Goal: Task Accomplishment & Management: Complete application form

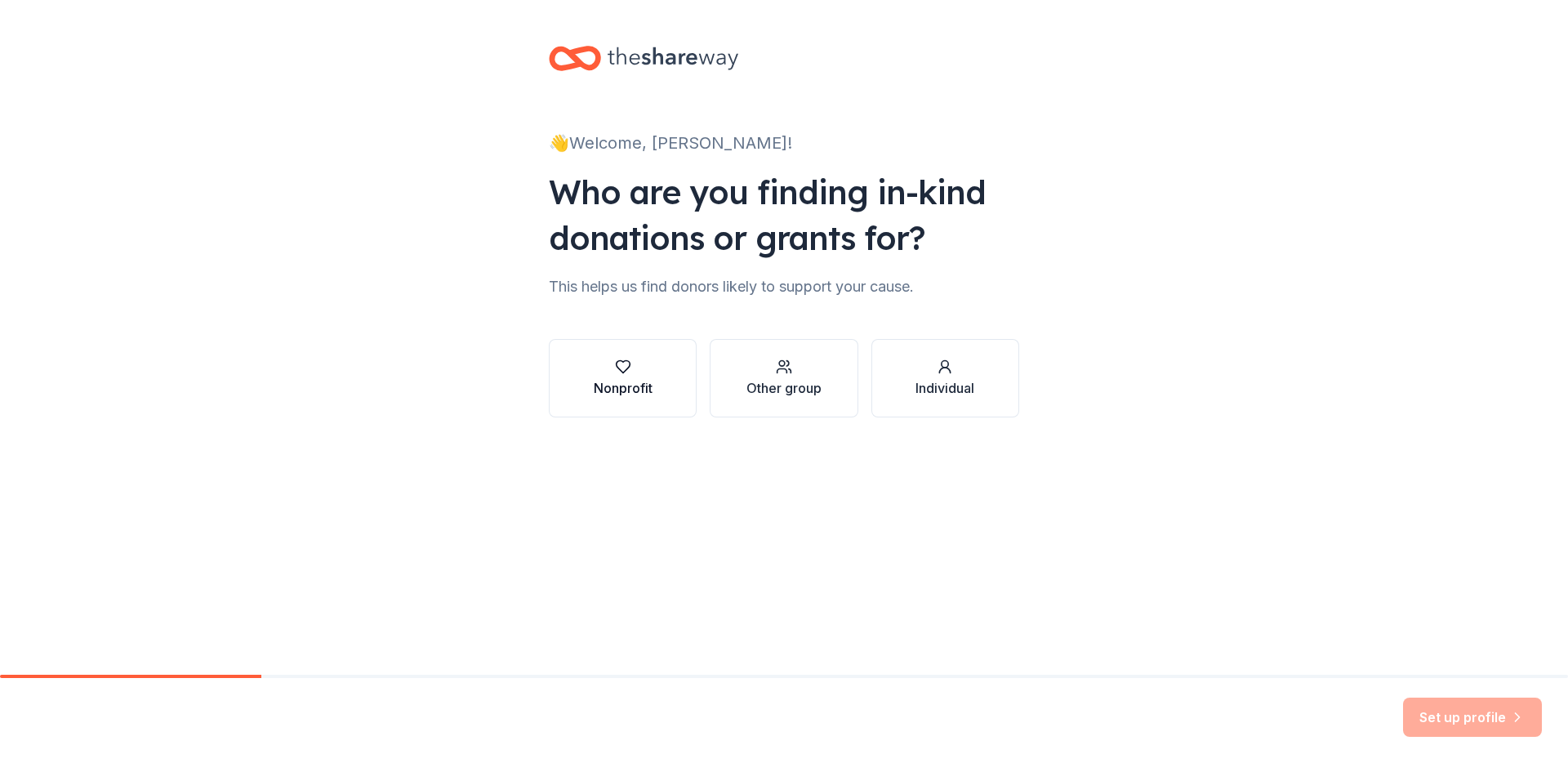
click at [657, 377] on button "Nonprofit" at bounding box center [622, 378] width 148 height 78
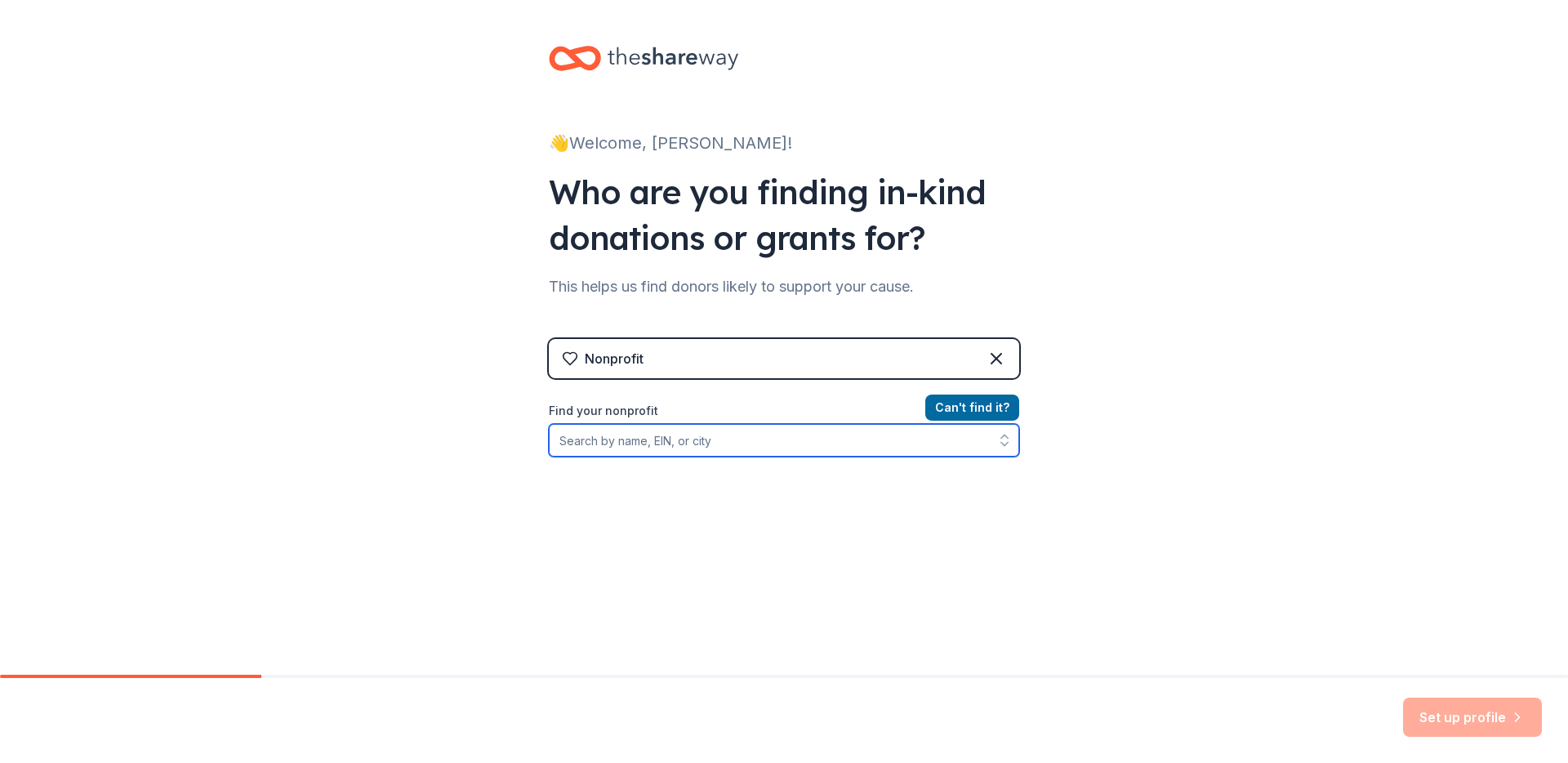
click at [665, 452] on input "Find your nonprofit" at bounding box center [783, 440] width 470 height 33
paste input "[US_EMPLOYER_IDENTIFICATION_NUMBER]"
type input "[US_EMPLOYER_IDENTIFICATION_NUMBER]"
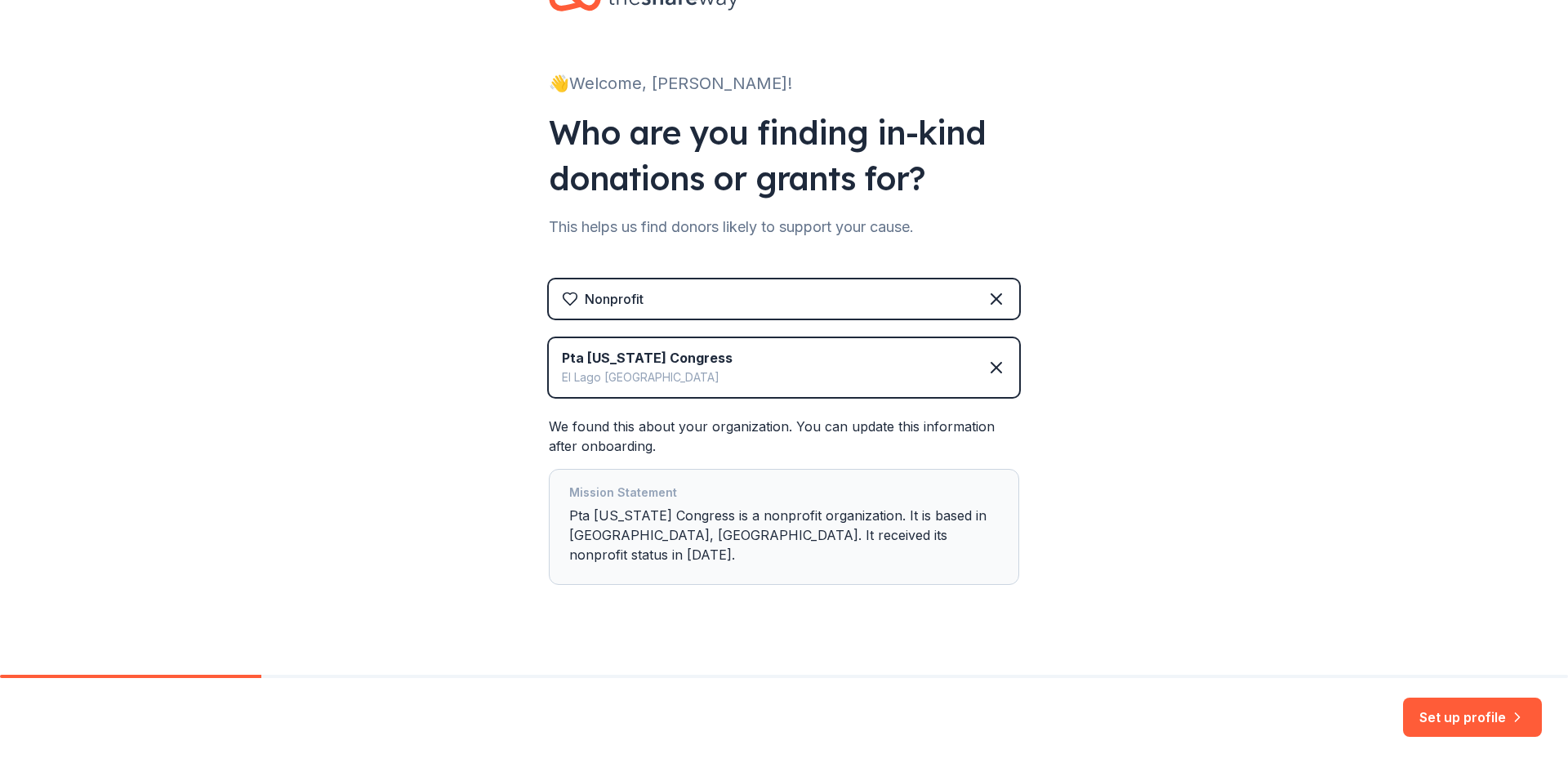
scroll to position [61, 0]
click at [1449, 715] on button "Set up profile" at bounding box center [1472, 716] width 139 height 39
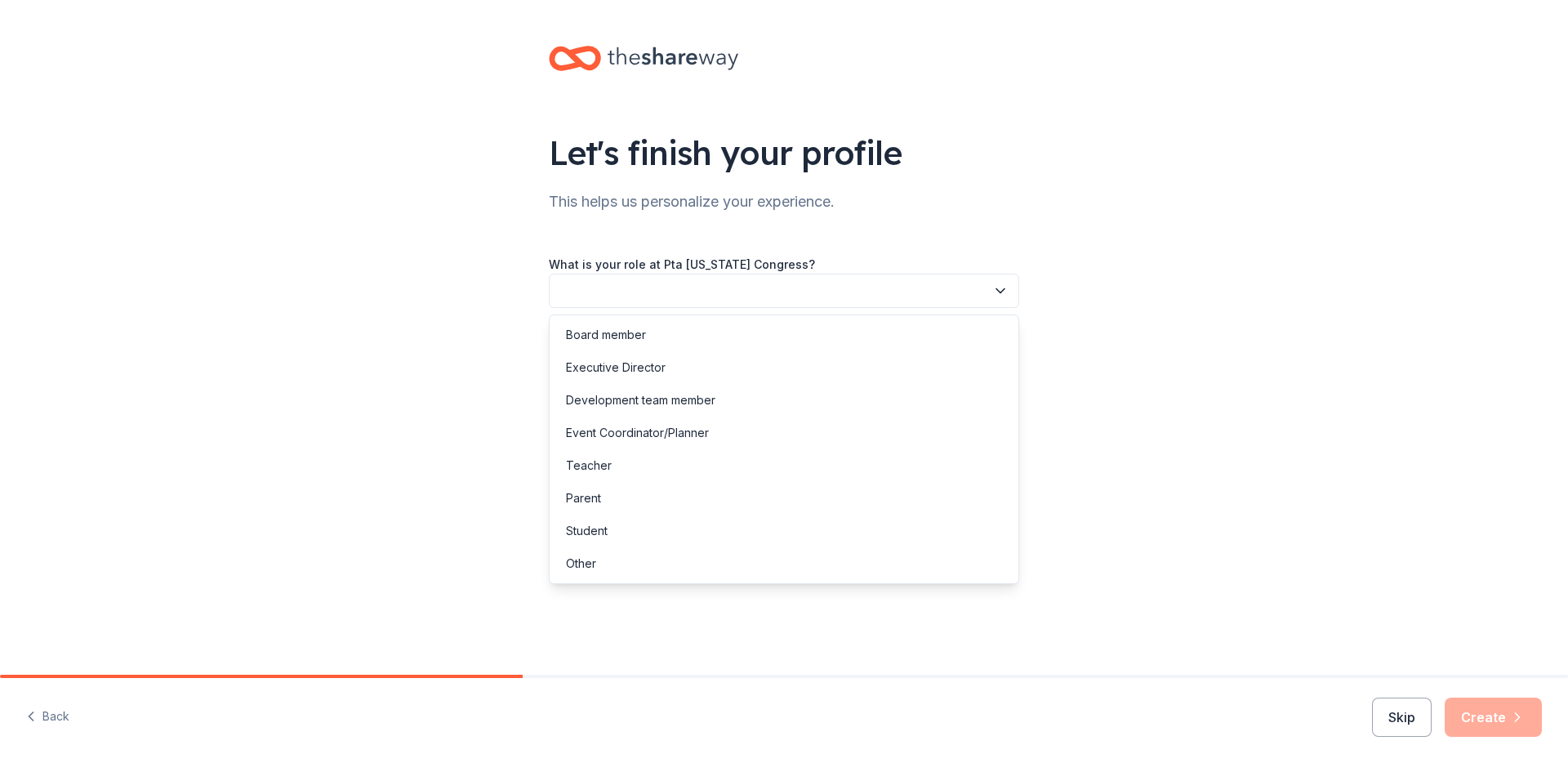
click at [840, 282] on button "button" at bounding box center [783, 291] width 470 height 35
click at [781, 338] on div "Board member" at bounding box center [784, 335] width 462 height 33
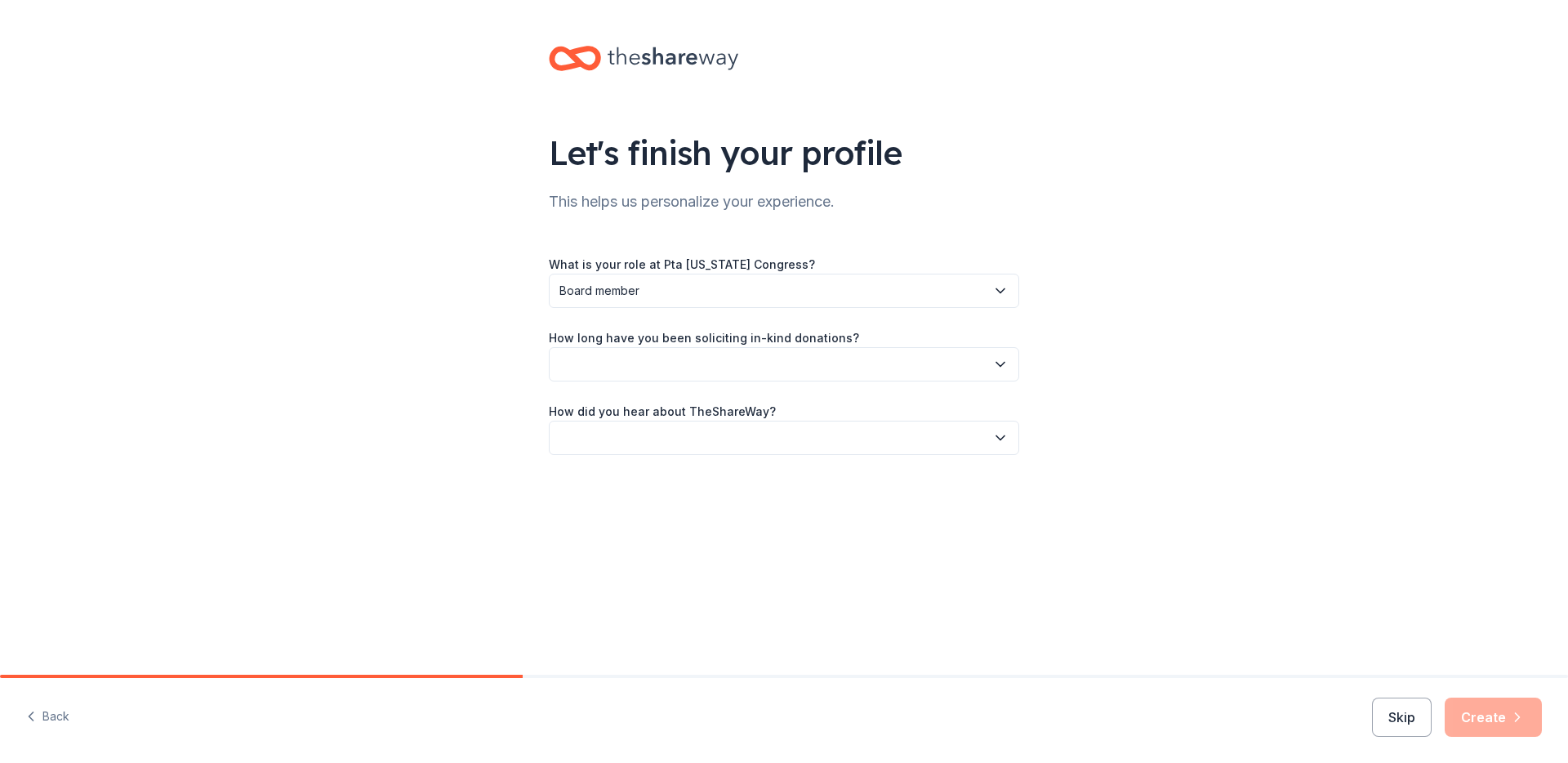
click at [774, 367] on button "button" at bounding box center [783, 364] width 470 height 35
click at [758, 407] on div "This is my first time!" at bounding box center [784, 409] width 462 height 33
click at [753, 432] on button "button" at bounding box center [783, 438] width 470 height 35
click at [715, 604] on div "Other" at bounding box center [784, 612] width 462 height 33
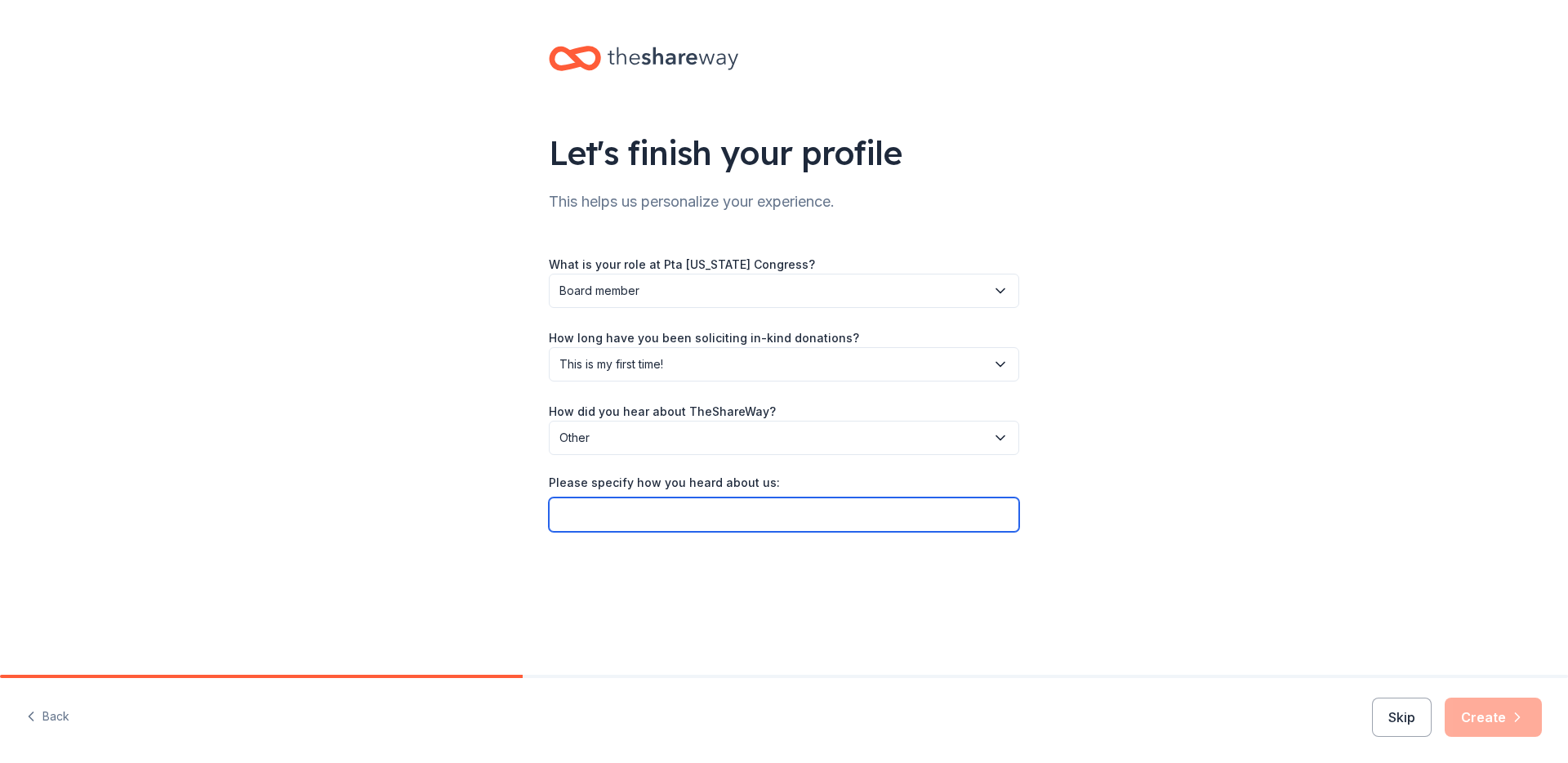
click at [736, 510] on input "Please specify how you heard about us:" at bounding box center [783, 515] width 470 height 35
type input "GiveButter"
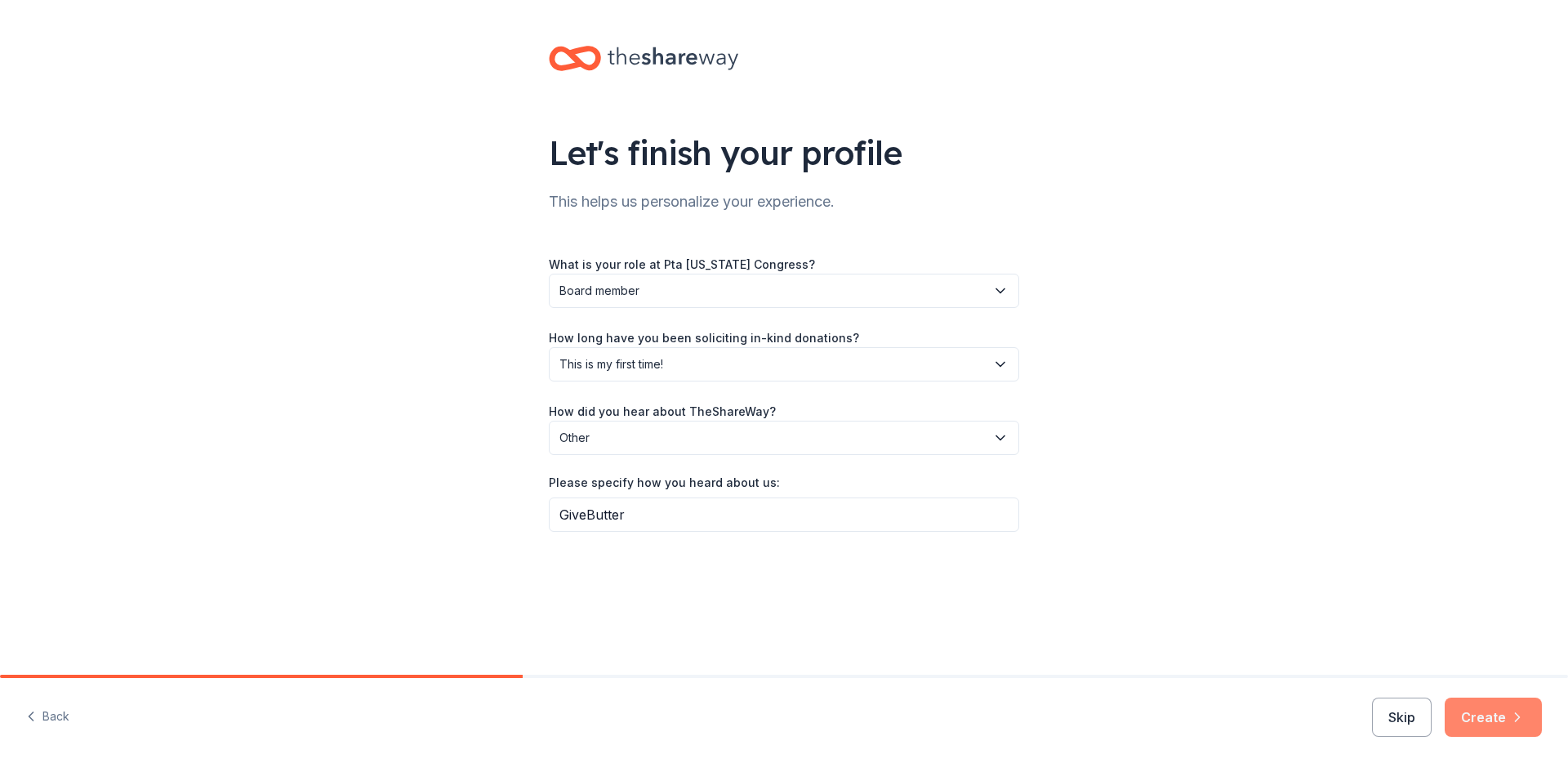
click at [1488, 711] on button "Create" at bounding box center [1493, 716] width 97 height 39
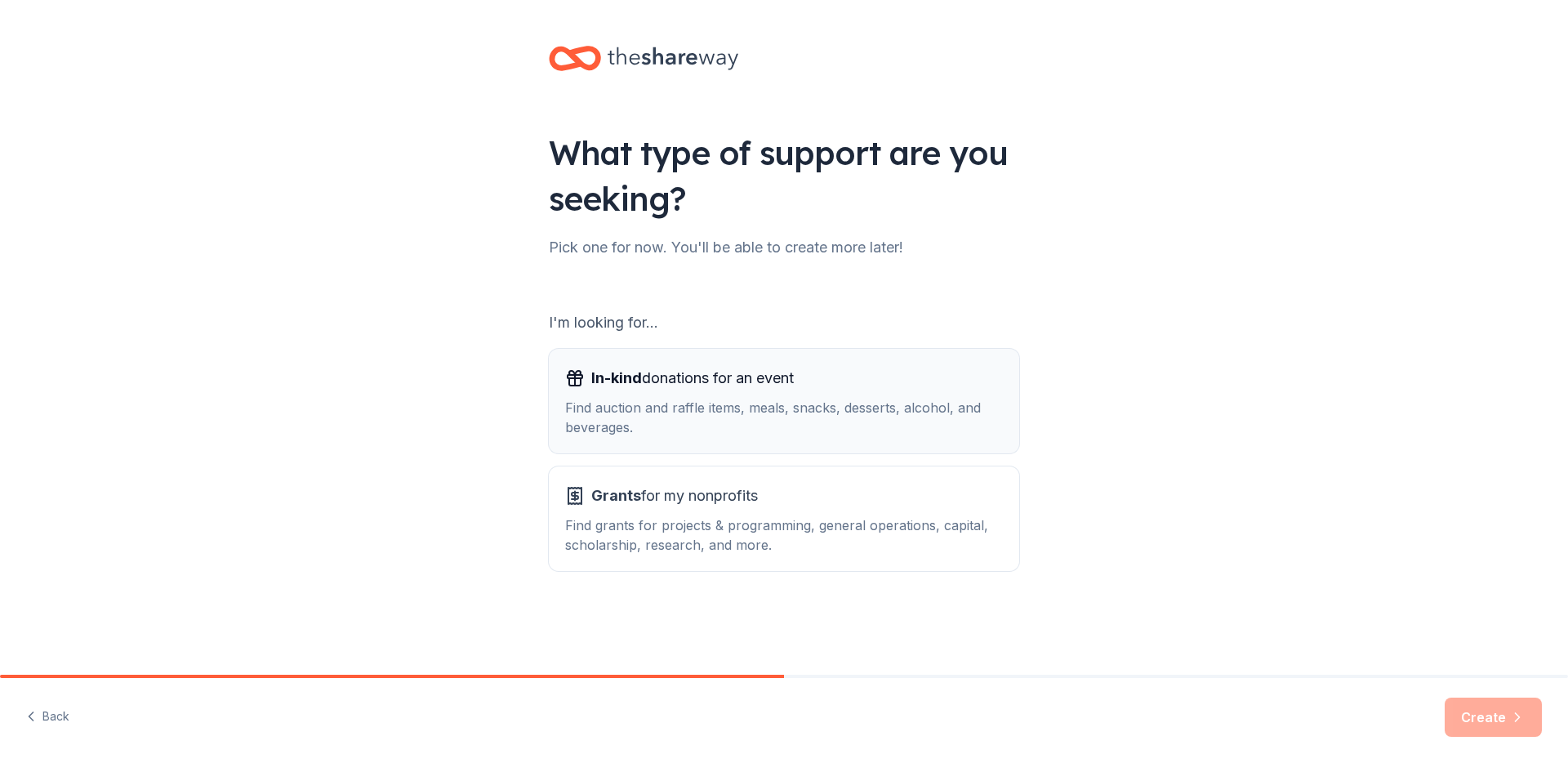
click at [804, 404] on div "Find auction and raffle items, meals, snacks, desserts, alcohol, and beverages." at bounding box center [784, 417] width 438 height 39
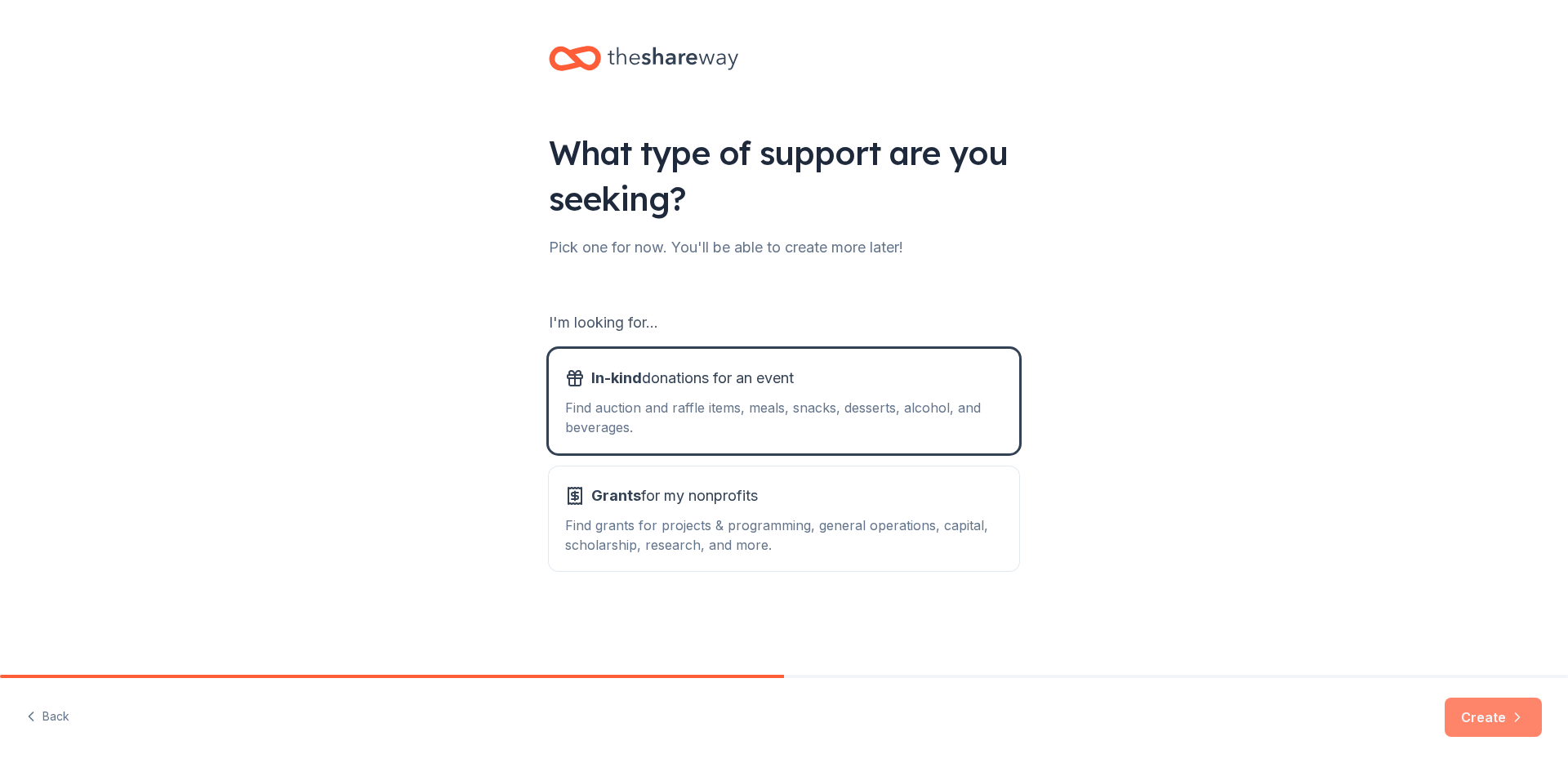
click at [1479, 724] on button "Create" at bounding box center [1493, 716] width 97 height 39
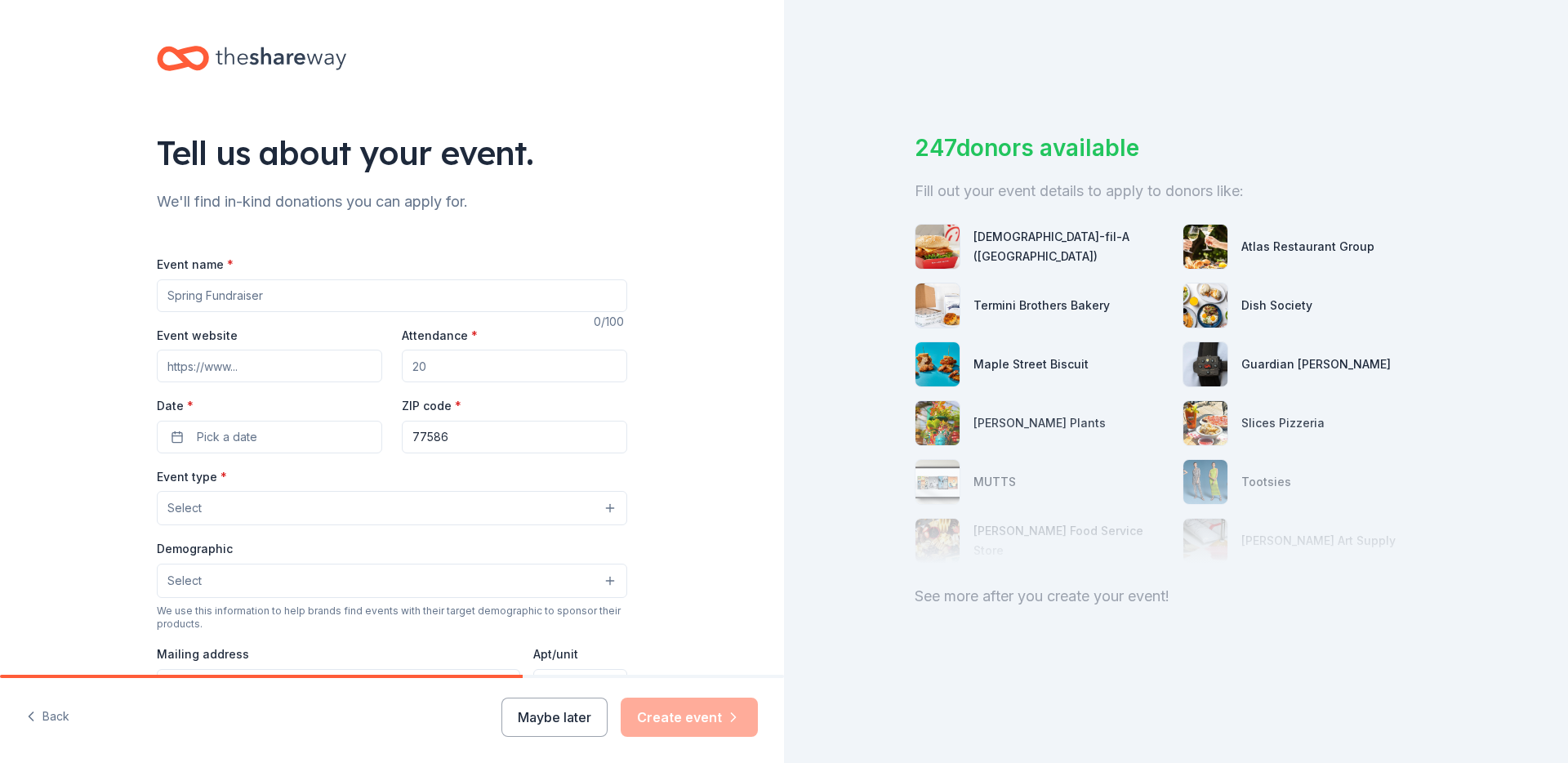
click at [462, 294] on input "Event name *" at bounding box center [392, 296] width 470 height 33
drag, startPoint x: 269, startPoint y: 294, endPoint x: 127, endPoint y: 293, distance: 142.0
click at [127, 293] on div "Tell us about your event. We'll find in-kind donations you can apply for. Event…" at bounding box center [392, 543] width 784 height 1087
type input "[PERSON_NAME] ESTEM Fall Festival"
paste input "https://www.facebook.com/events/773734131702891/?acontext=%7B%22event_action_hi…"
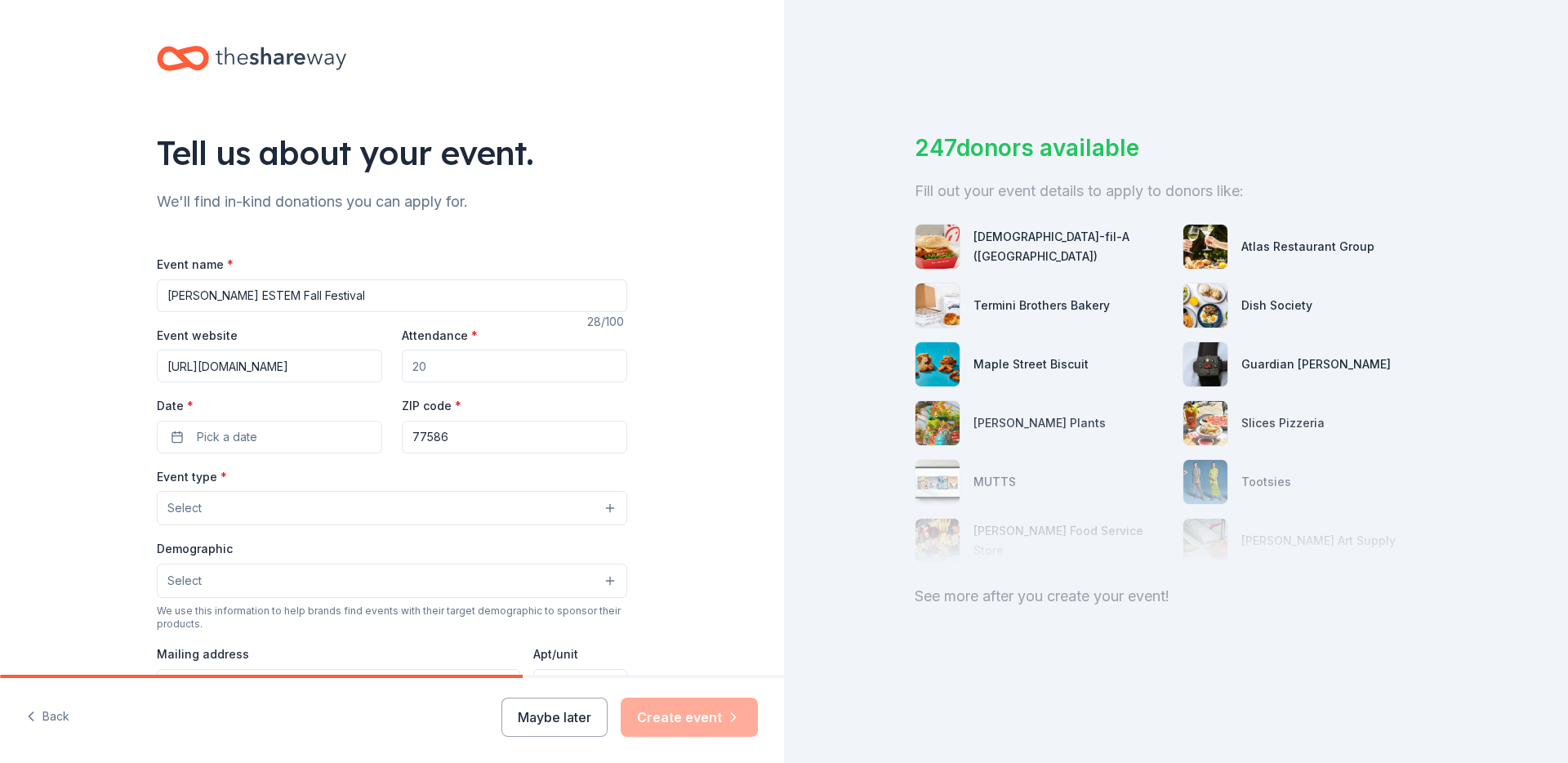
scroll to position [0, 1198]
type input "https://www.facebook.com/events/773734131702891/?acontext=%7B%22event_action_hi…"
click at [489, 358] on input "Attendance *" at bounding box center [514, 366] width 225 height 33
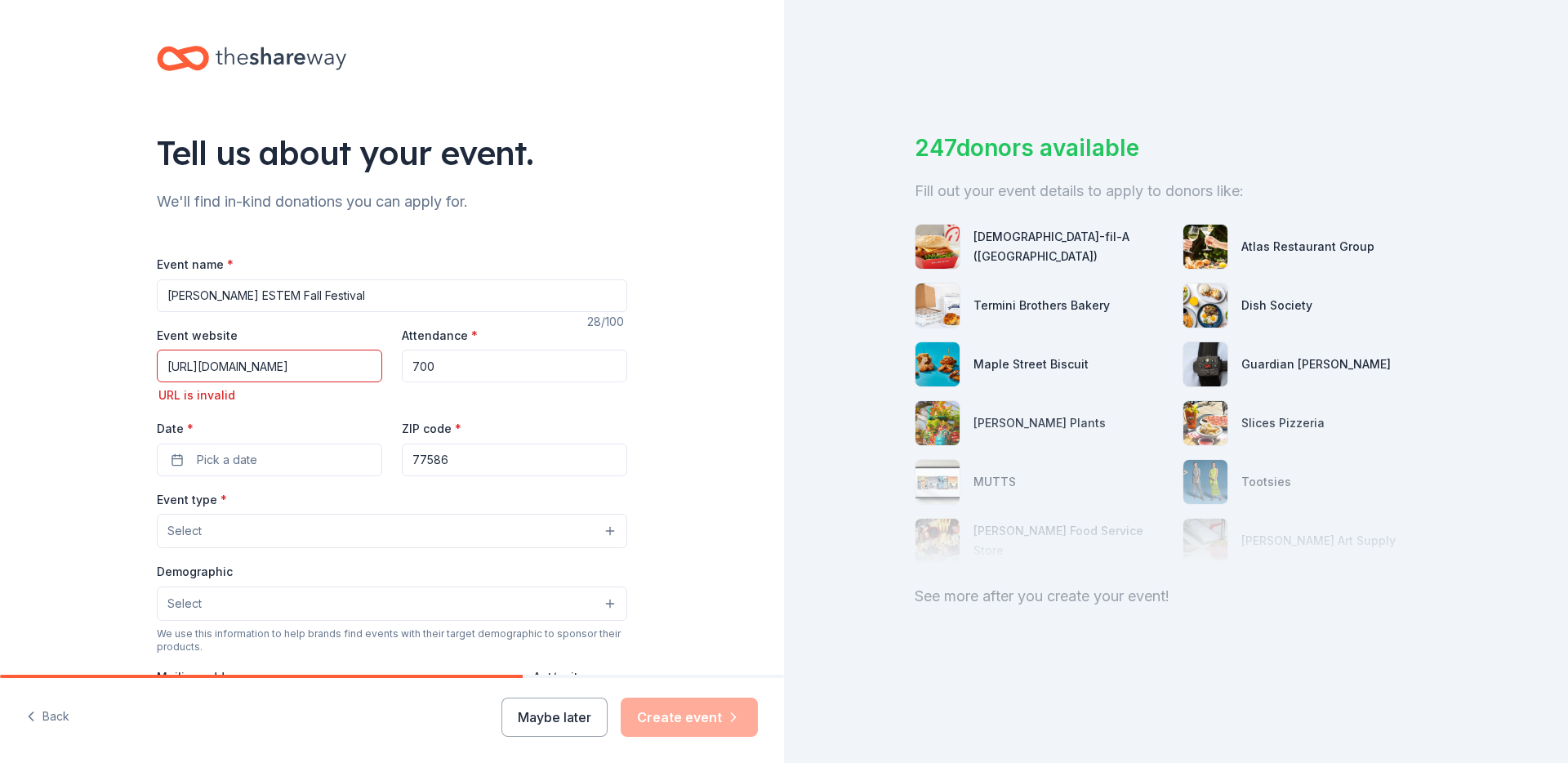
type input "700"
click at [296, 362] on input "https://www.facebook.com/events/773734131702891/?acontext=%7B%22event_action_hi…" at bounding box center [269, 366] width 225 height 33
click at [85, 369] on div "Tell us about your event. We'll find in-kind donations you can apply for. Event…" at bounding box center [392, 555] width 784 height 1110
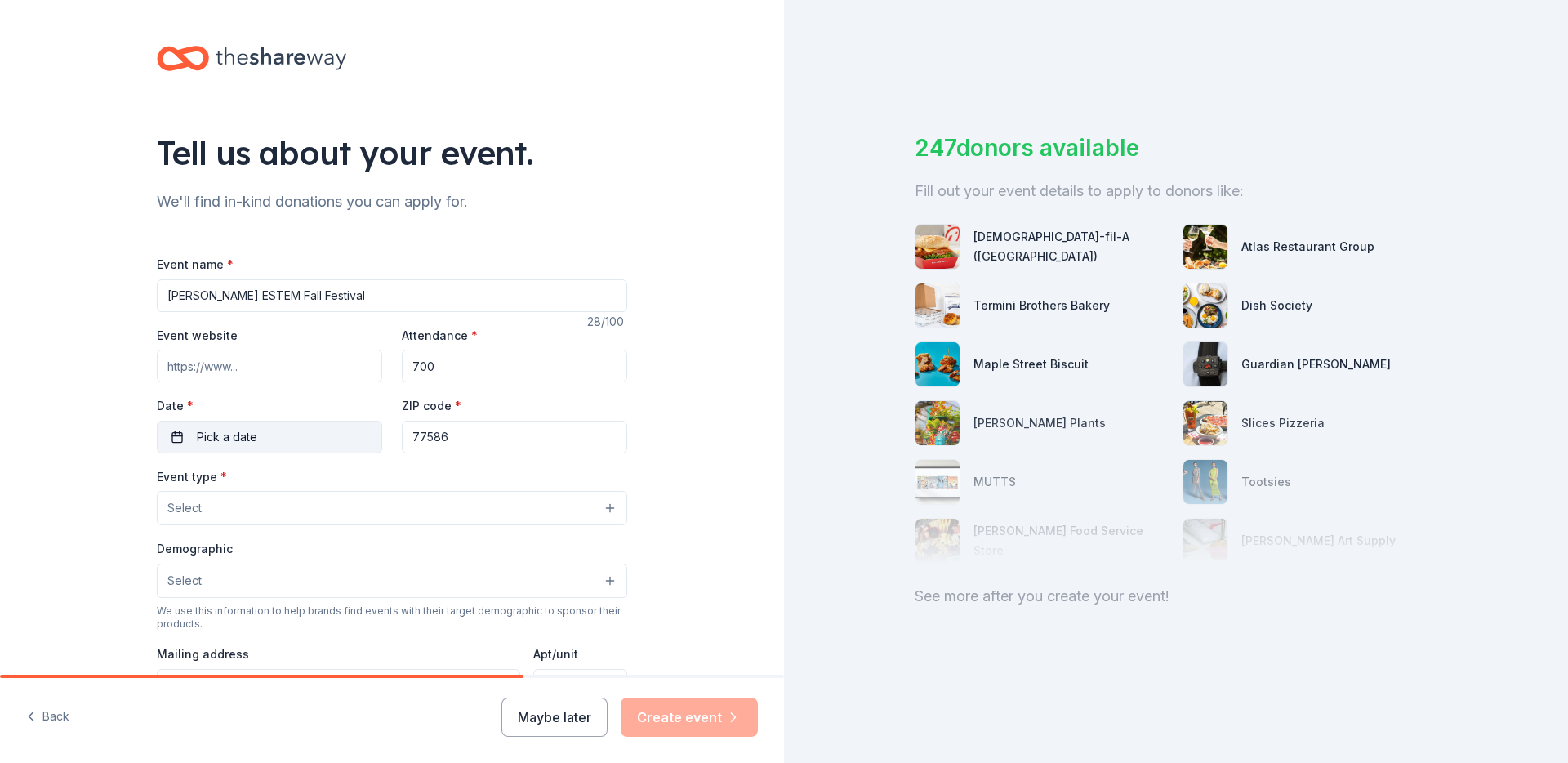
click at [256, 443] on button "Pick a date" at bounding box center [269, 437] width 225 height 33
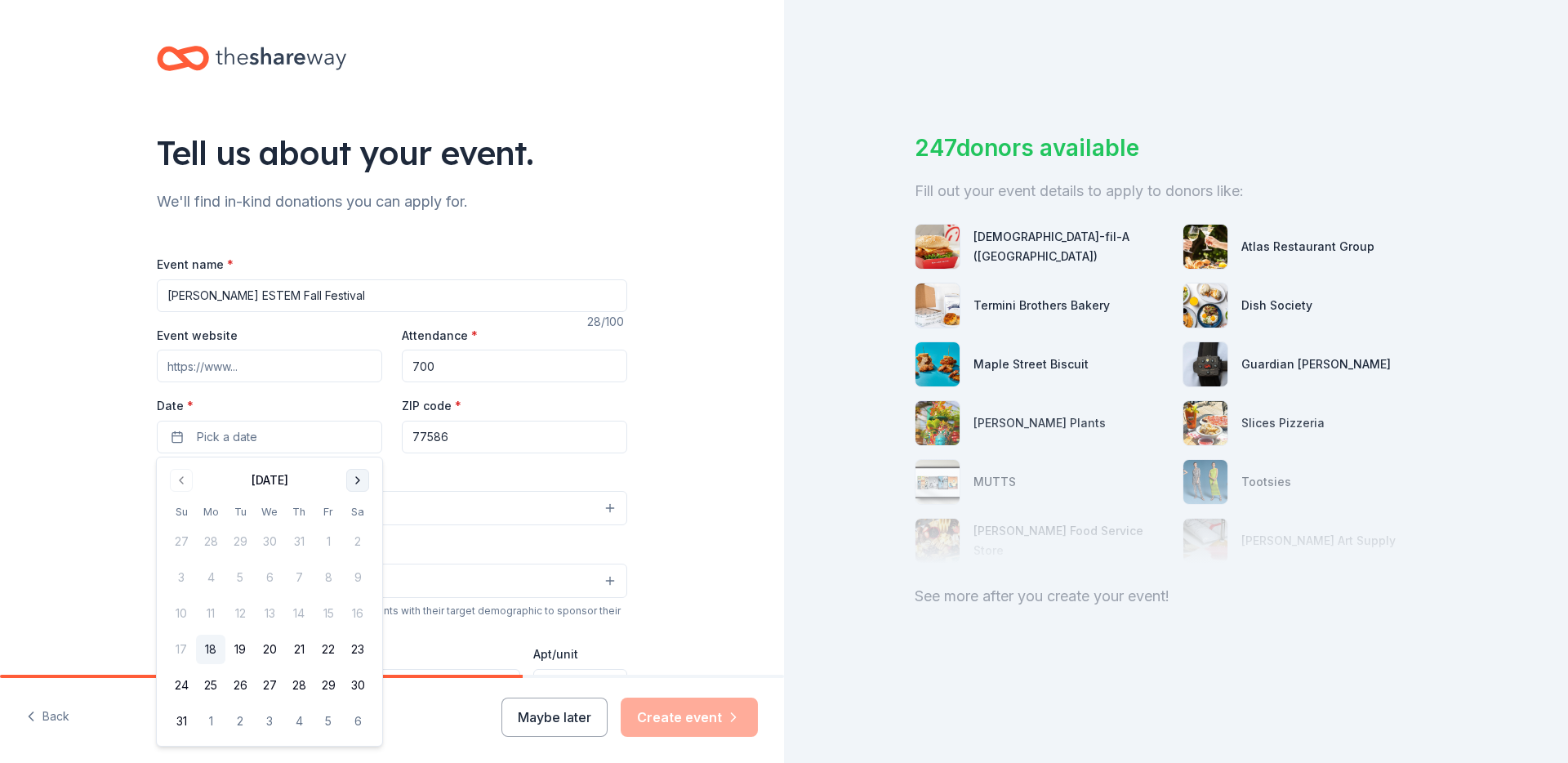
click at [352, 483] on button "Go to next month" at bounding box center [357, 480] width 23 height 23
click at [356, 613] on button "18" at bounding box center [358, 613] width 29 height 29
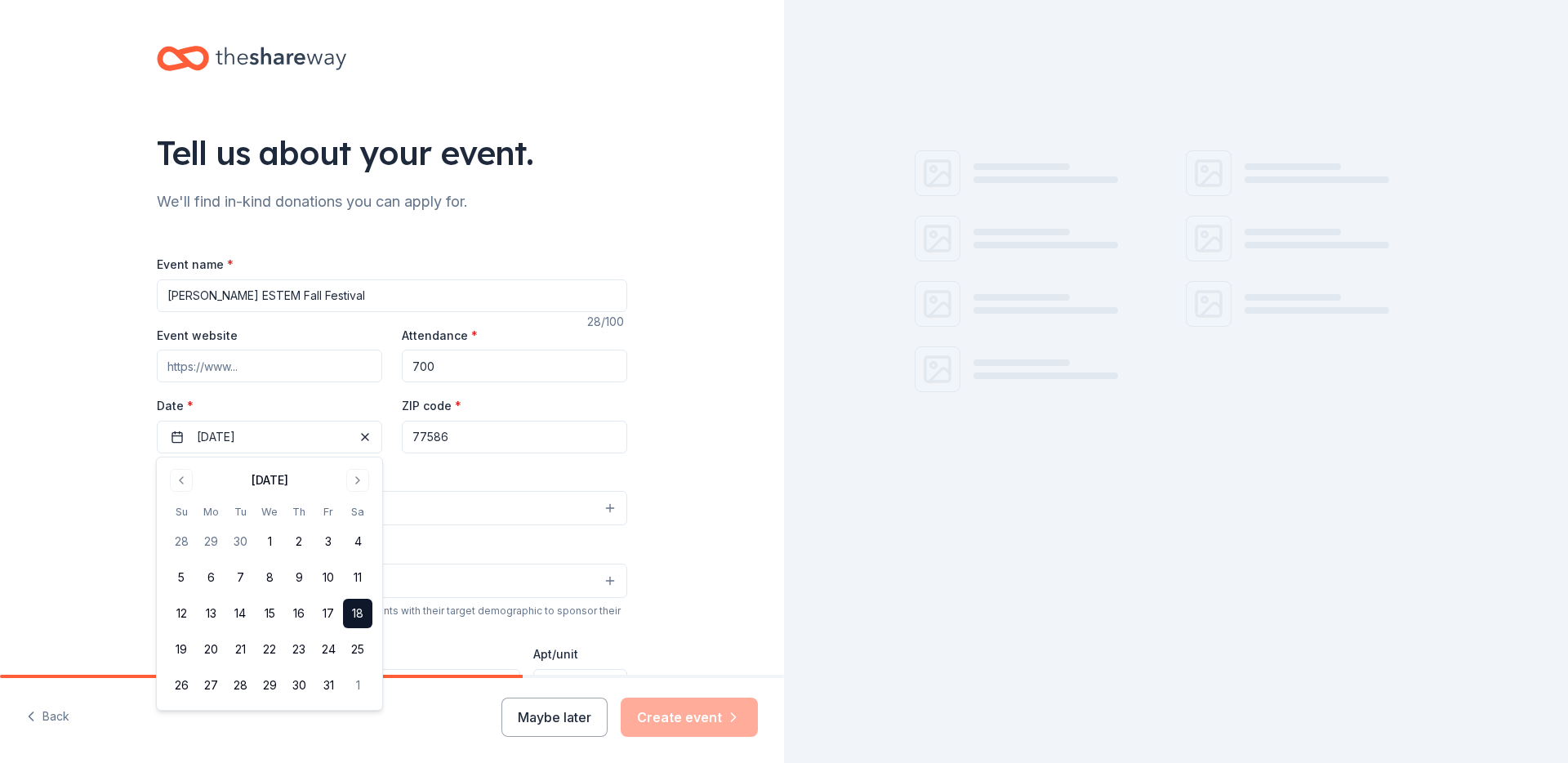
click at [486, 458] on div "Event name * Ed White ESTEM Fall Festival 28 /100 Event website Attendance * 70…" at bounding box center [392, 631] width 470 height 755
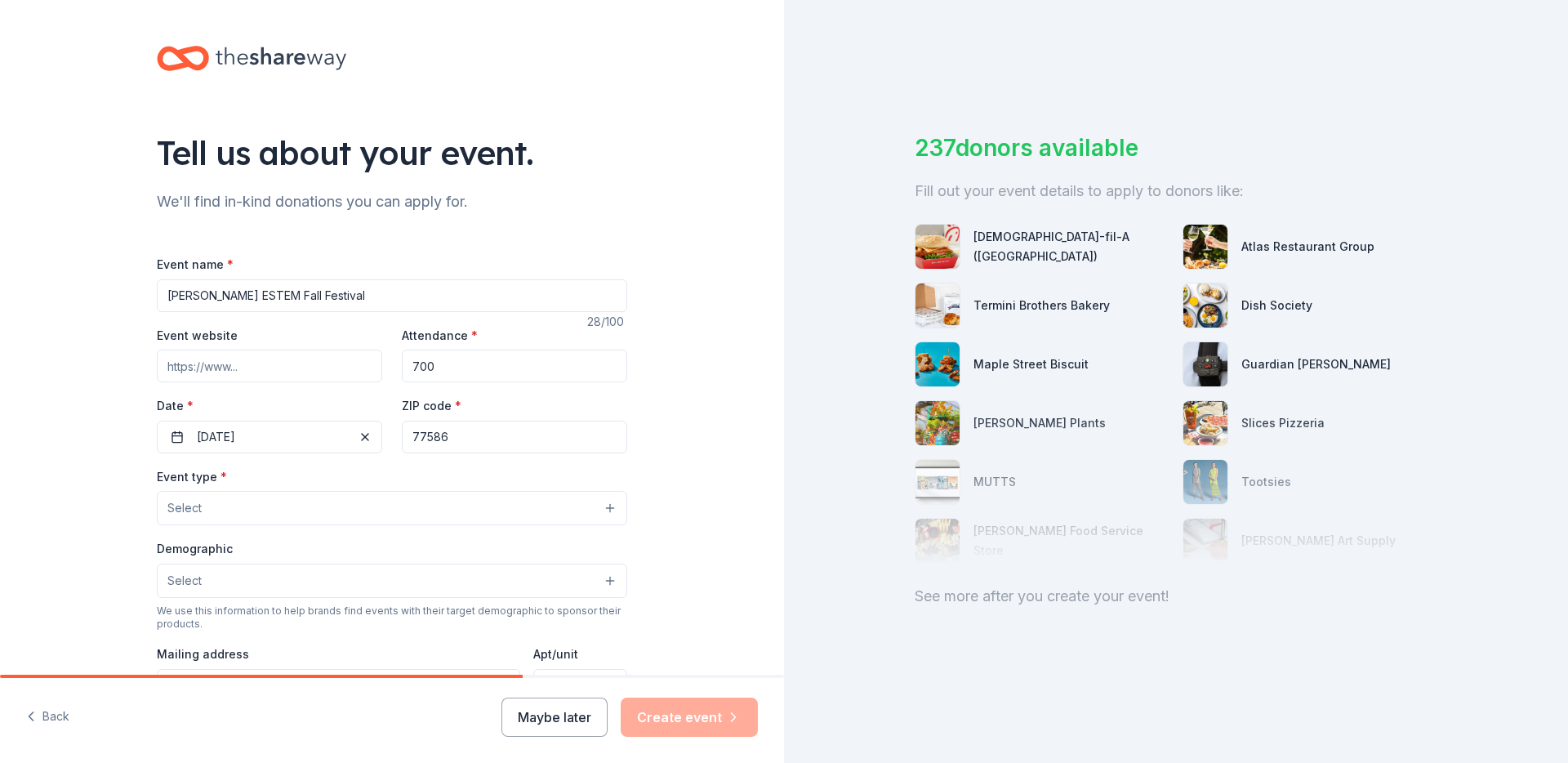
click at [483, 517] on button "Select" at bounding box center [392, 508] width 470 height 35
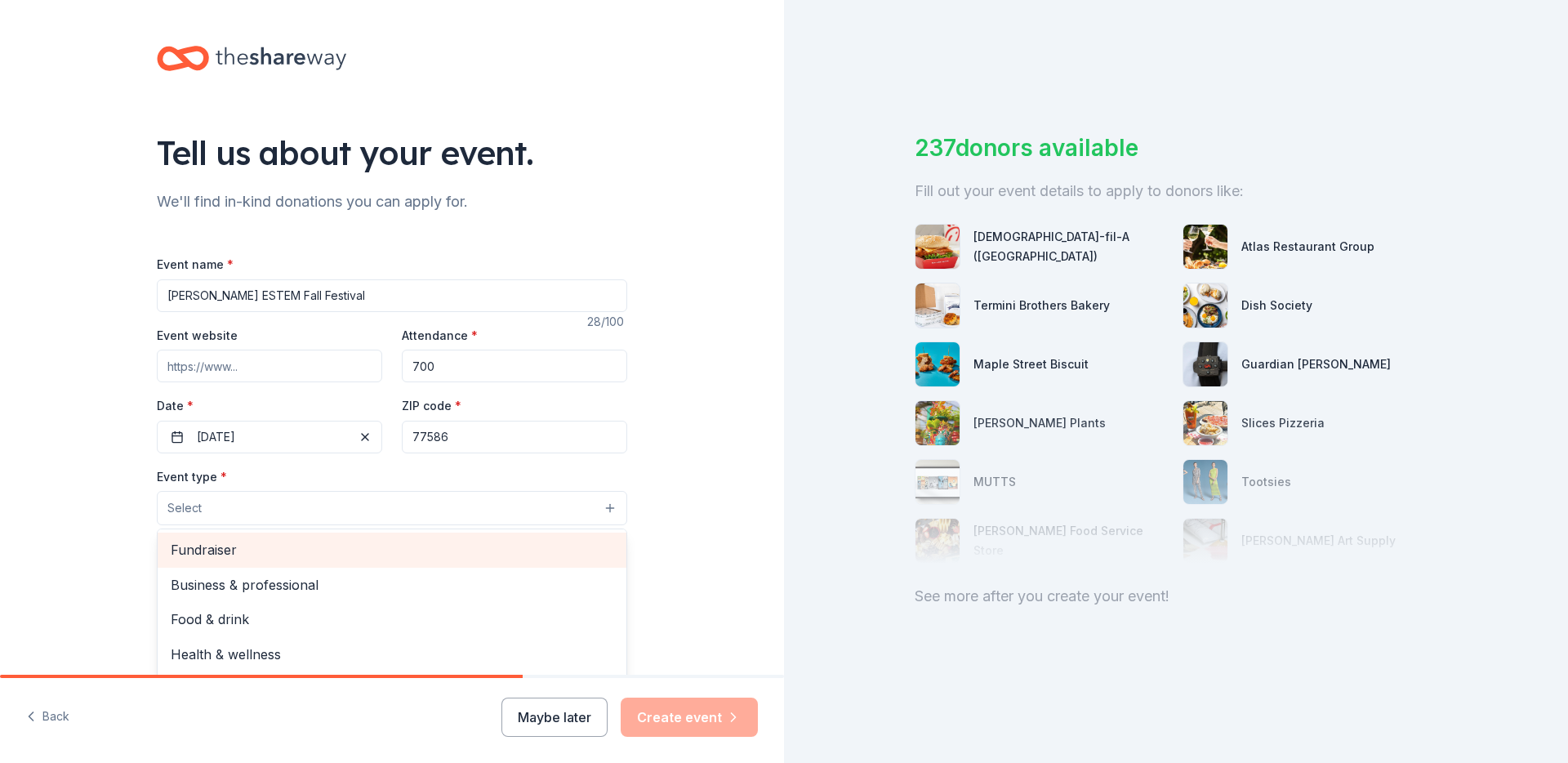
click at [406, 547] on span "Fundraiser" at bounding box center [392, 549] width 443 height 21
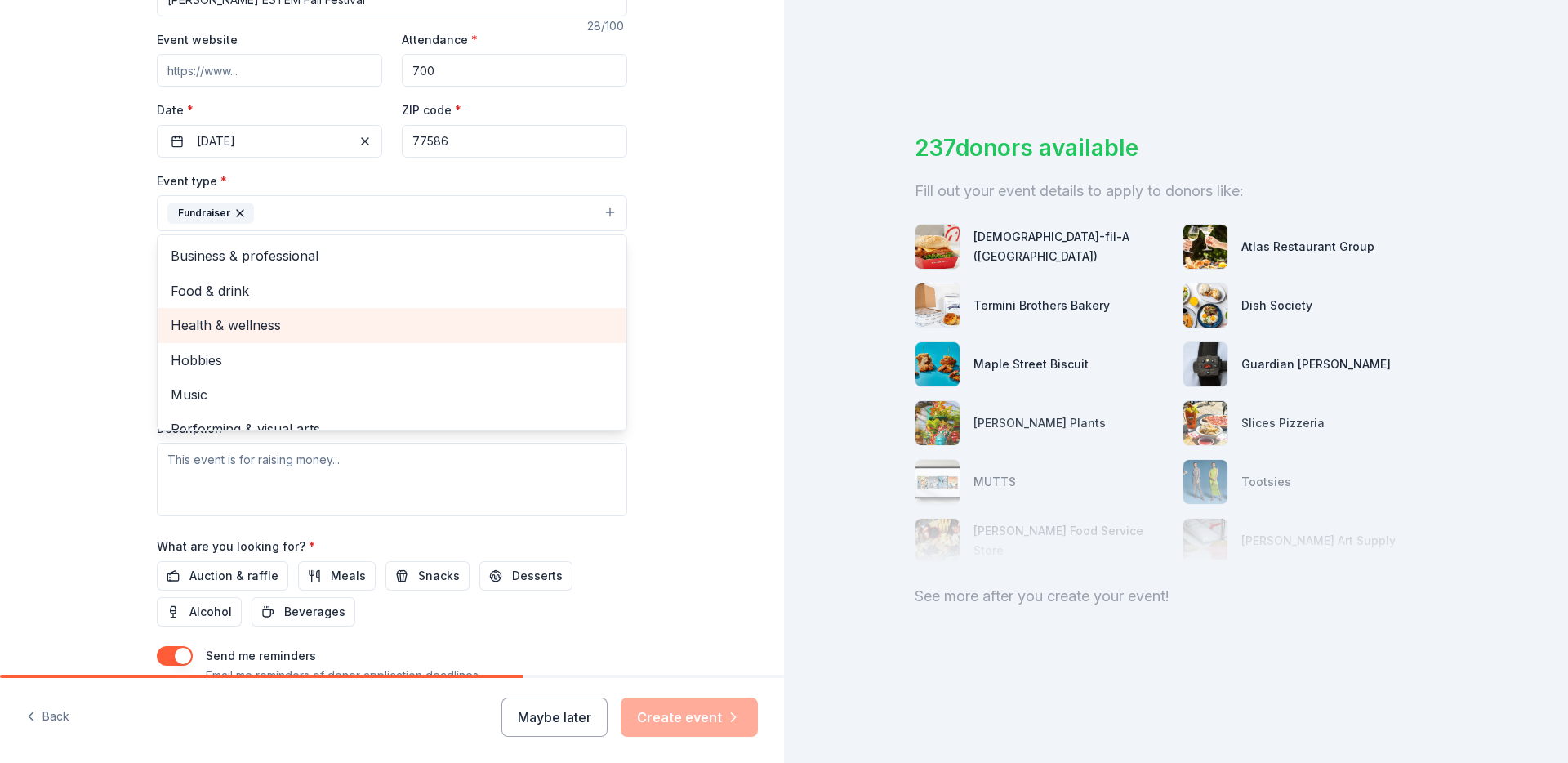
scroll to position [19, 0]
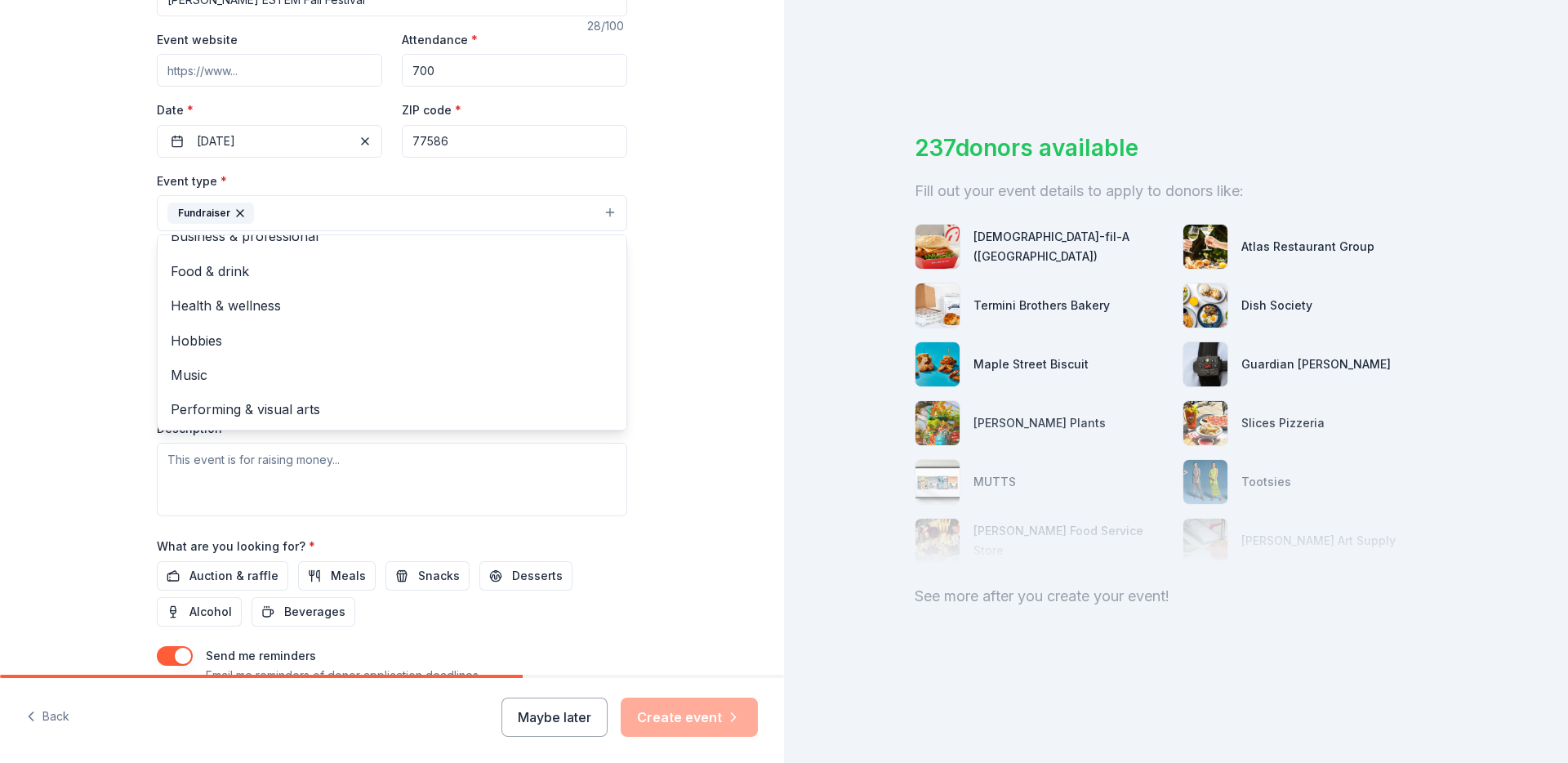
click at [85, 366] on div "Tell us about your event. We'll find in-kind donations you can apply for. Event…" at bounding box center [392, 248] width 784 height 1089
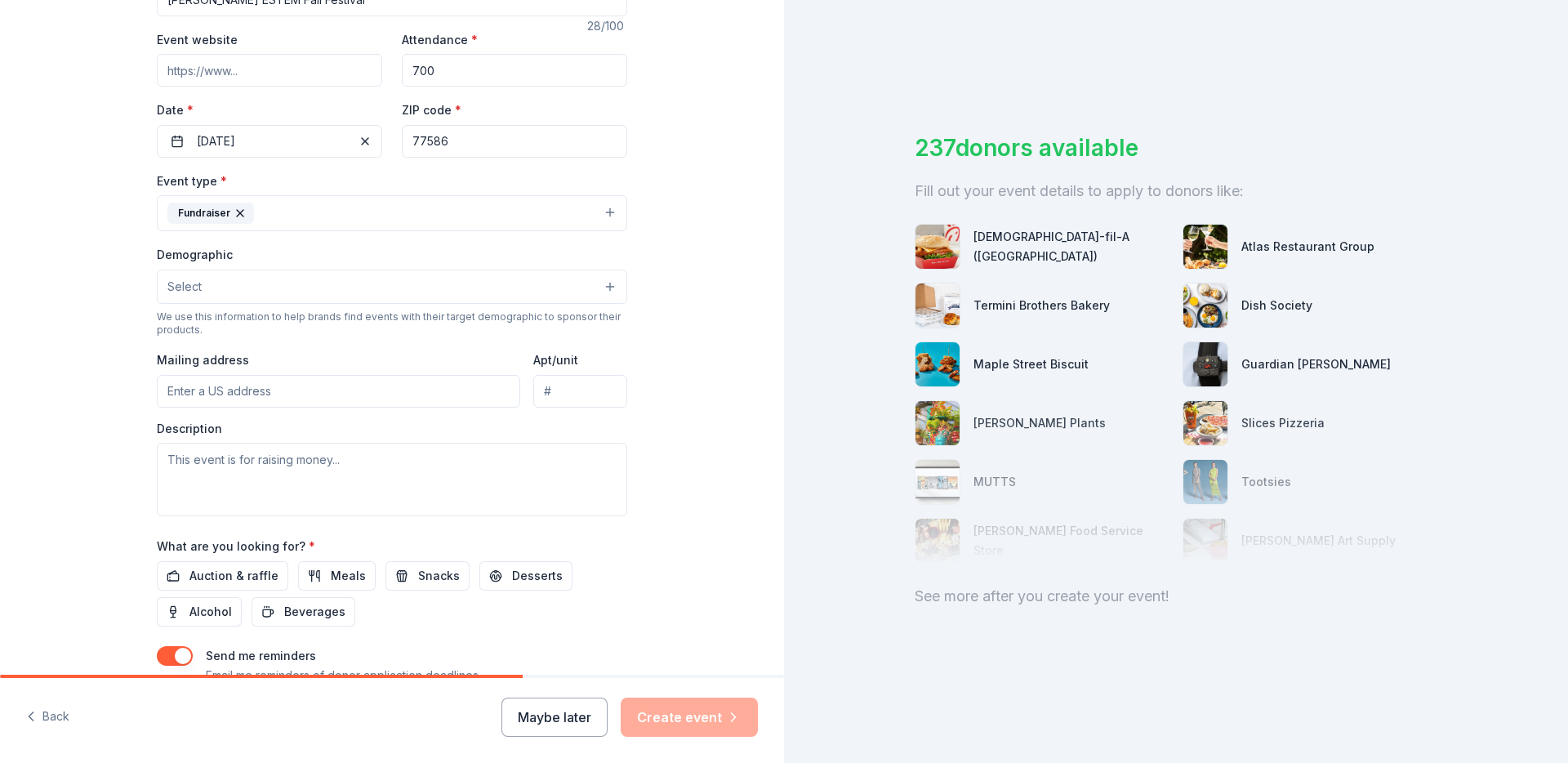
click at [257, 280] on button "Select" at bounding box center [392, 287] width 470 height 35
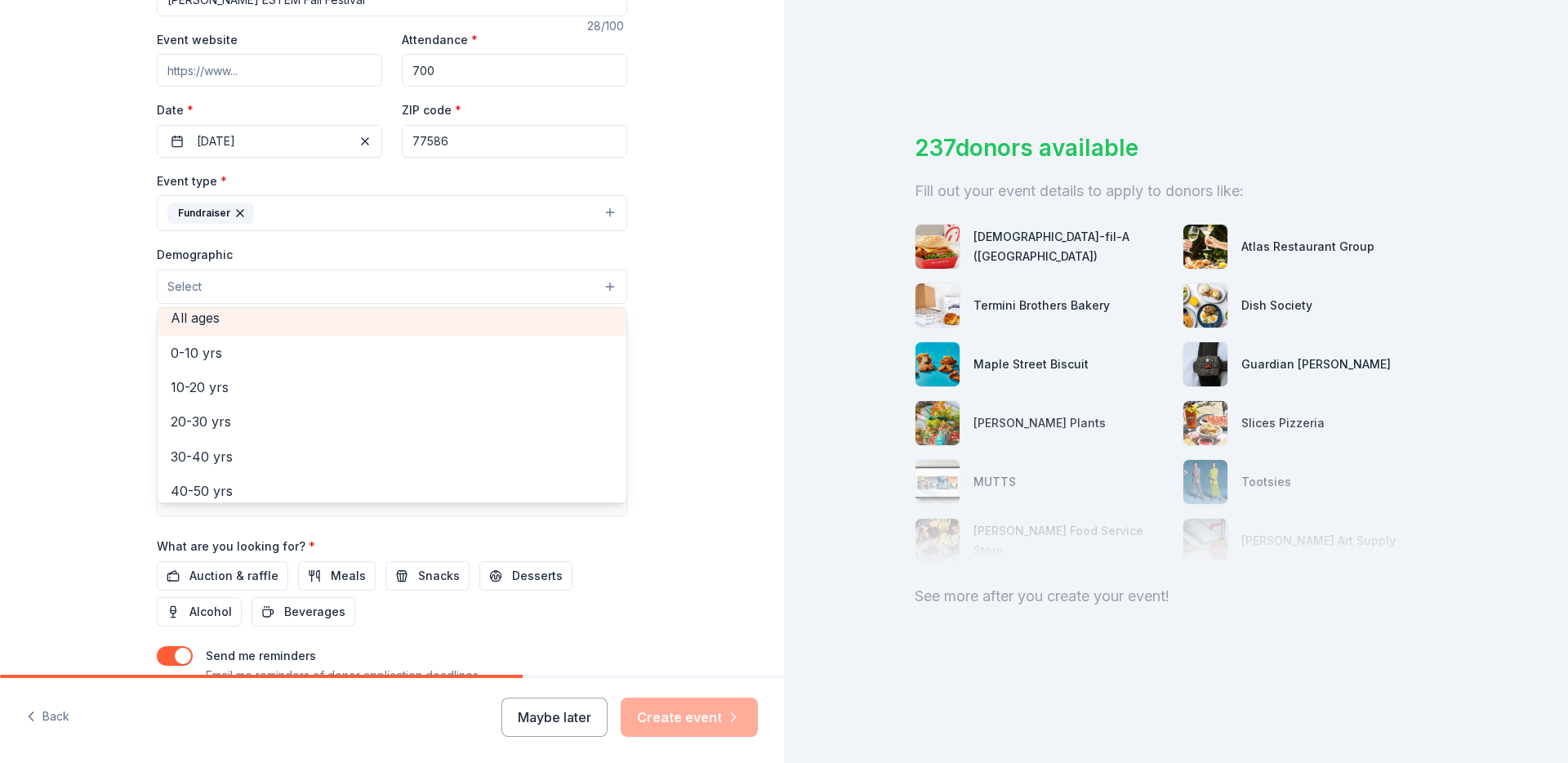
scroll to position [0, 0]
click at [234, 323] on span "All genders" at bounding box center [392, 328] width 443 height 21
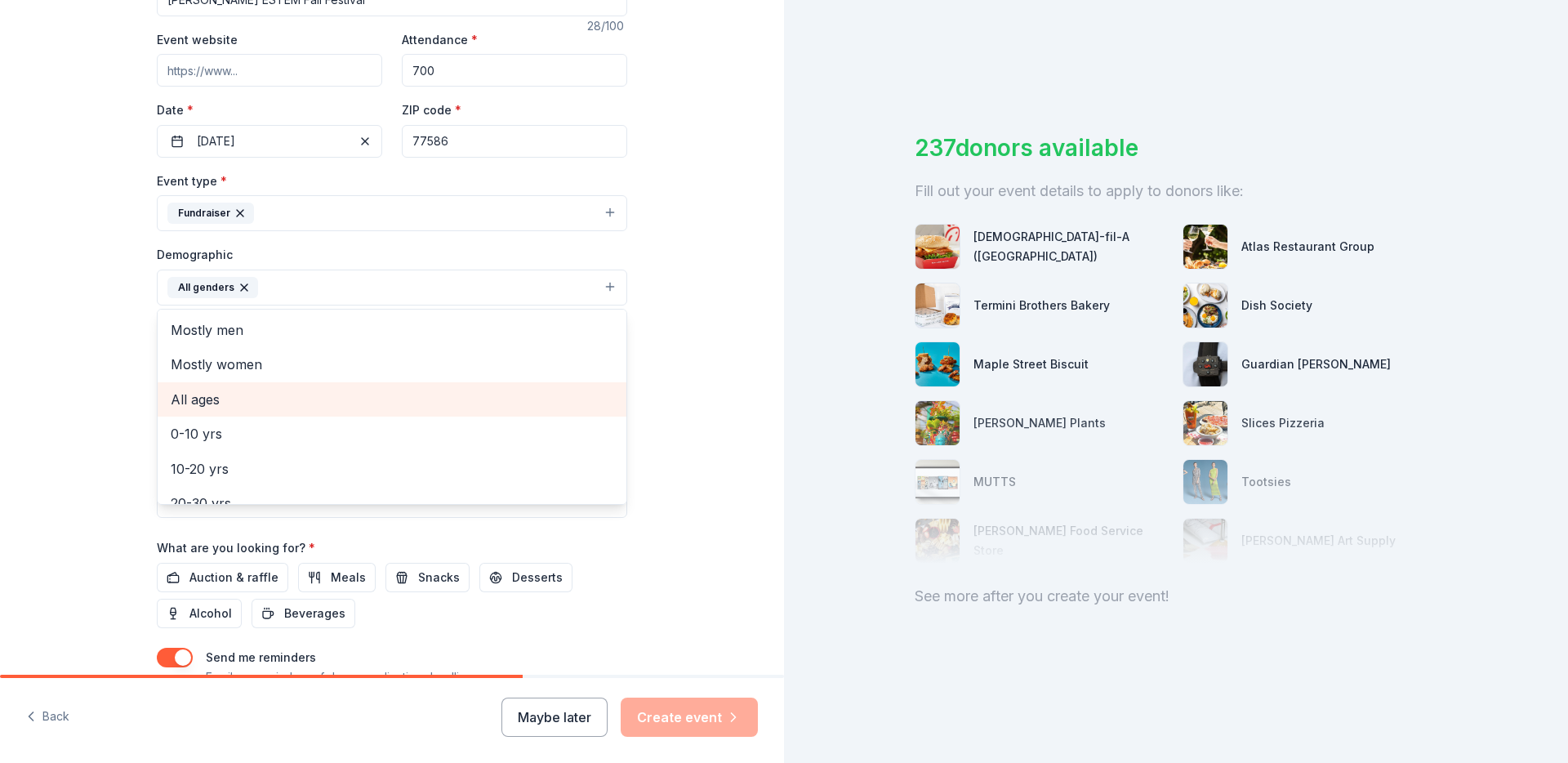
click at [222, 402] on span "All ages" at bounding box center [392, 399] width 443 height 21
click at [140, 364] on div "Tell us about your event. We'll find in-kind donations you can apply for. Event…" at bounding box center [392, 249] width 523 height 1091
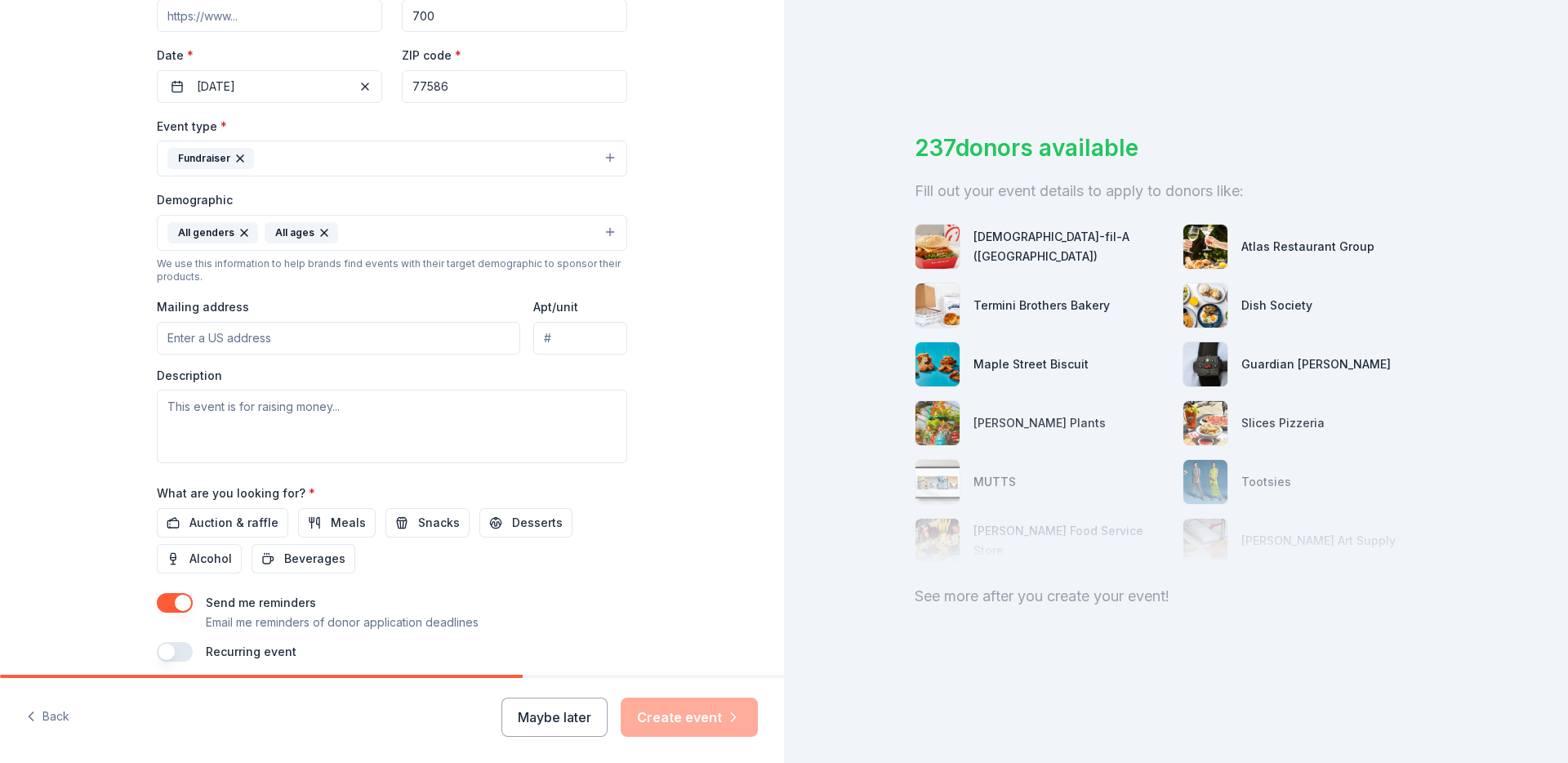
scroll to position [415, 0]
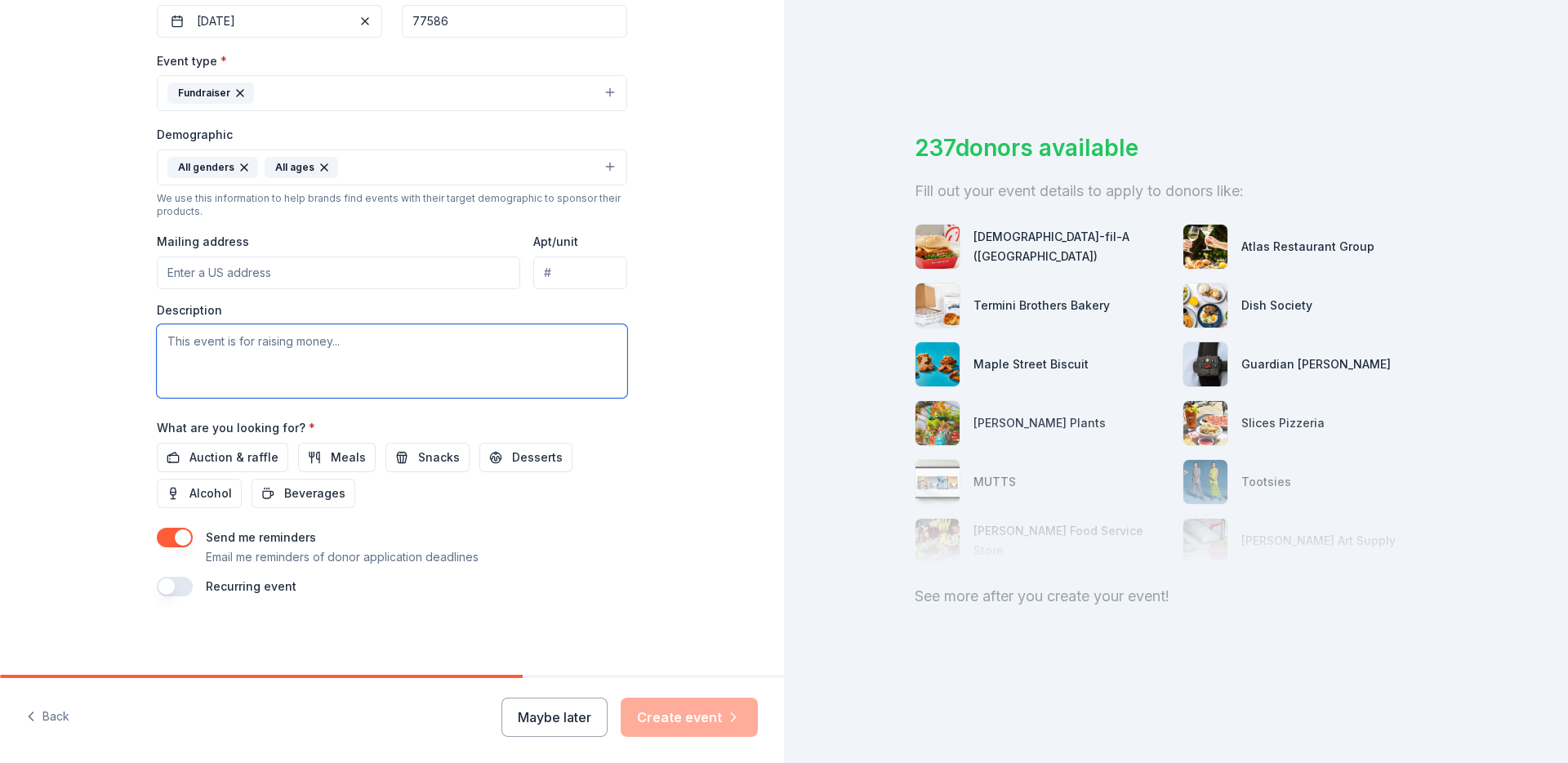
click at [480, 340] on textarea at bounding box center [392, 361] width 470 height 74
paste textarea "We’re a dedicated group of parents, teachers, and community members working tog…"
click at [467, 335] on textarea "We’re a dedicated group of parents, teachers, and community members working tog…" at bounding box center [392, 361] width 470 height 74
type textarea "We’re a dedicated group of parents, teachers, and community members working tog…"
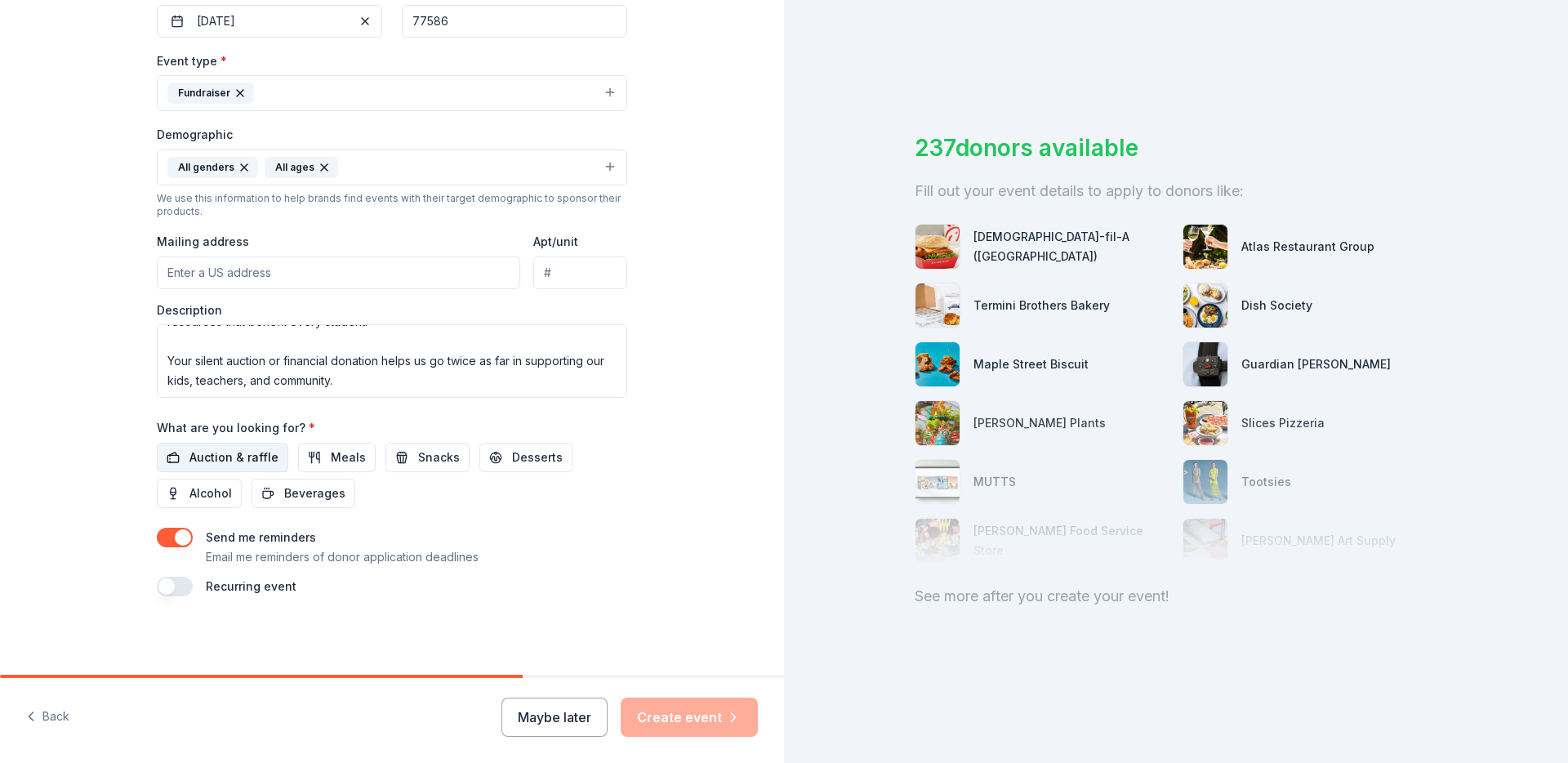
click at [240, 462] on span "Auction & raffle" at bounding box center [235, 456] width 89 height 19
click at [322, 495] on span "Beverages" at bounding box center [314, 493] width 61 height 19
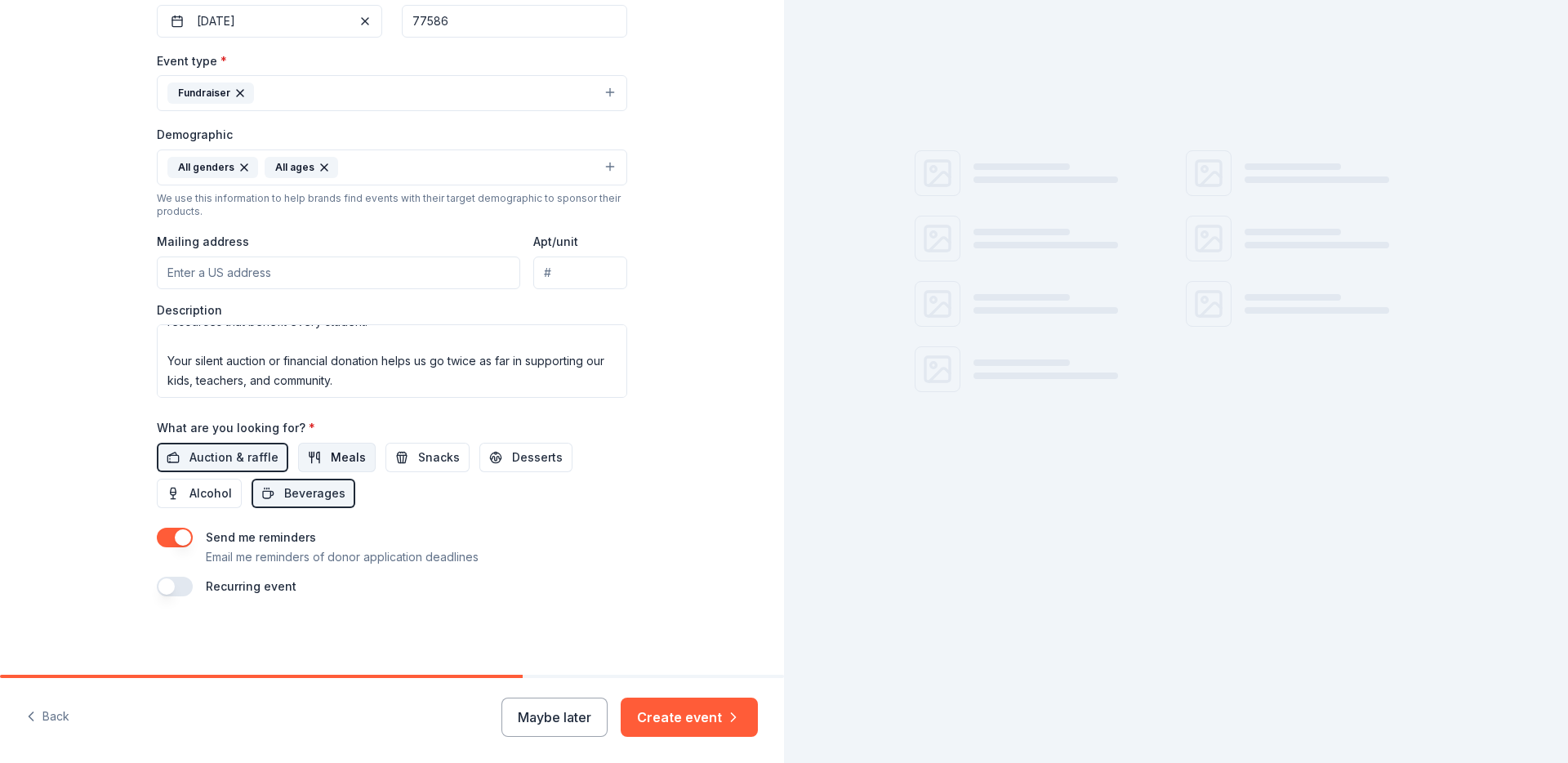
click at [335, 452] on span "Meals" at bounding box center [348, 456] width 35 height 19
click at [425, 462] on span "Snacks" at bounding box center [439, 456] width 42 height 19
click at [532, 453] on span "Desserts" at bounding box center [537, 456] width 50 height 19
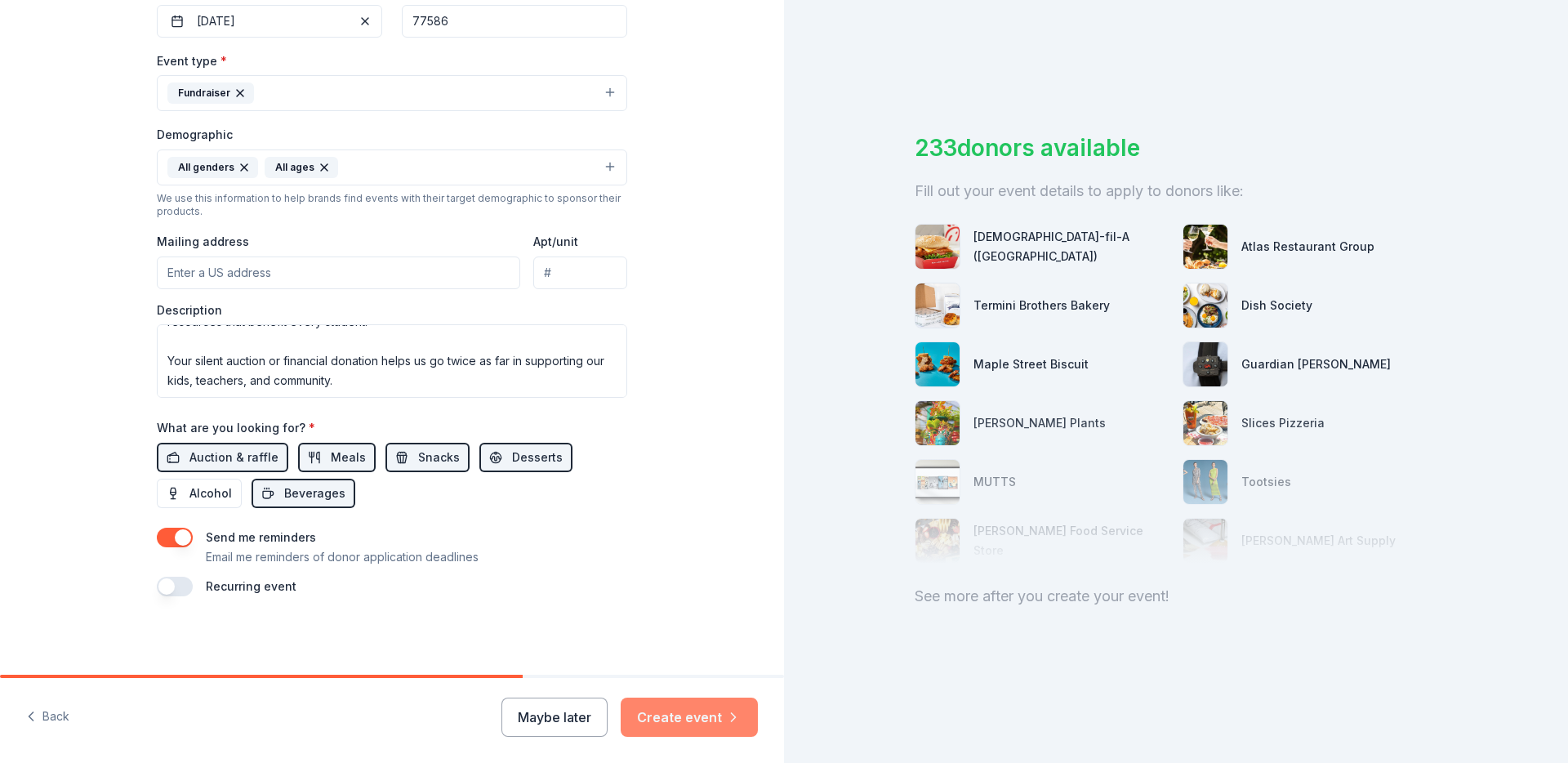
click at [720, 709] on button "Create event" at bounding box center [689, 716] width 137 height 39
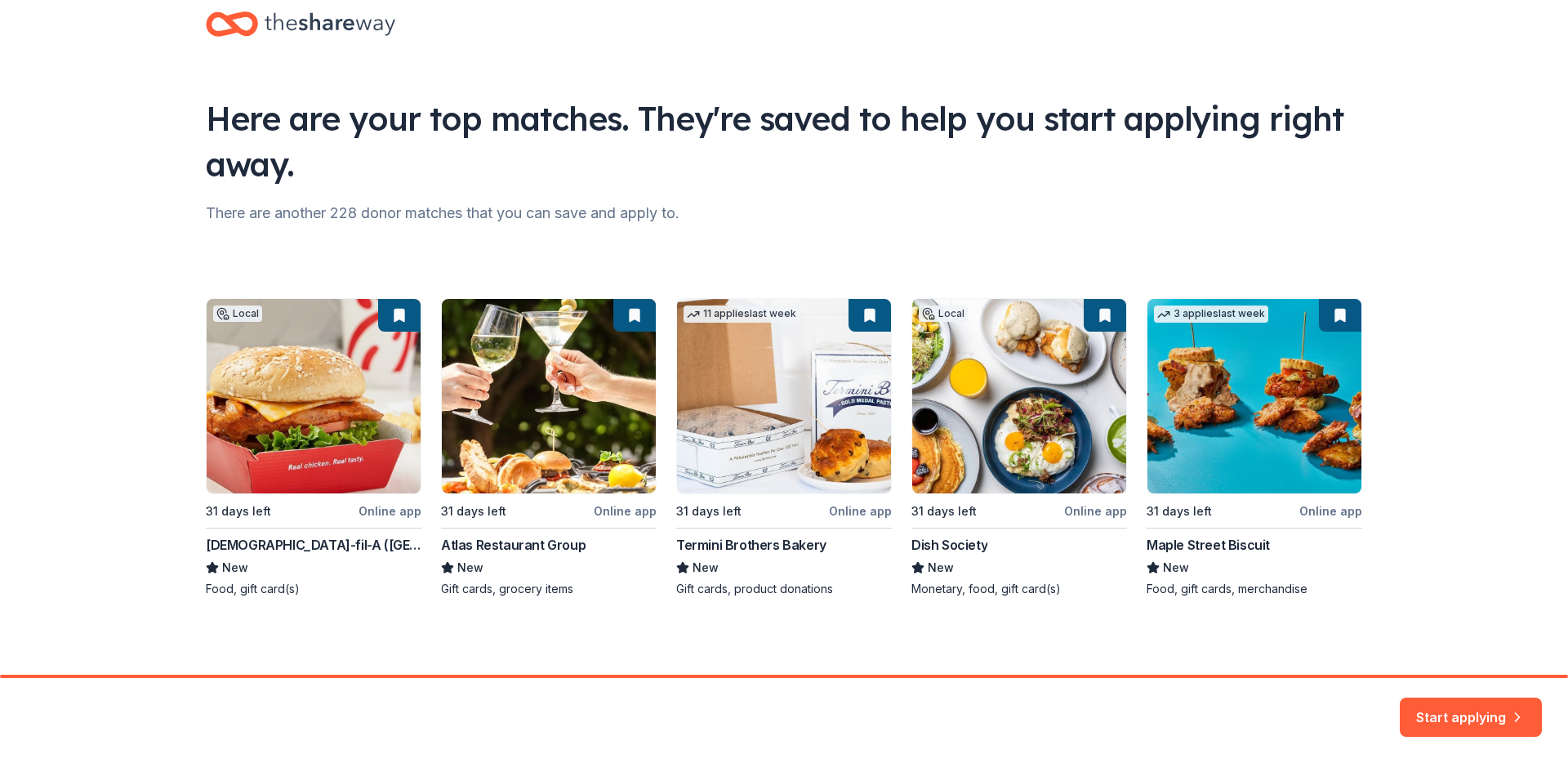
scroll to position [35, 0]
click at [402, 511] on div "Local 31 days left Online app Chick-fil-A (Houston) New Food, gift card(s) 31 d…" at bounding box center [784, 447] width 1156 height 299
click at [1443, 712] on button "Start applying" at bounding box center [1471, 706] width 142 height 39
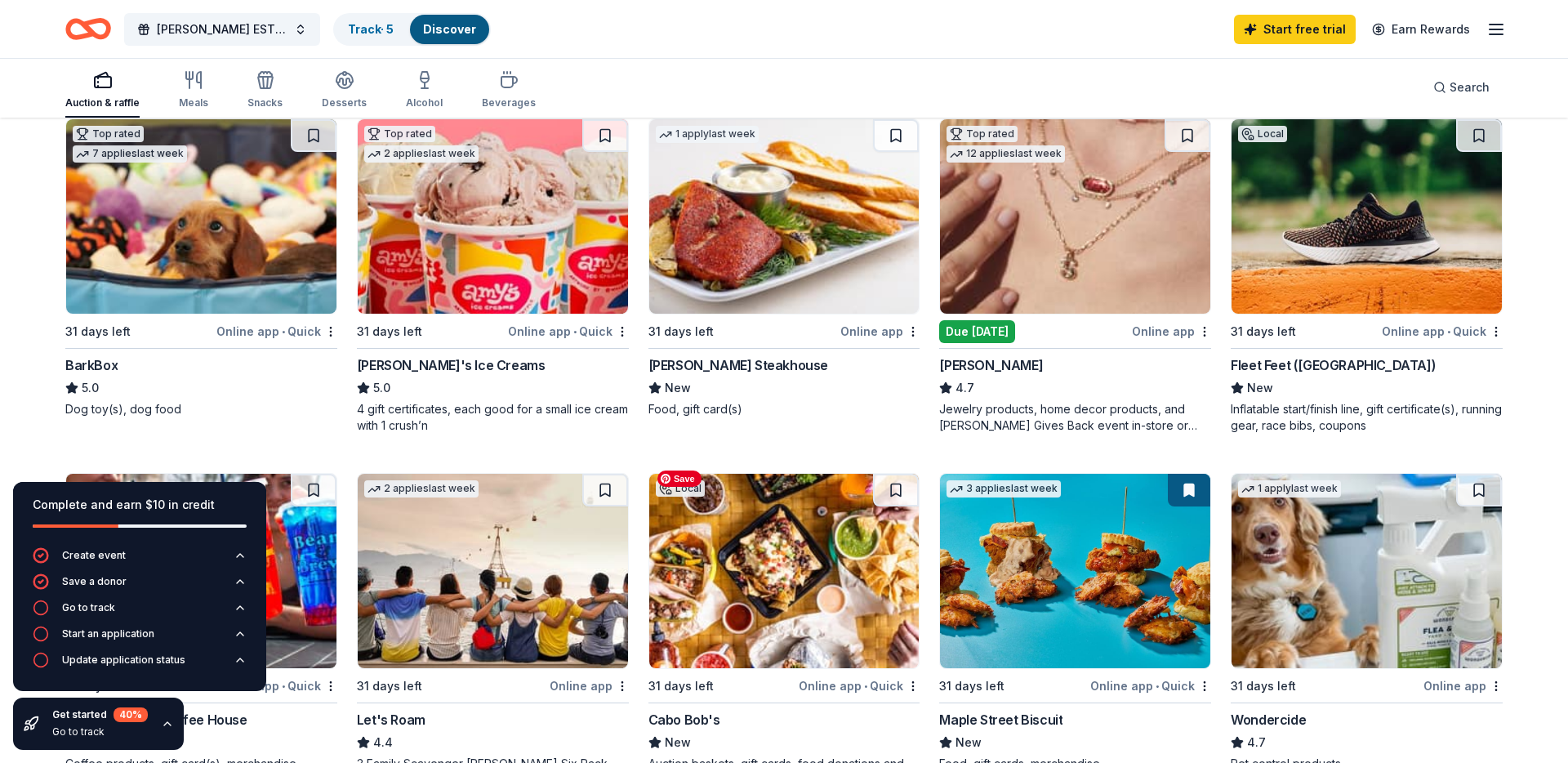
scroll to position [549, 0]
click at [1277, 354] on div "Fleet Feet (Houston)" at bounding box center [1333, 363] width 205 height 19
click at [677, 354] on div "Perry's Steakhouse" at bounding box center [738, 363] width 180 height 19
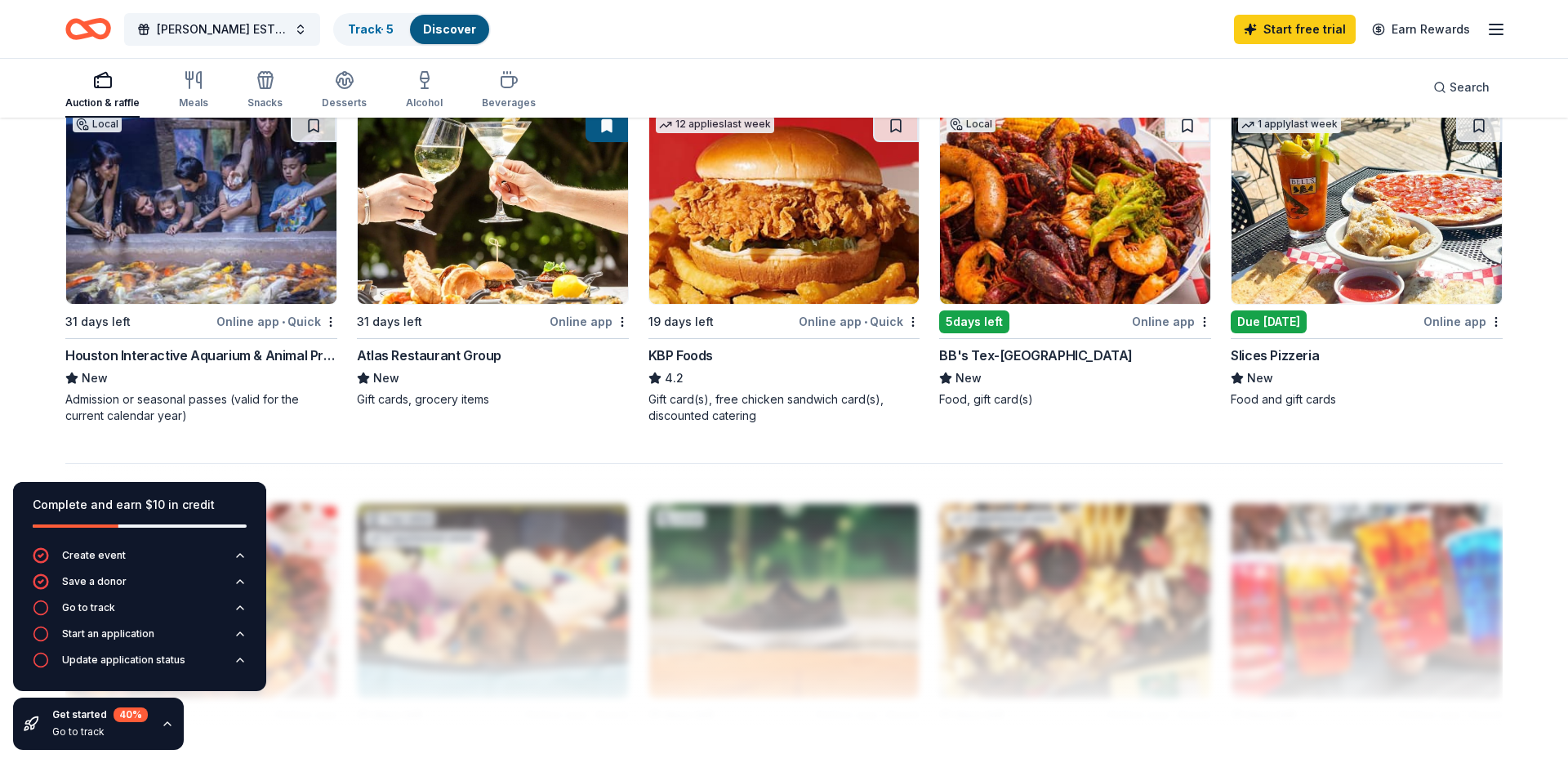
scroll to position [1270, 0]
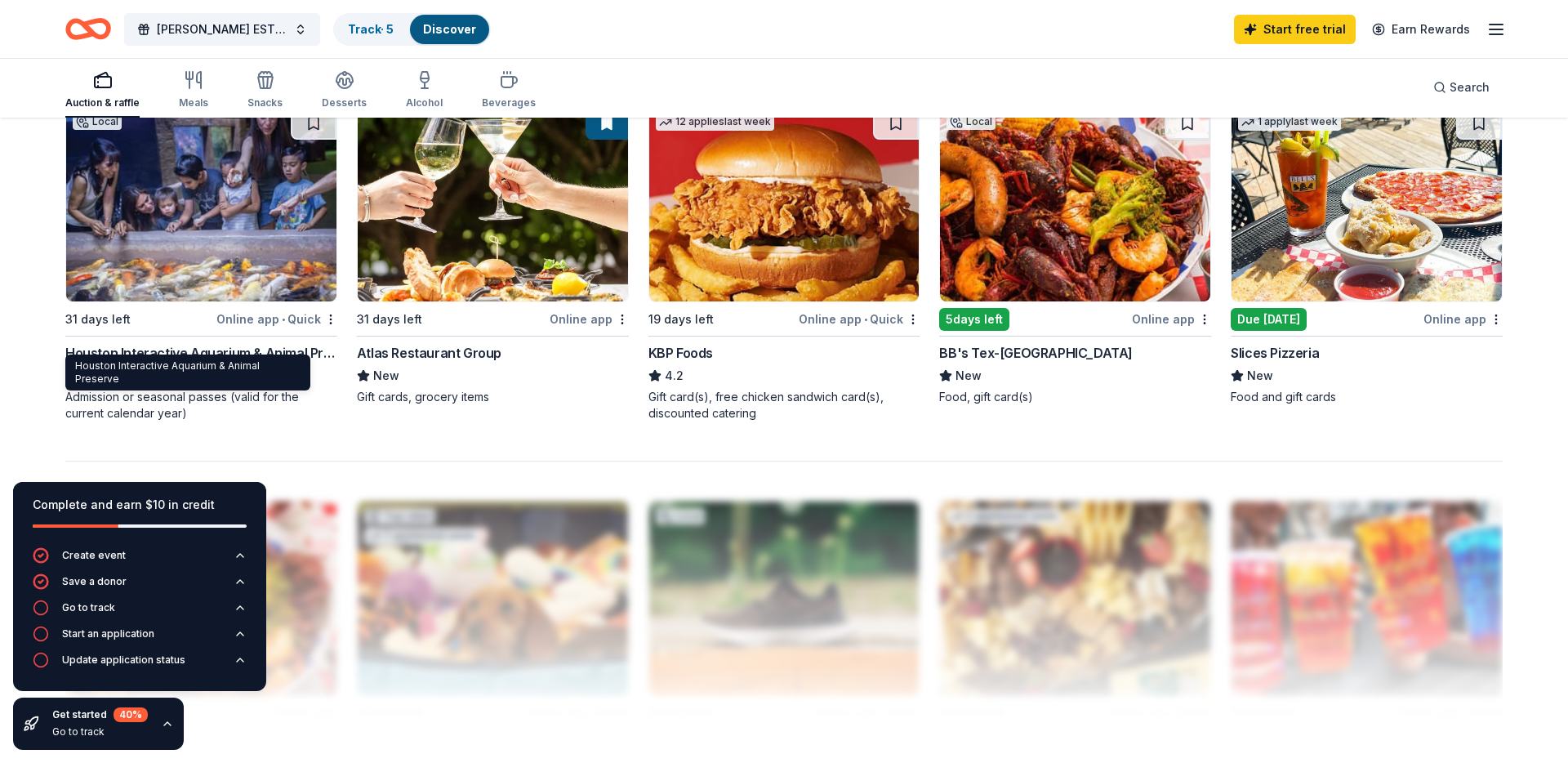
click at [162, 346] on div "Houston Interactive Aquarium & Animal Preserve" at bounding box center [202, 352] width 272 height 19
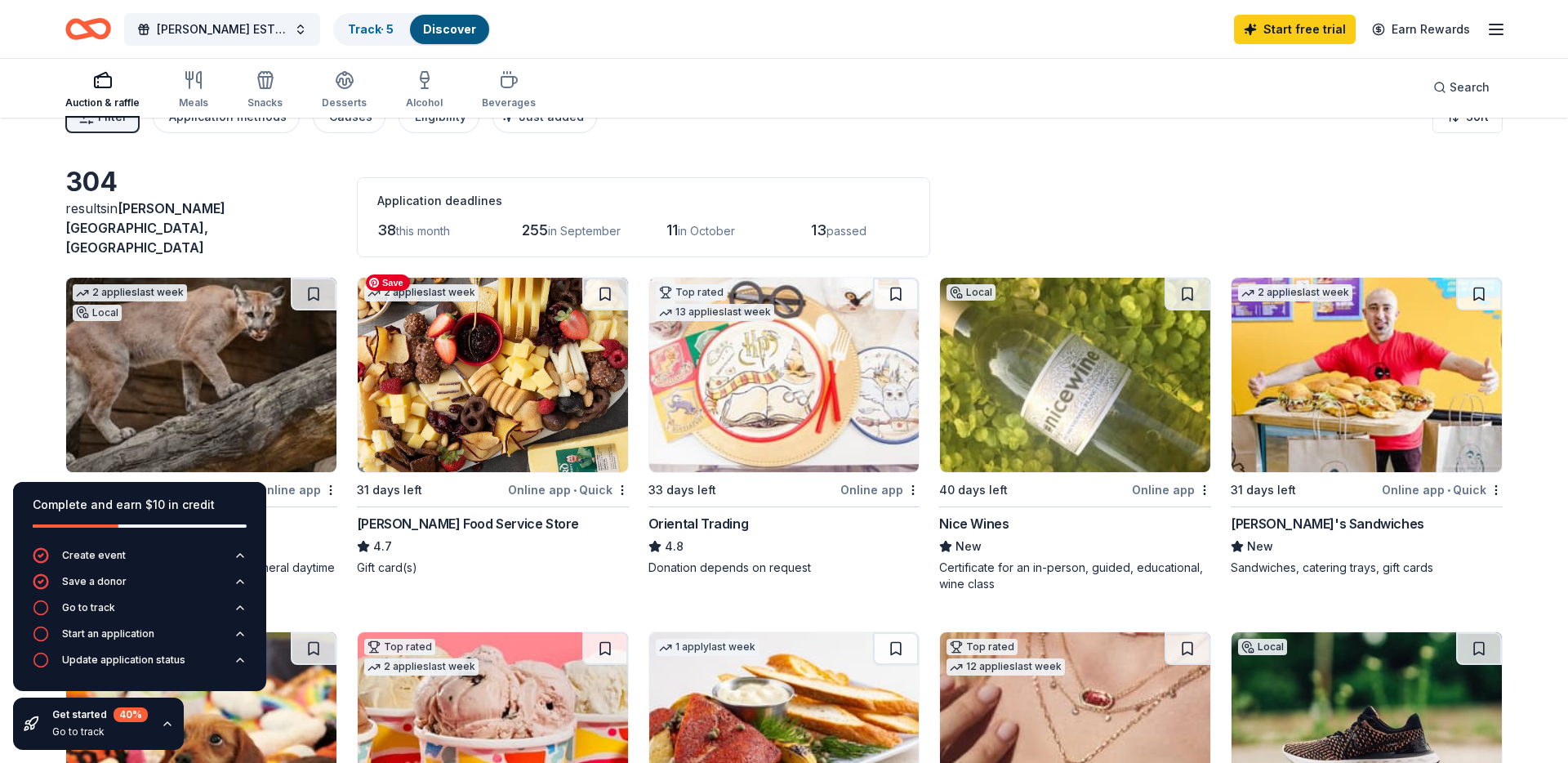
scroll to position [0, 0]
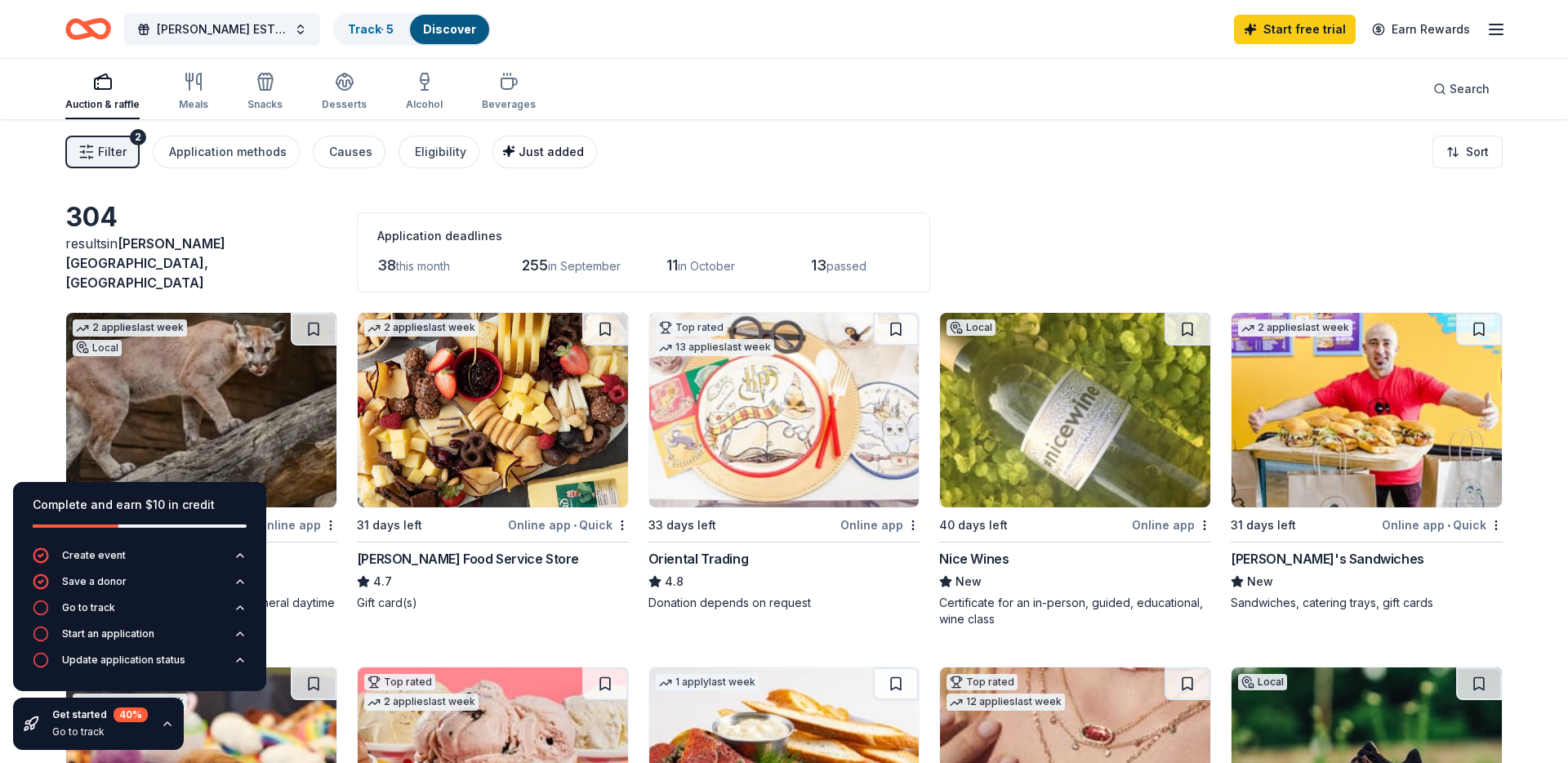
click at [540, 160] on div "Just added" at bounding box center [547, 152] width 75 height 19
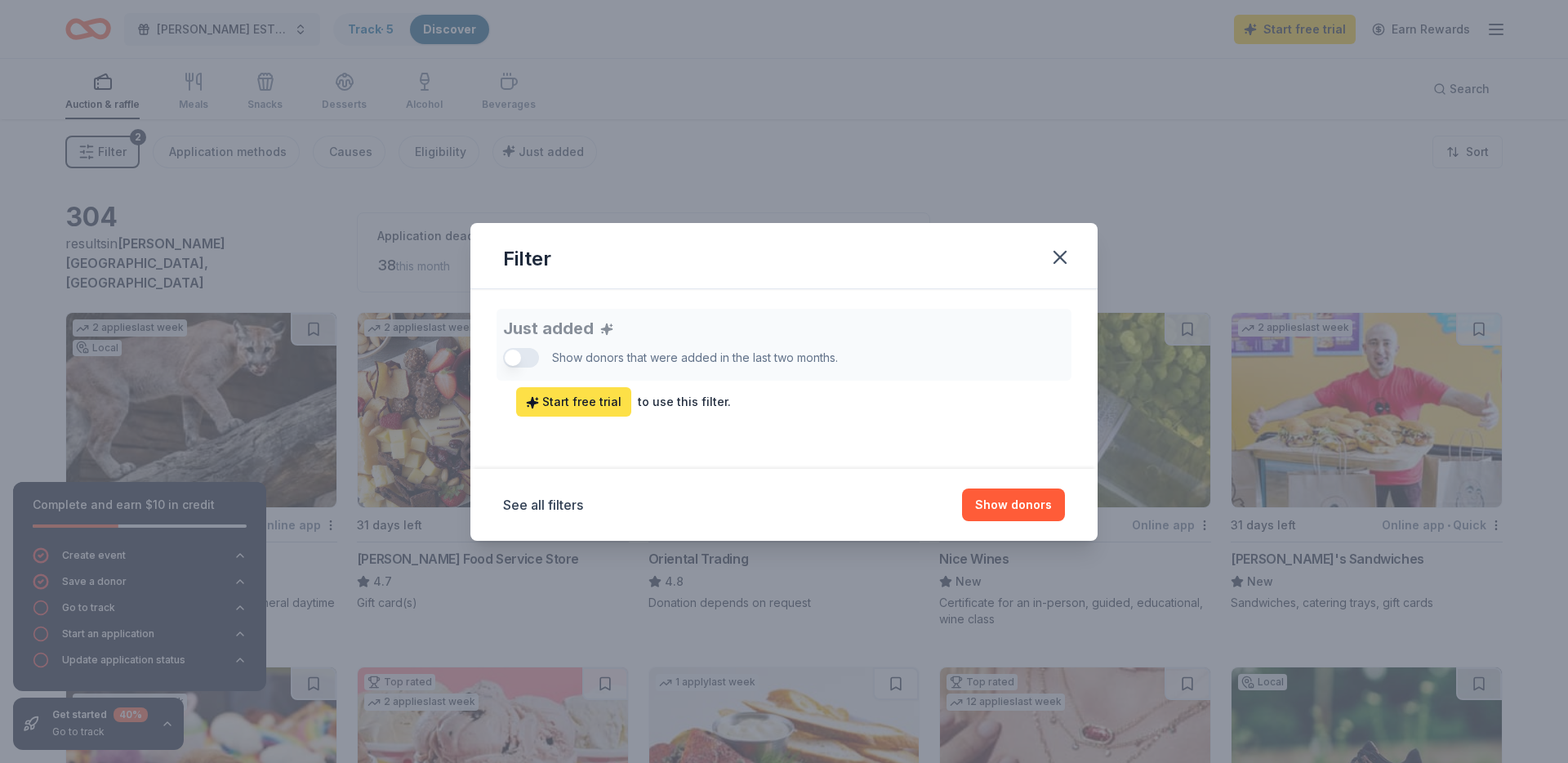
click at [591, 408] on span "Start free trial" at bounding box center [573, 402] width 96 height 19
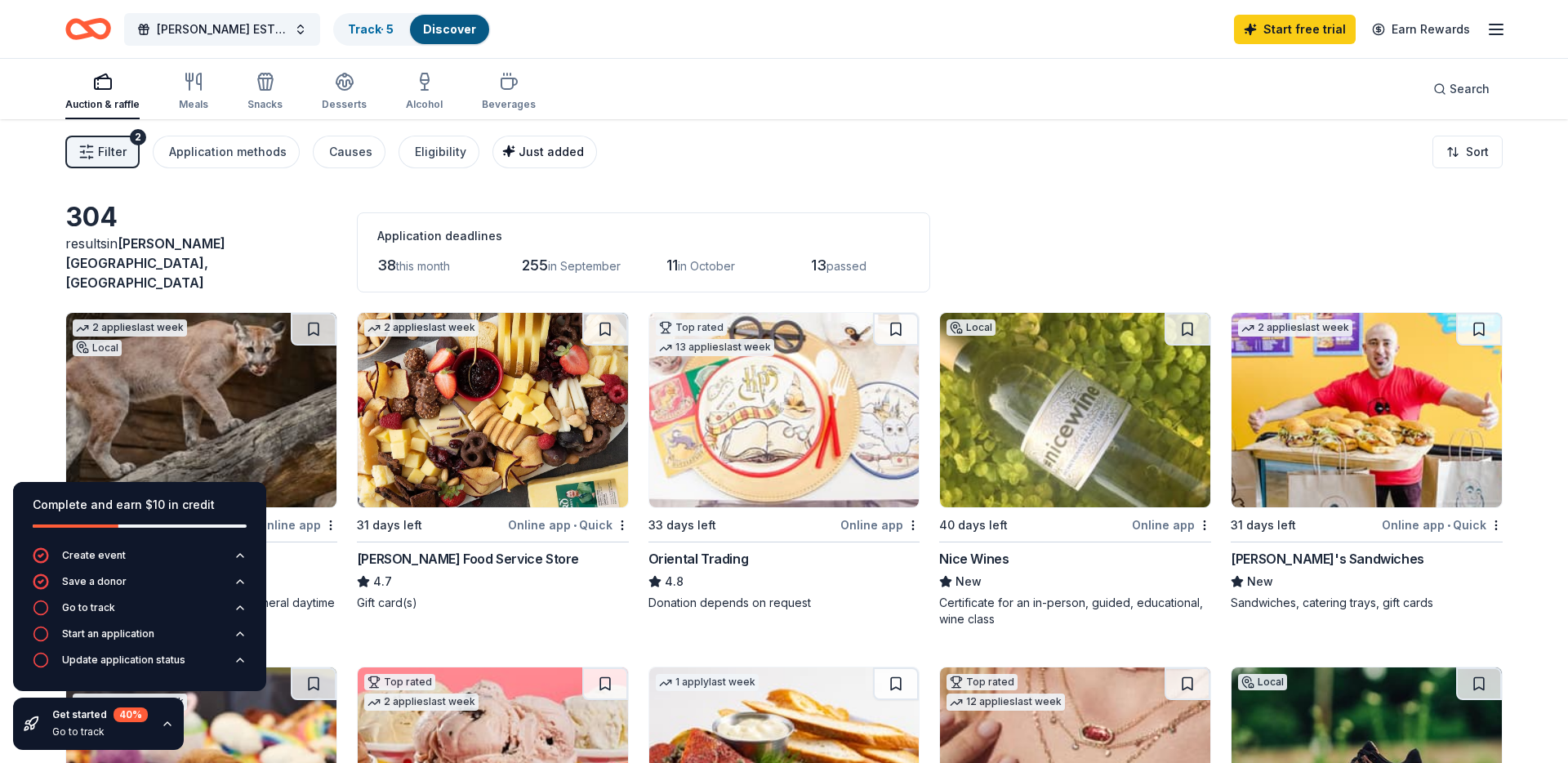
click at [526, 155] on span "Just added" at bounding box center [551, 151] width 66 height 14
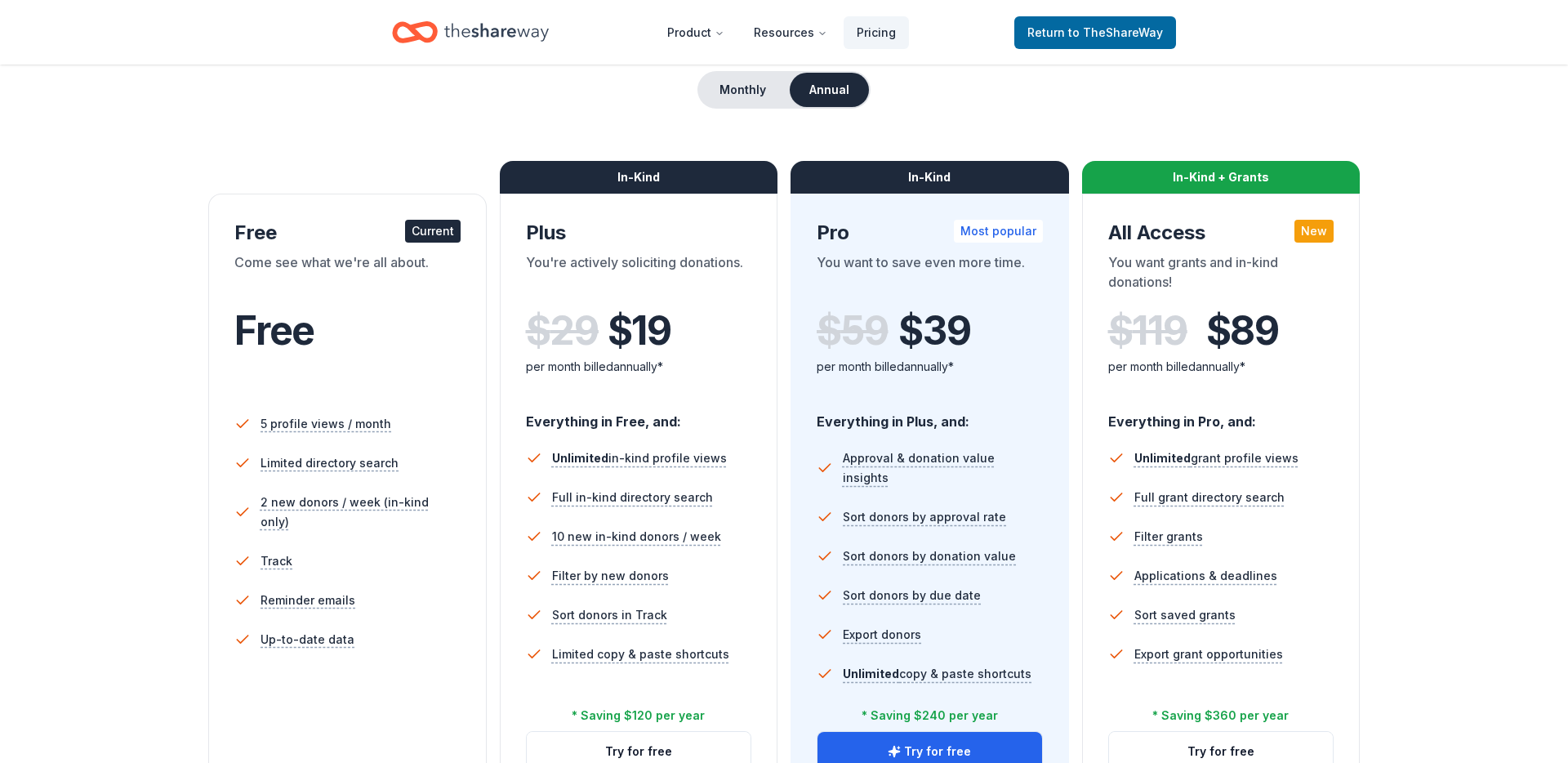
scroll to position [156, 0]
click at [737, 81] on button "Monthly" at bounding box center [743, 91] width 88 height 35
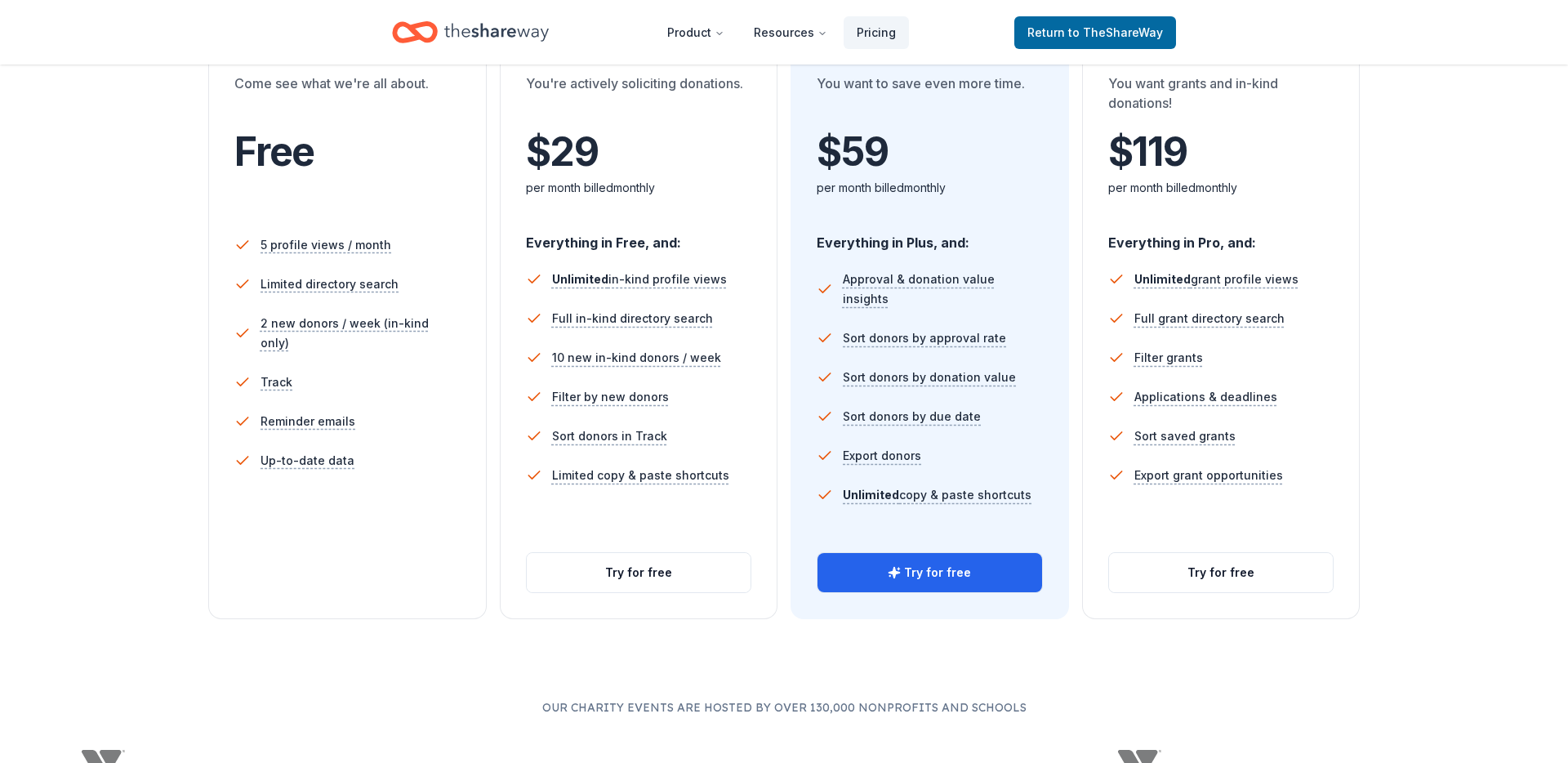
scroll to position [338, 0]
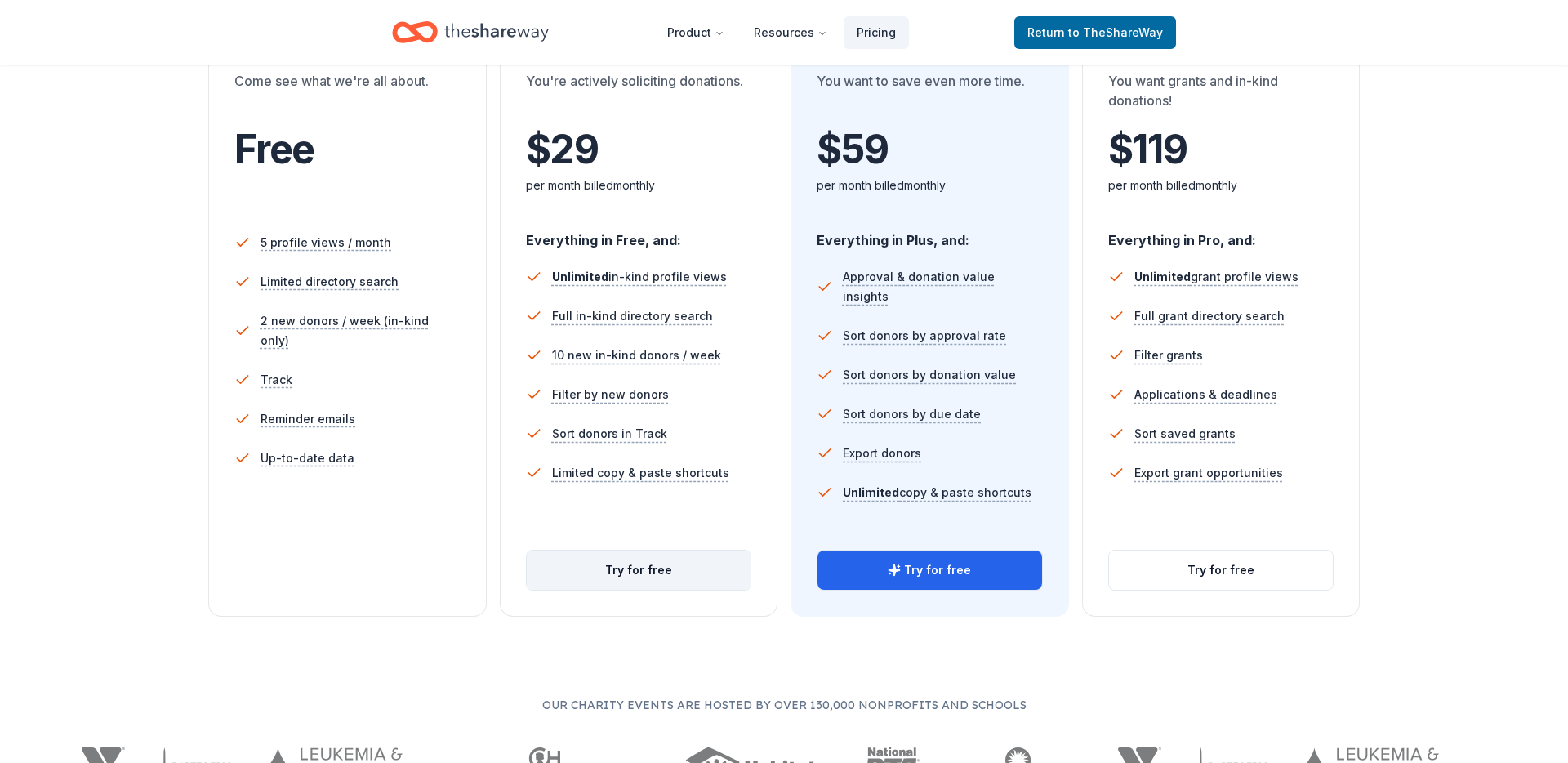
click at [660, 570] on button "Try for free" at bounding box center [639, 570] width 225 height 39
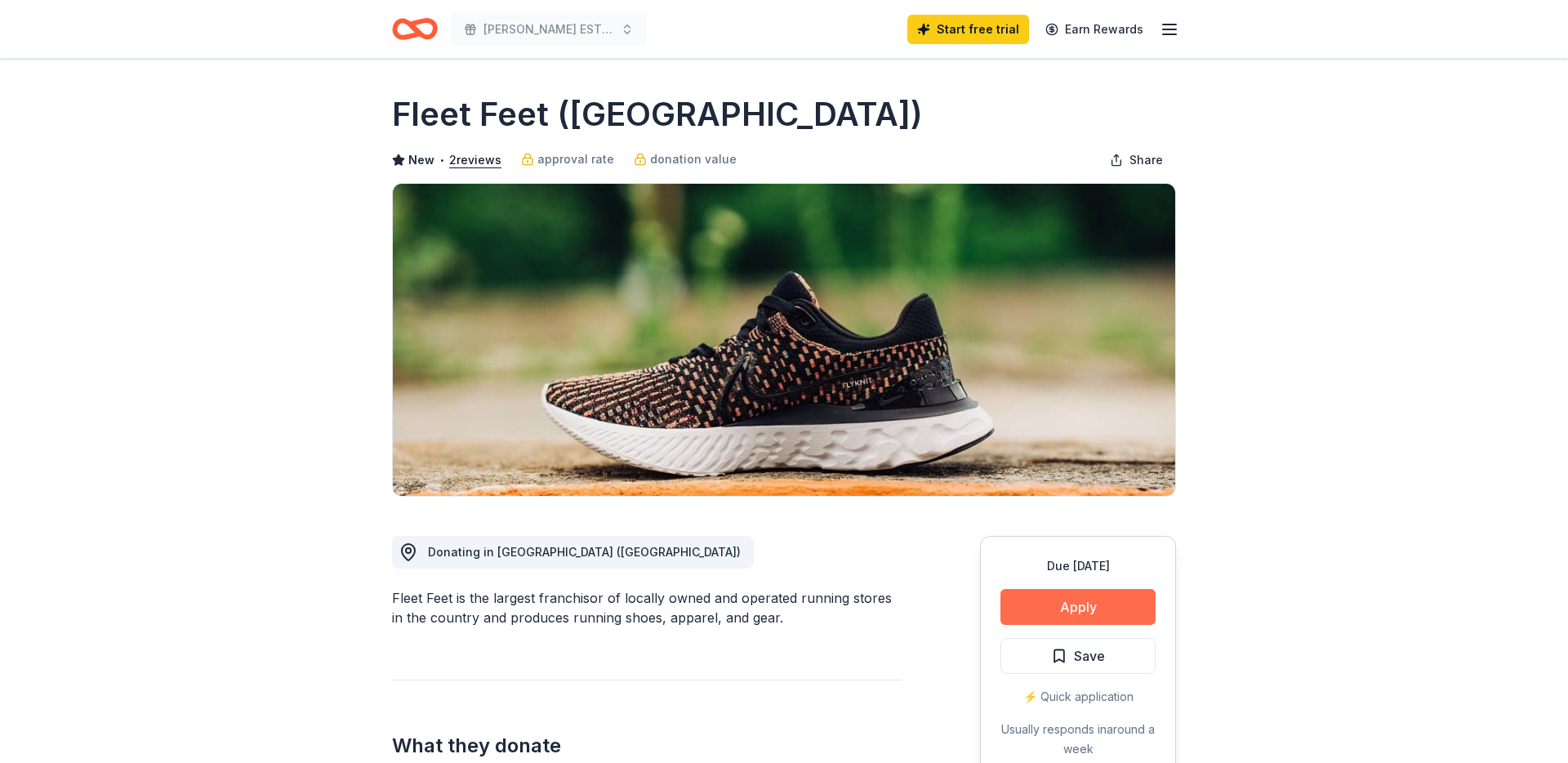
click at [1061, 603] on button "Apply" at bounding box center [1078, 606] width 155 height 36
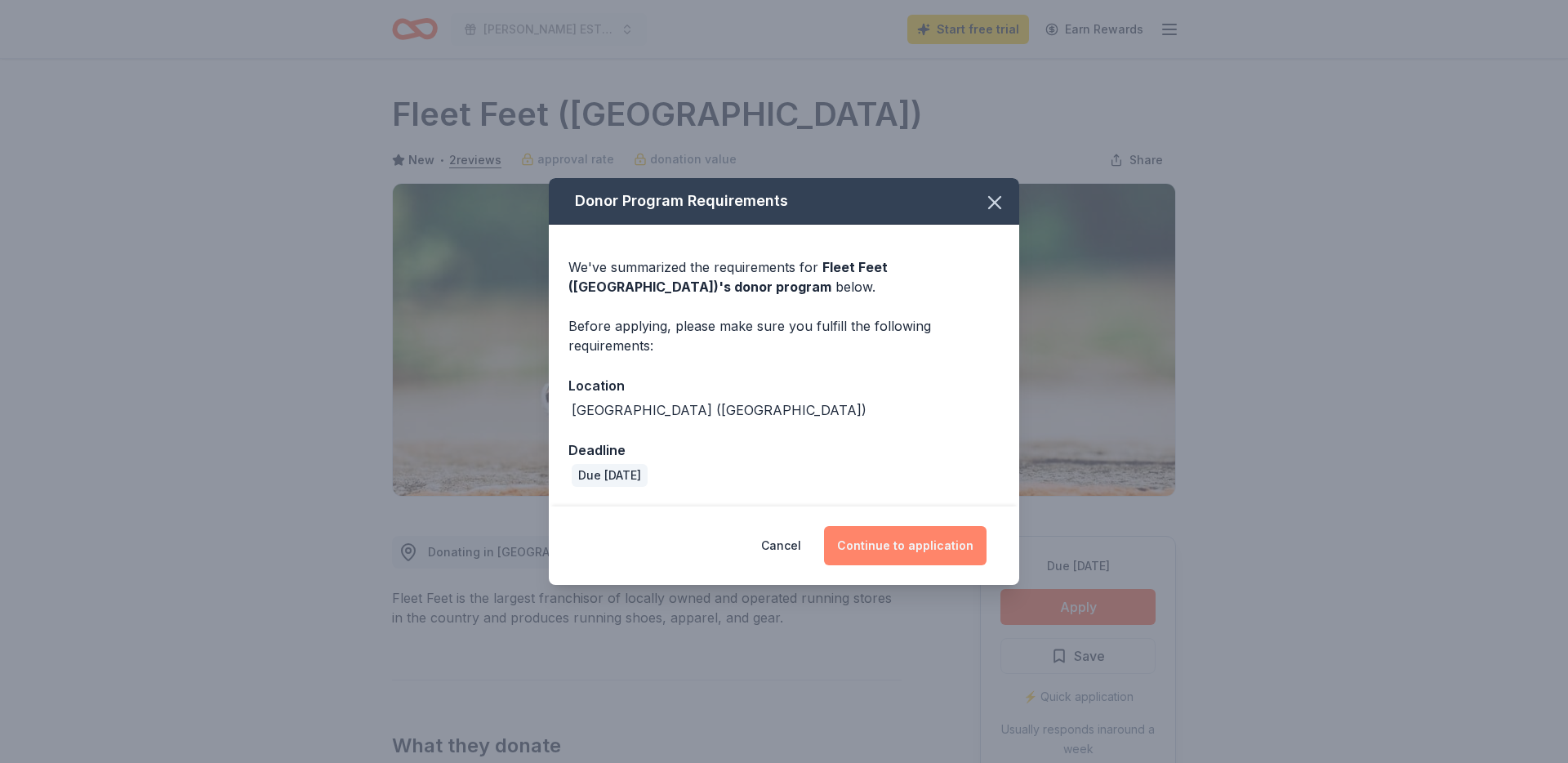
click at [952, 549] on button "Continue to application" at bounding box center [905, 545] width 162 height 39
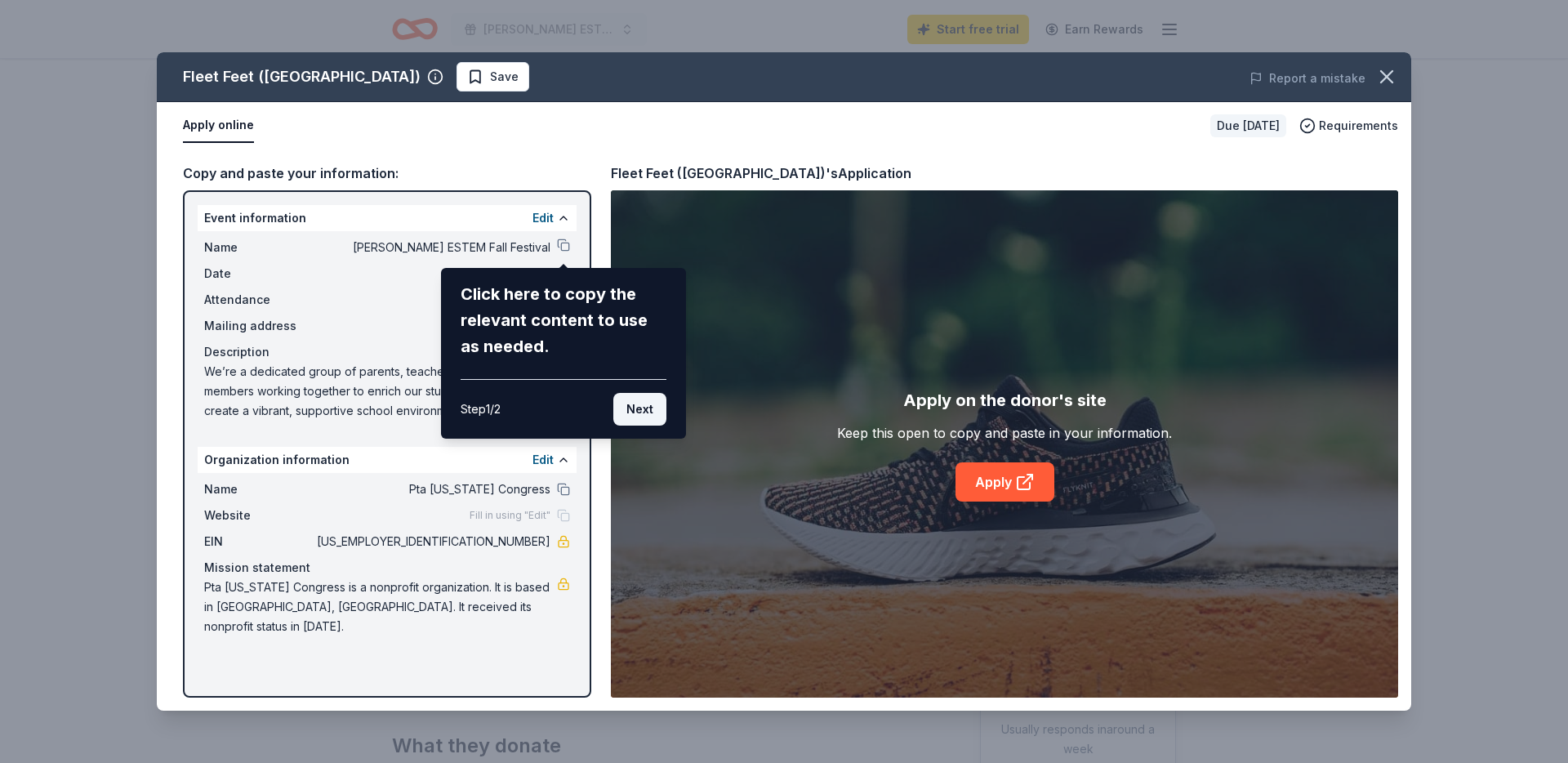
click at [654, 417] on button "Next" at bounding box center [640, 409] width 53 height 33
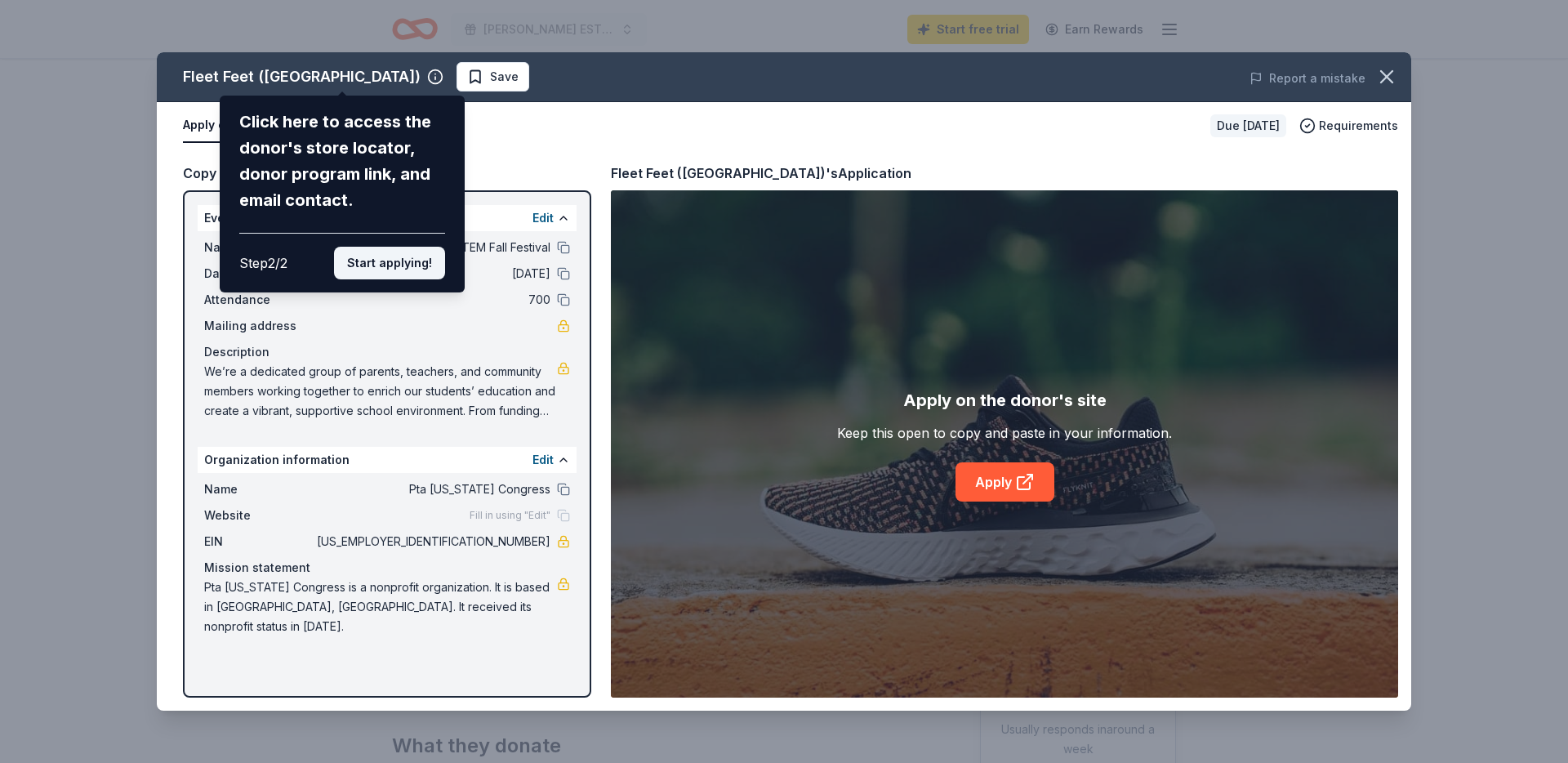
click at [371, 266] on button "Start applying!" at bounding box center [390, 263] width 111 height 33
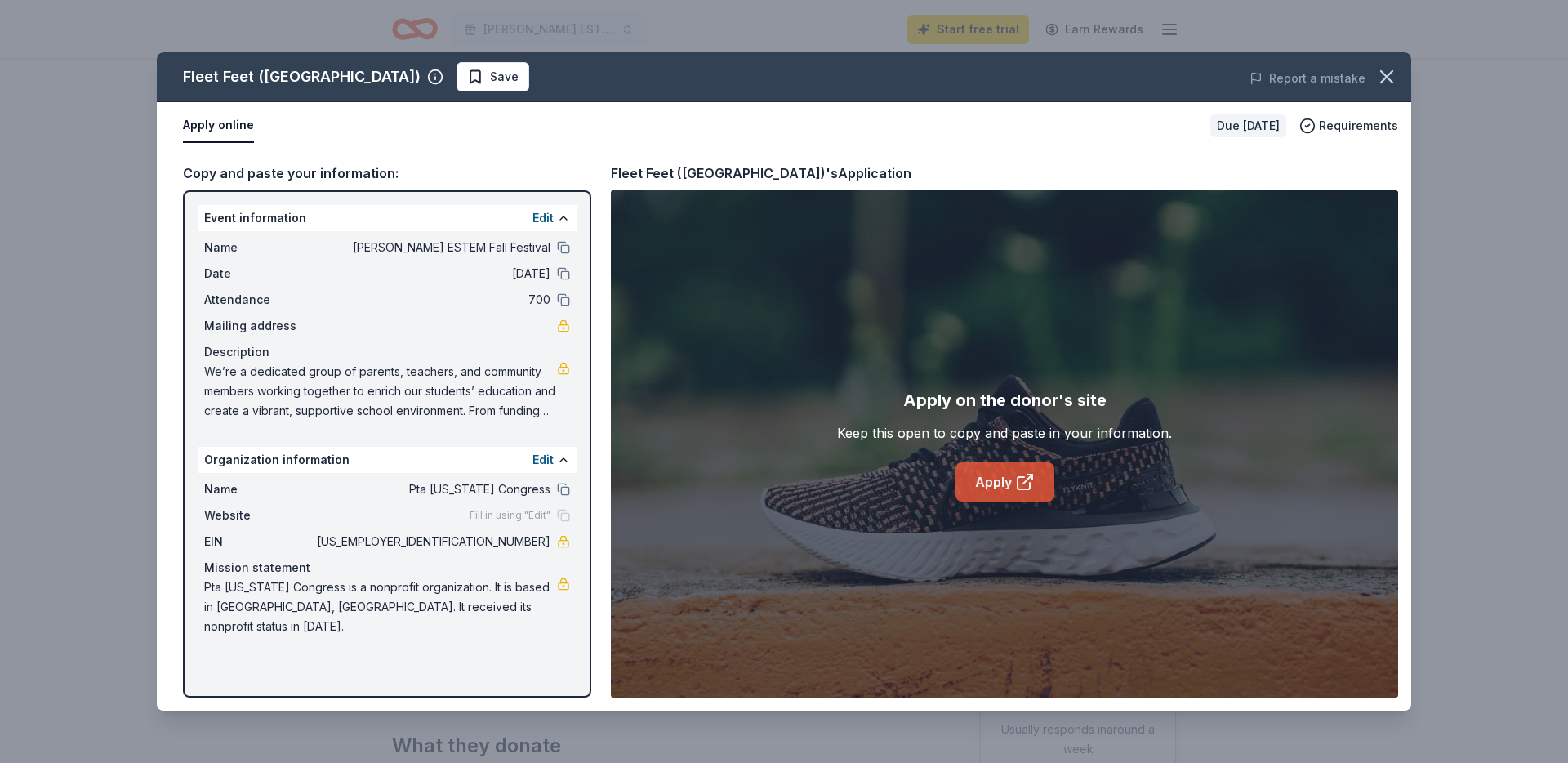
click at [1020, 486] on icon at bounding box center [1024, 481] width 19 height 19
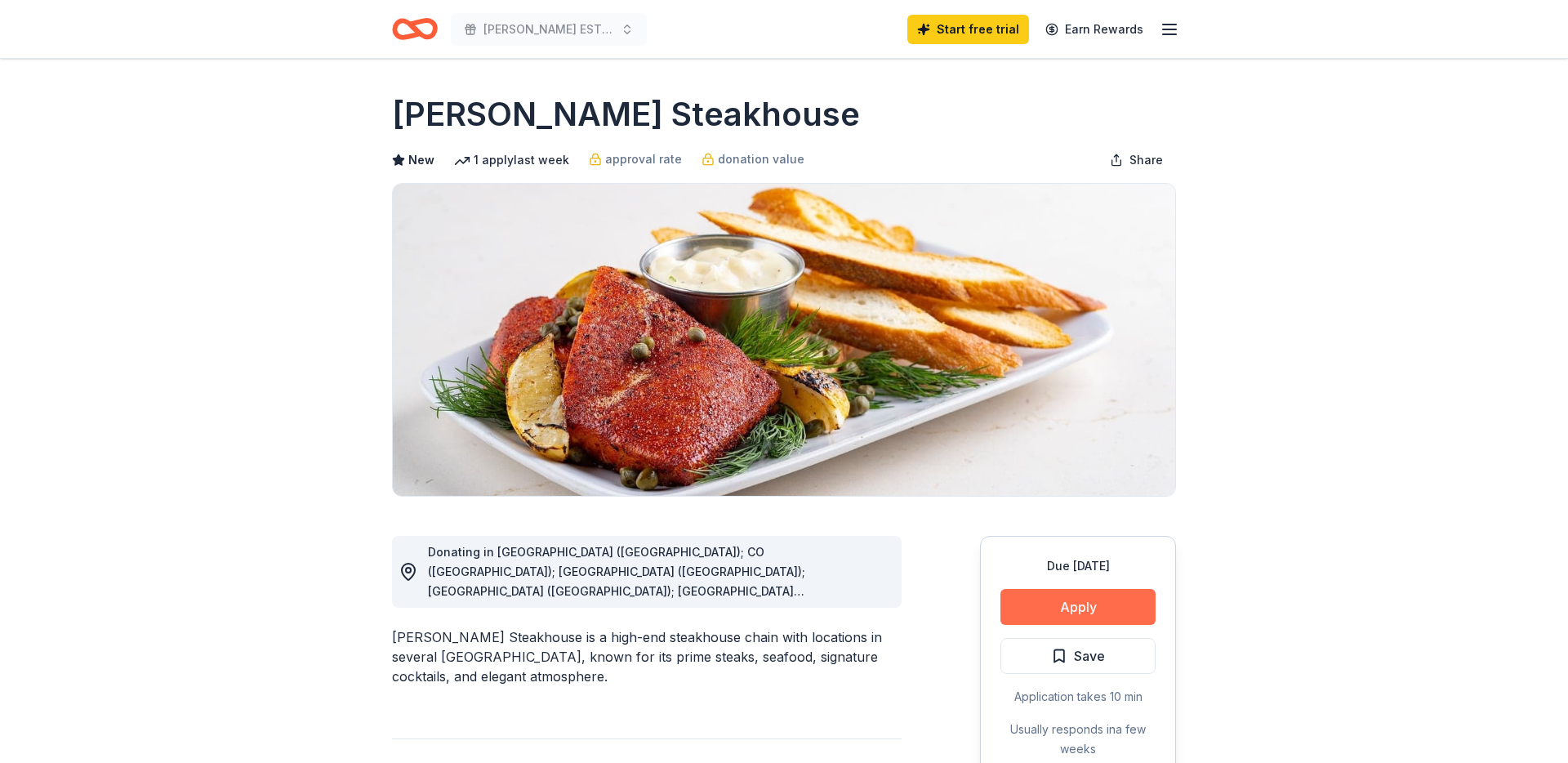
click at [1103, 608] on button "Apply" at bounding box center [1078, 606] width 155 height 36
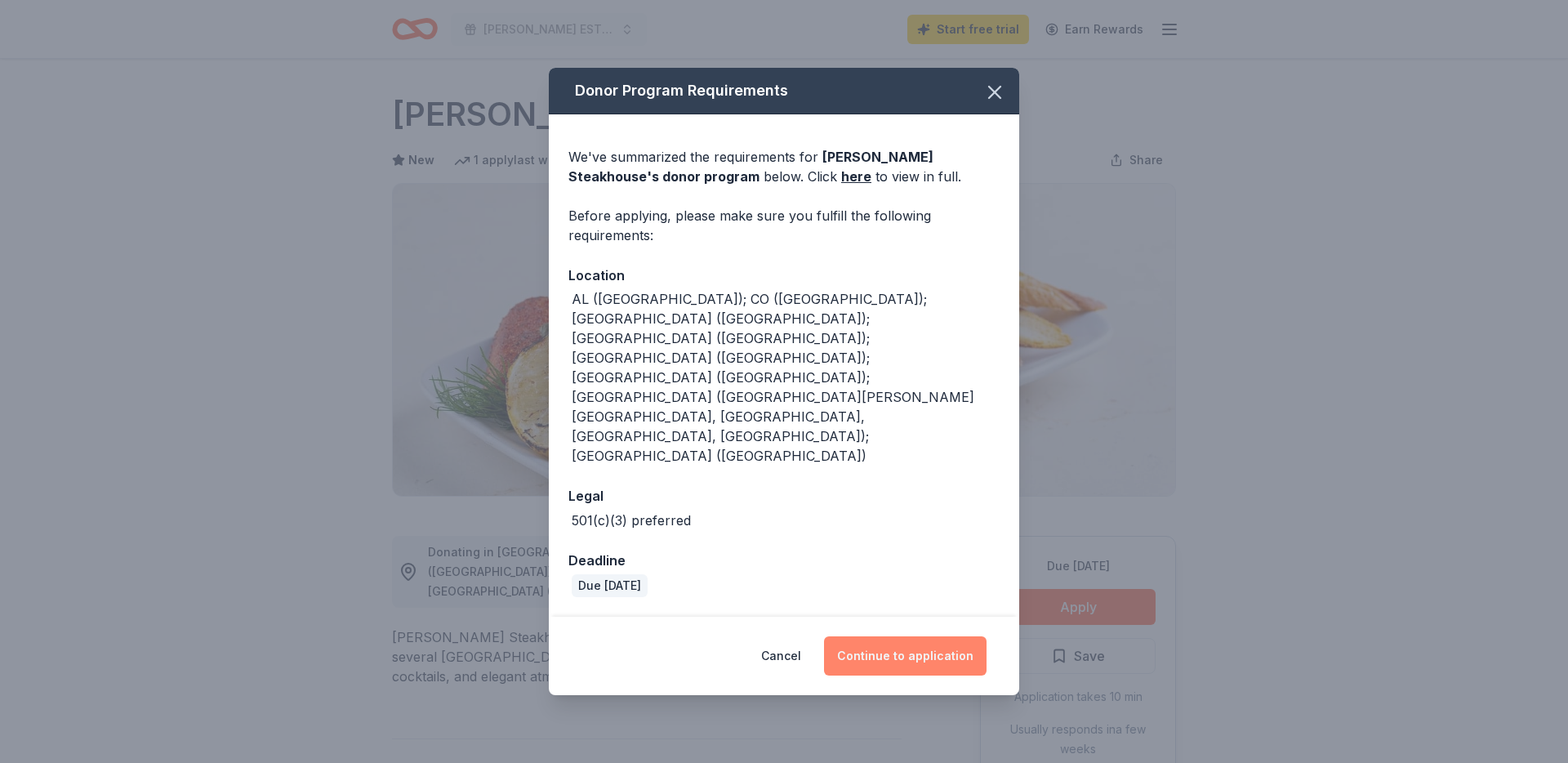
click at [948, 636] on button "Continue to application" at bounding box center [905, 655] width 162 height 39
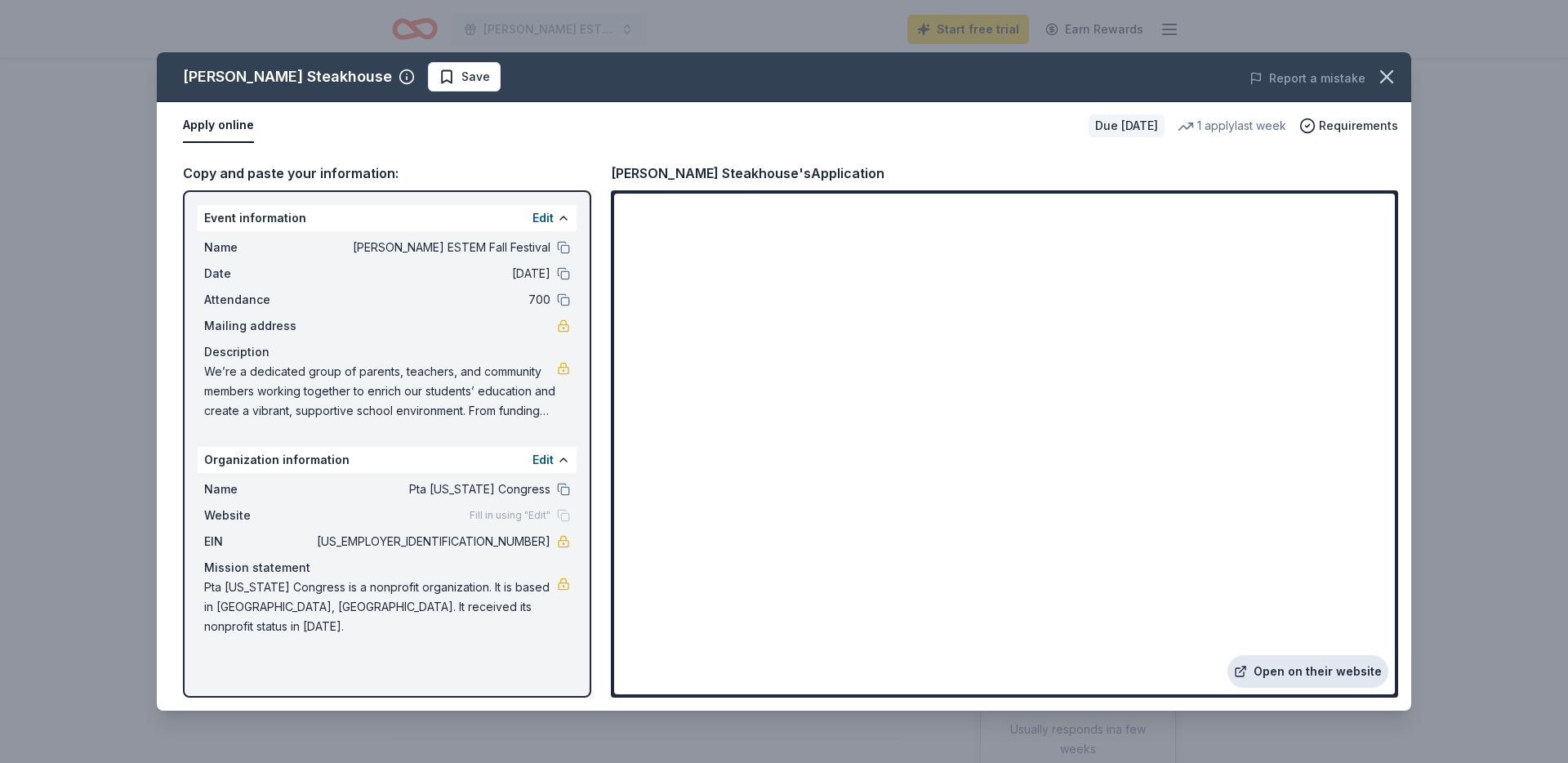
click at [1266, 671] on link "Open on their website" at bounding box center [1308, 672] width 161 height 33
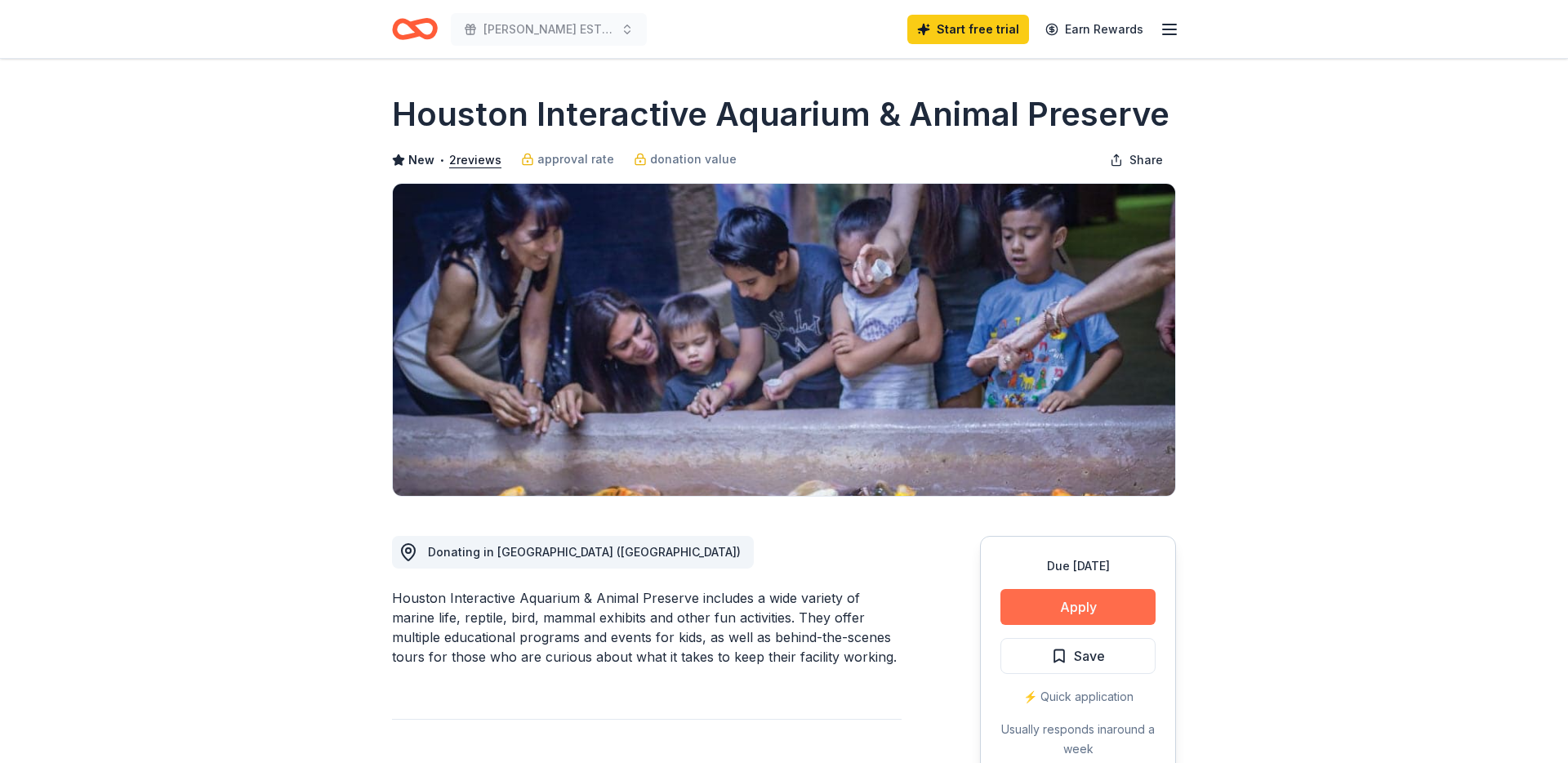
click at [1079, 604] on button "Apply" at bounding box center [1078, 606] width 155 height 36
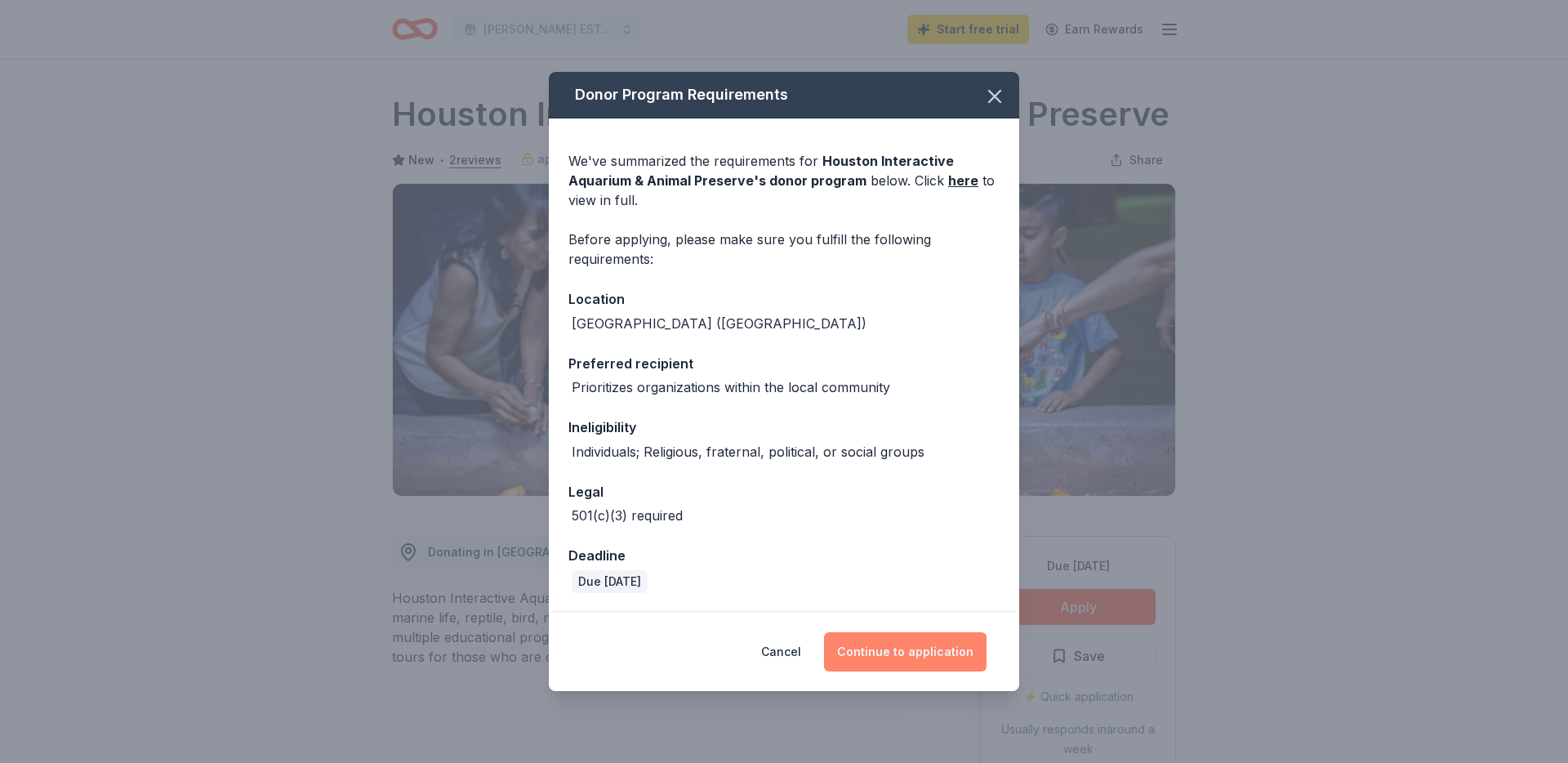
click at [963, 646] on button "Continue to application" at bounding box center [905, 652] width 162 height 39
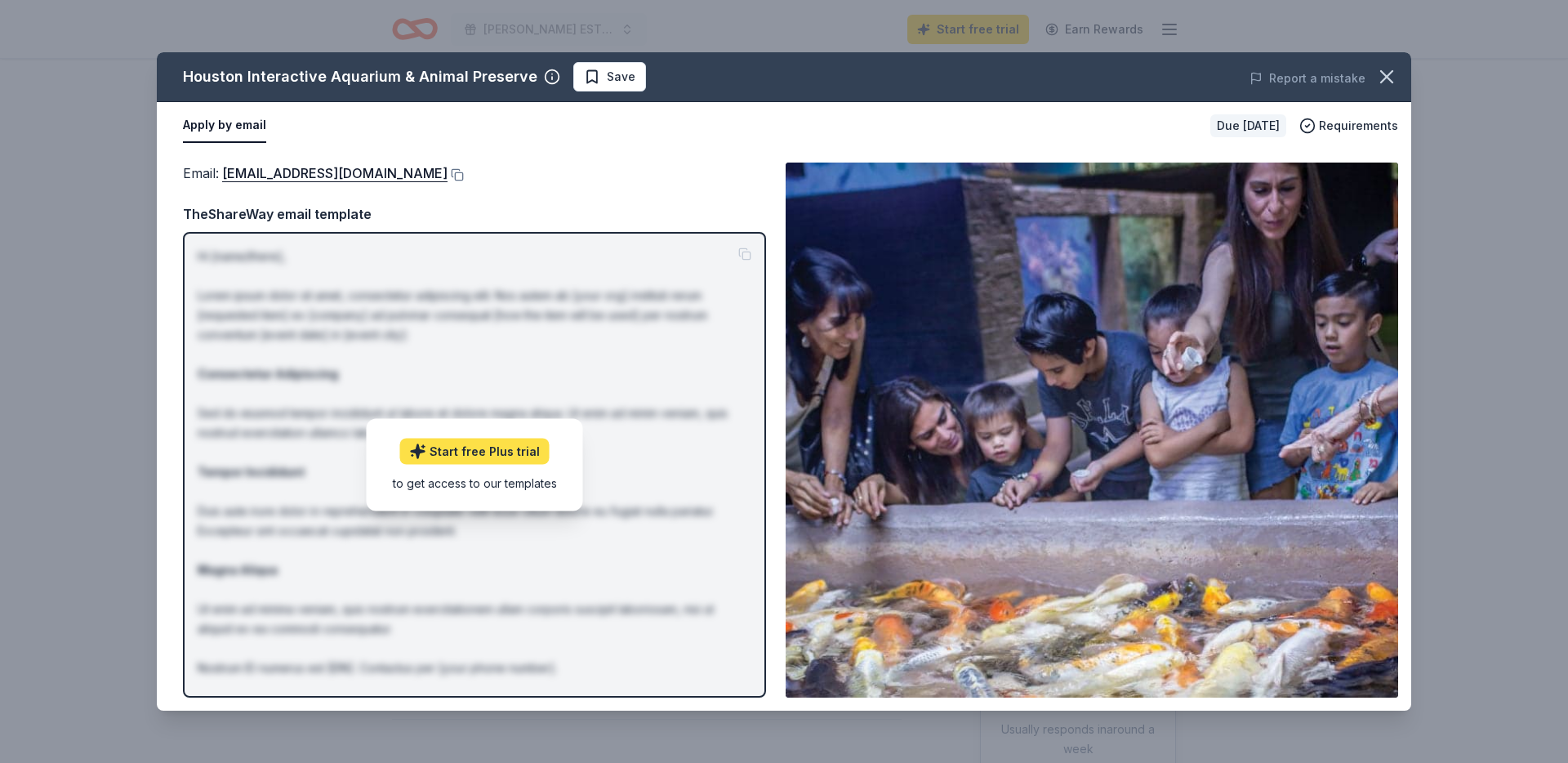
click at [505, 457] on link "Start free Plus trial" at bounding box center [475, 451] width 150 height 26
click at [447, 175] on button at bounding box center [455, 174] width 16 height 13
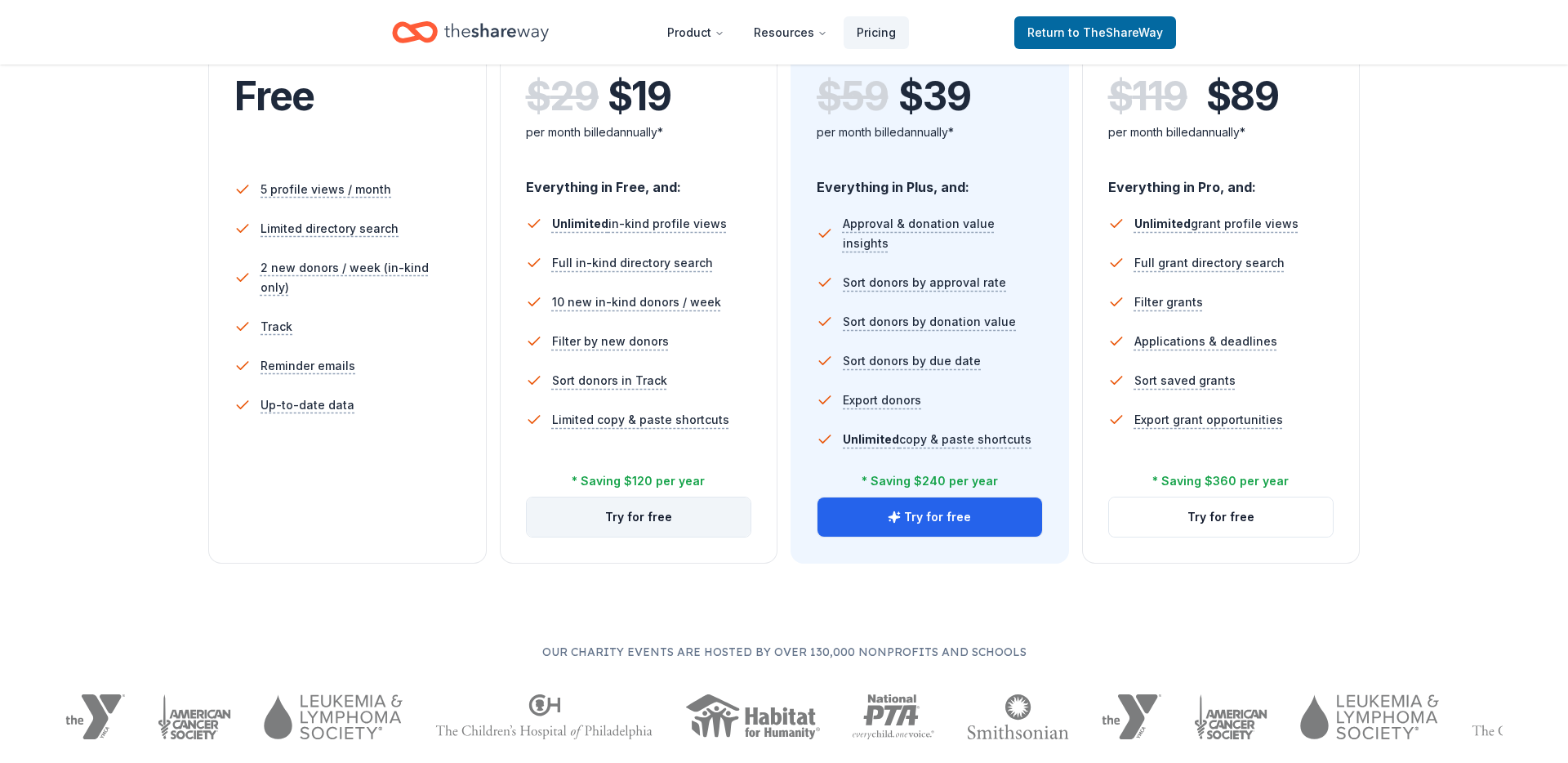
scroll to position [393, 0]
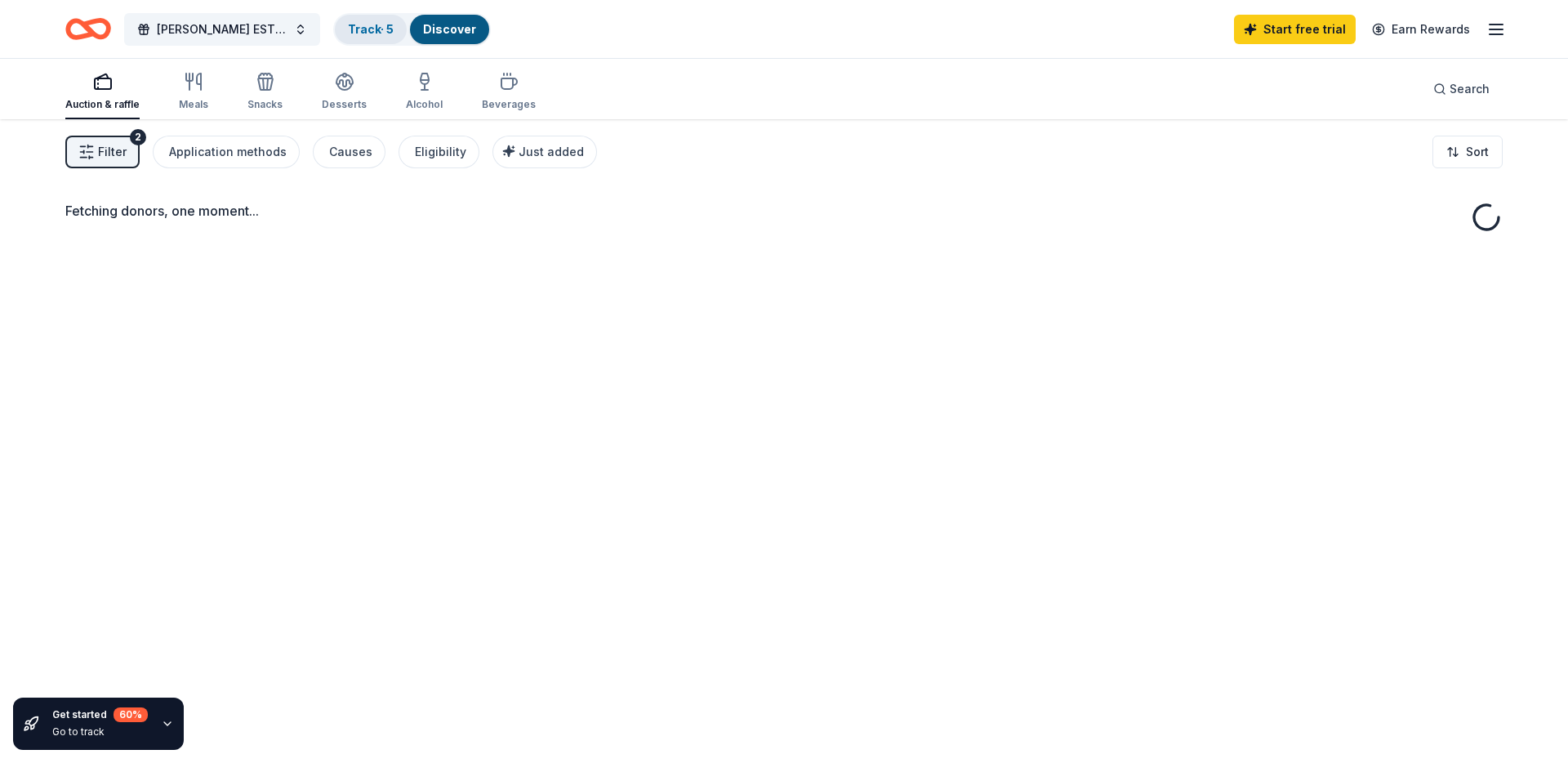
click at [387, 30] on link "Track · 5" at bounding box center [371, 28] width 46 height 14
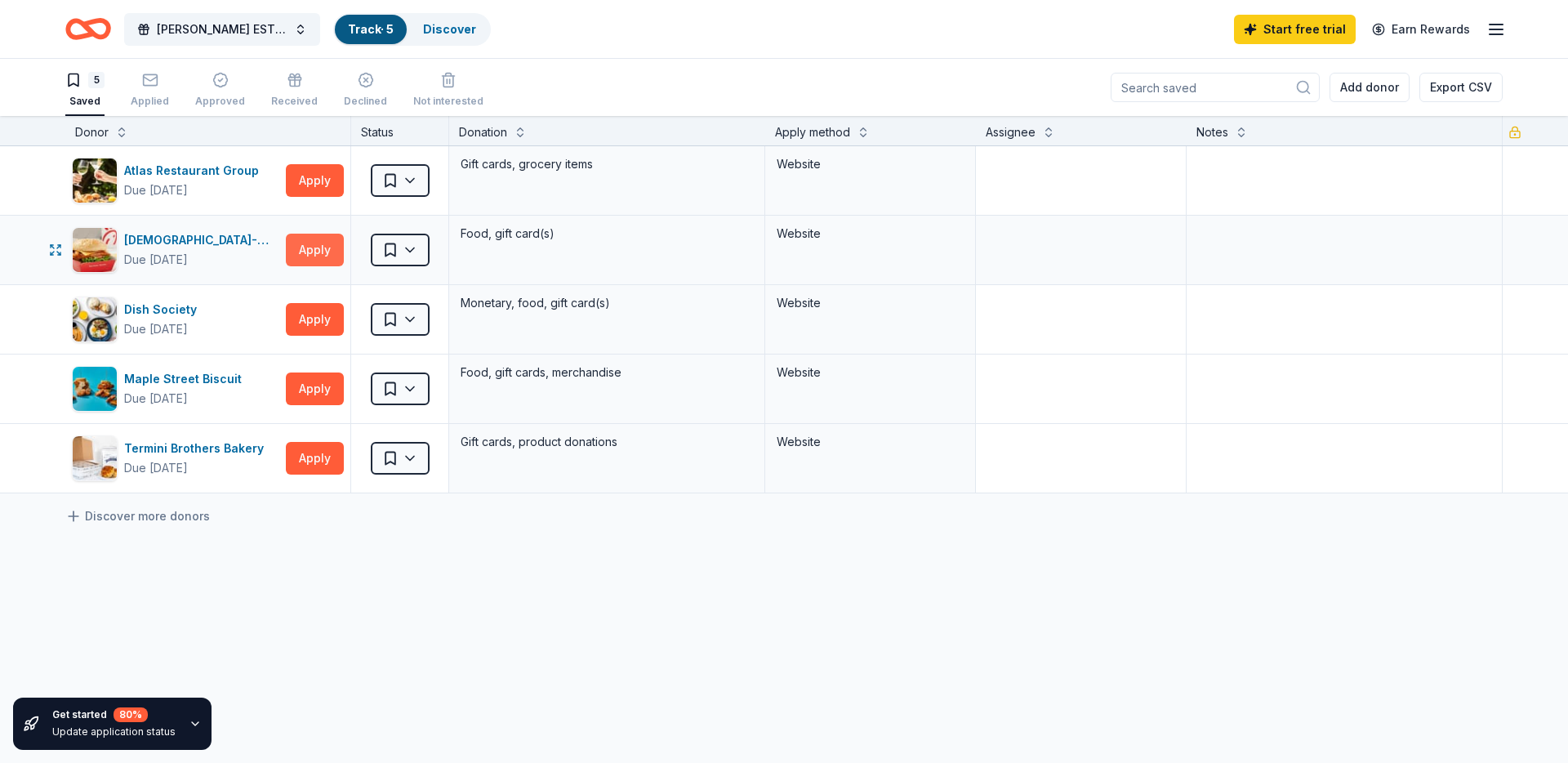
click at [320, 248] on button "Apply" at bounding box center [315, 250] width 58 height 33
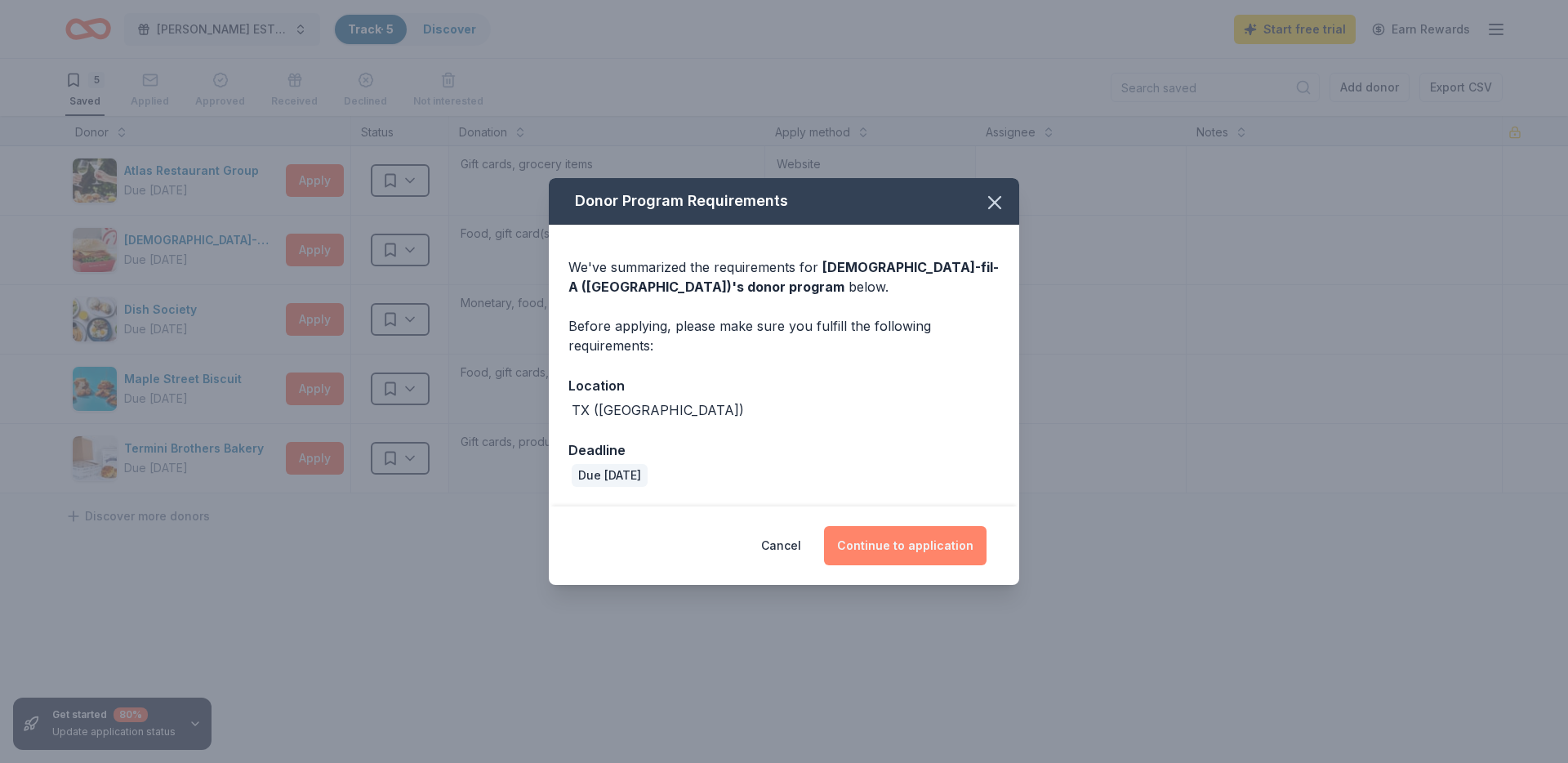
click at [894, 547] on button "Continue to application" at bounding box center [905, 545] width 162 height 39
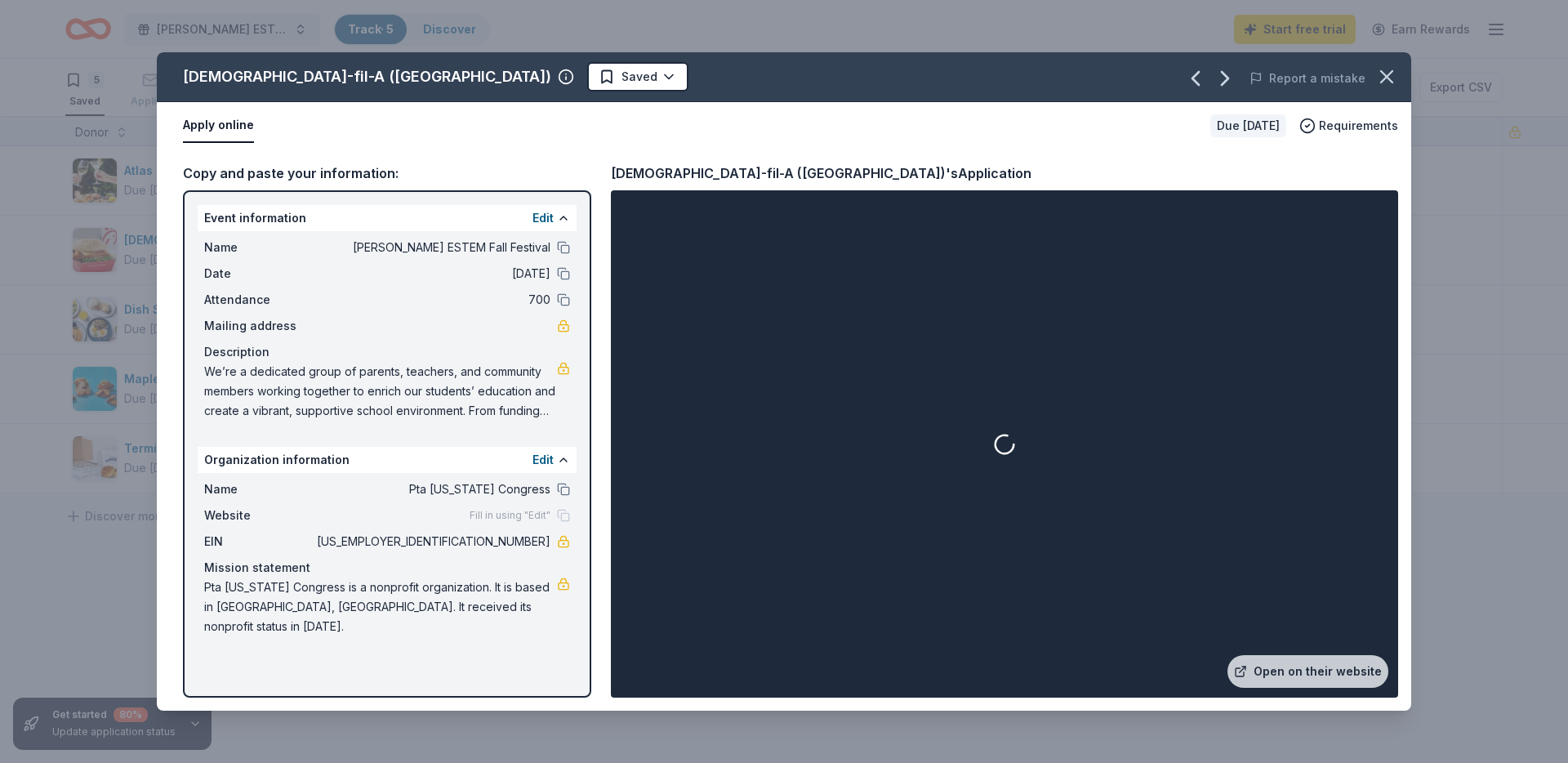
click at [228, 127] on button "Apply online" at bounding box center [218, 126] width 71 height 35
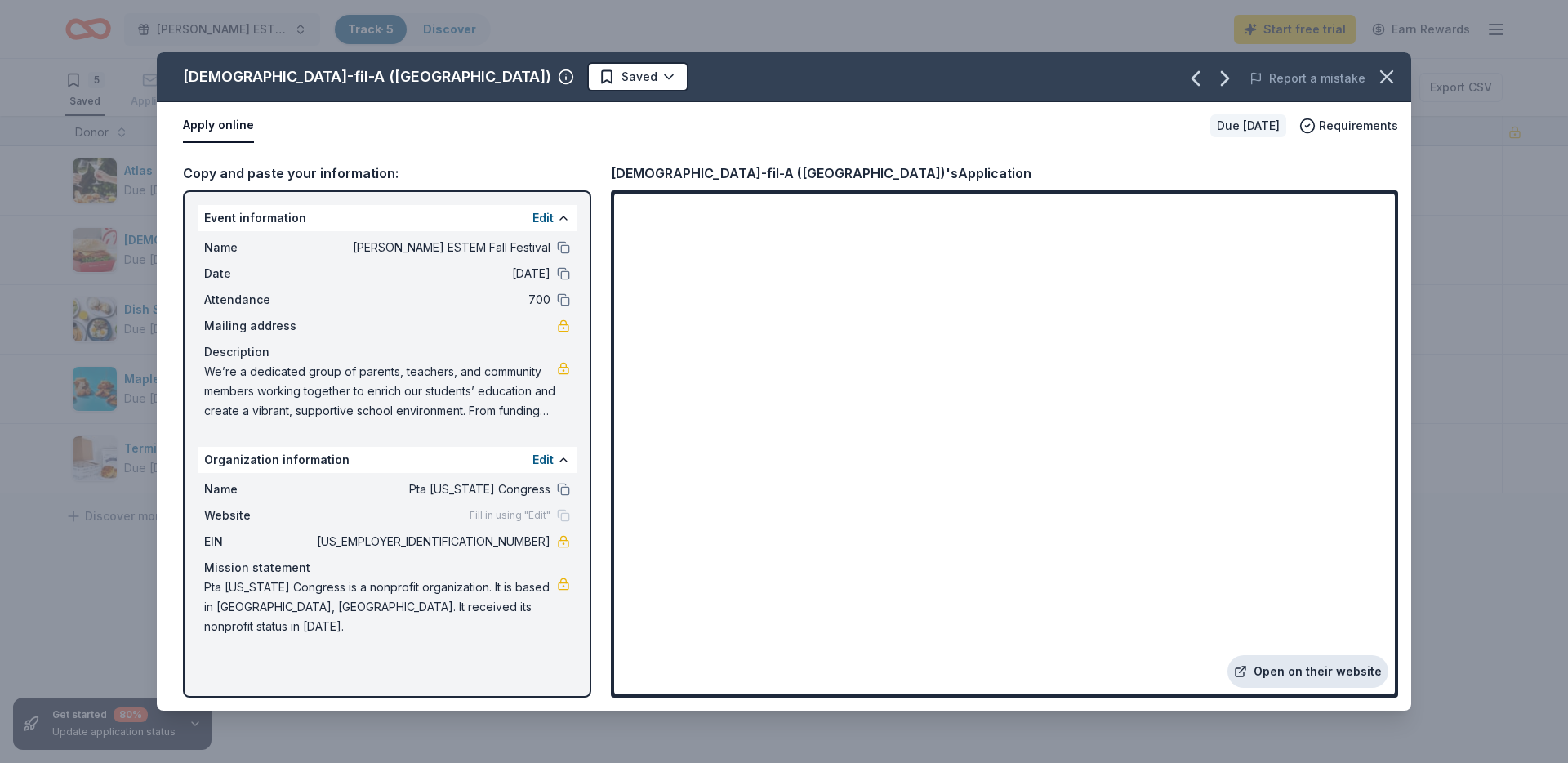
click at [1276, 676] on link "Open on their website" at bounding box center [1308, 672] width 161 height 33
click at [43, 197] on div "Chick-fil-A (Houston) Saved Report a mistake Apply online Due in 31 days Requir…" at bounding box center [784, 382] width 1568 height 763
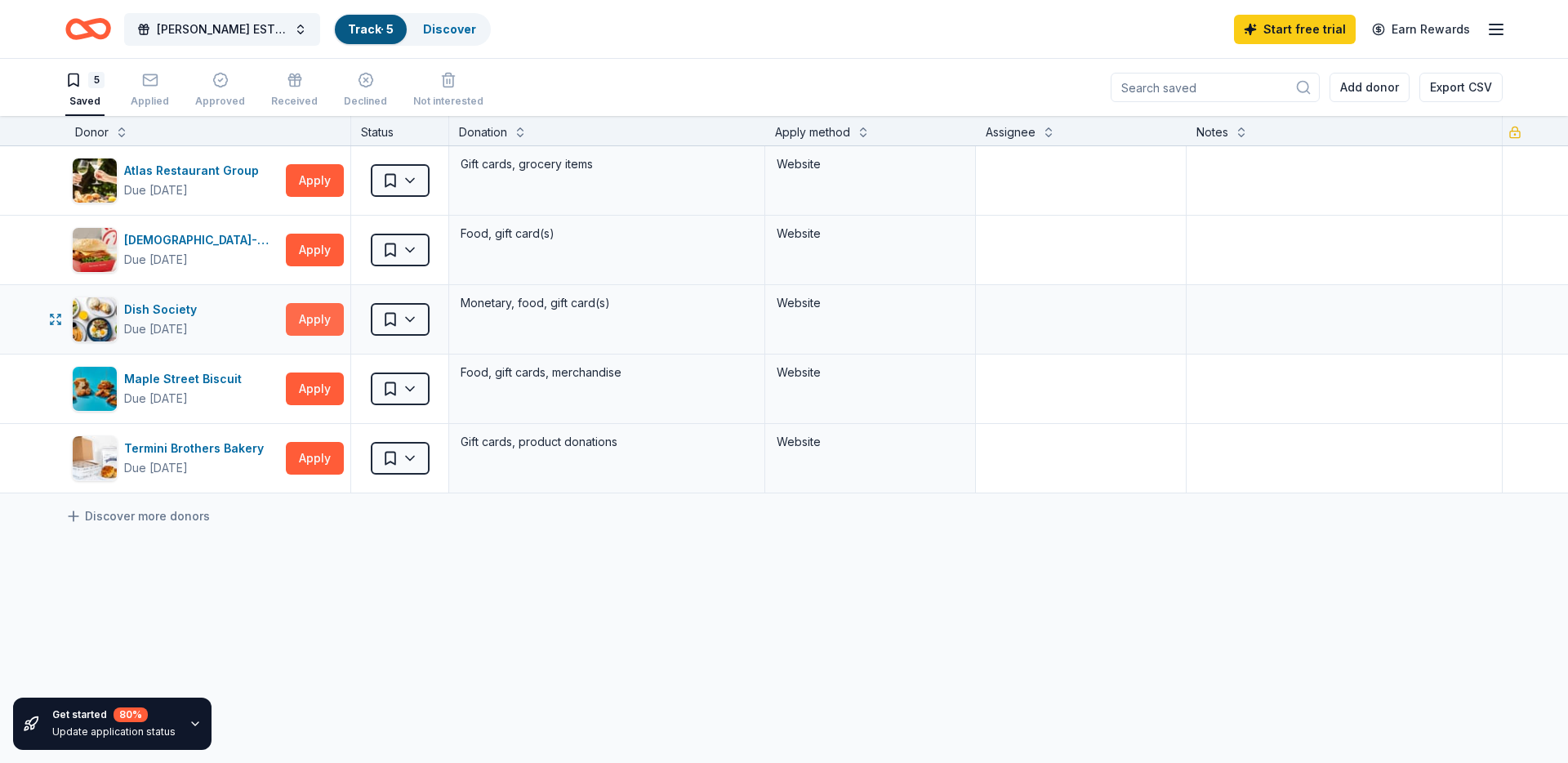
click at [307, 319] on button "Apply" at bounding box center [315, 319] width 58 height 33
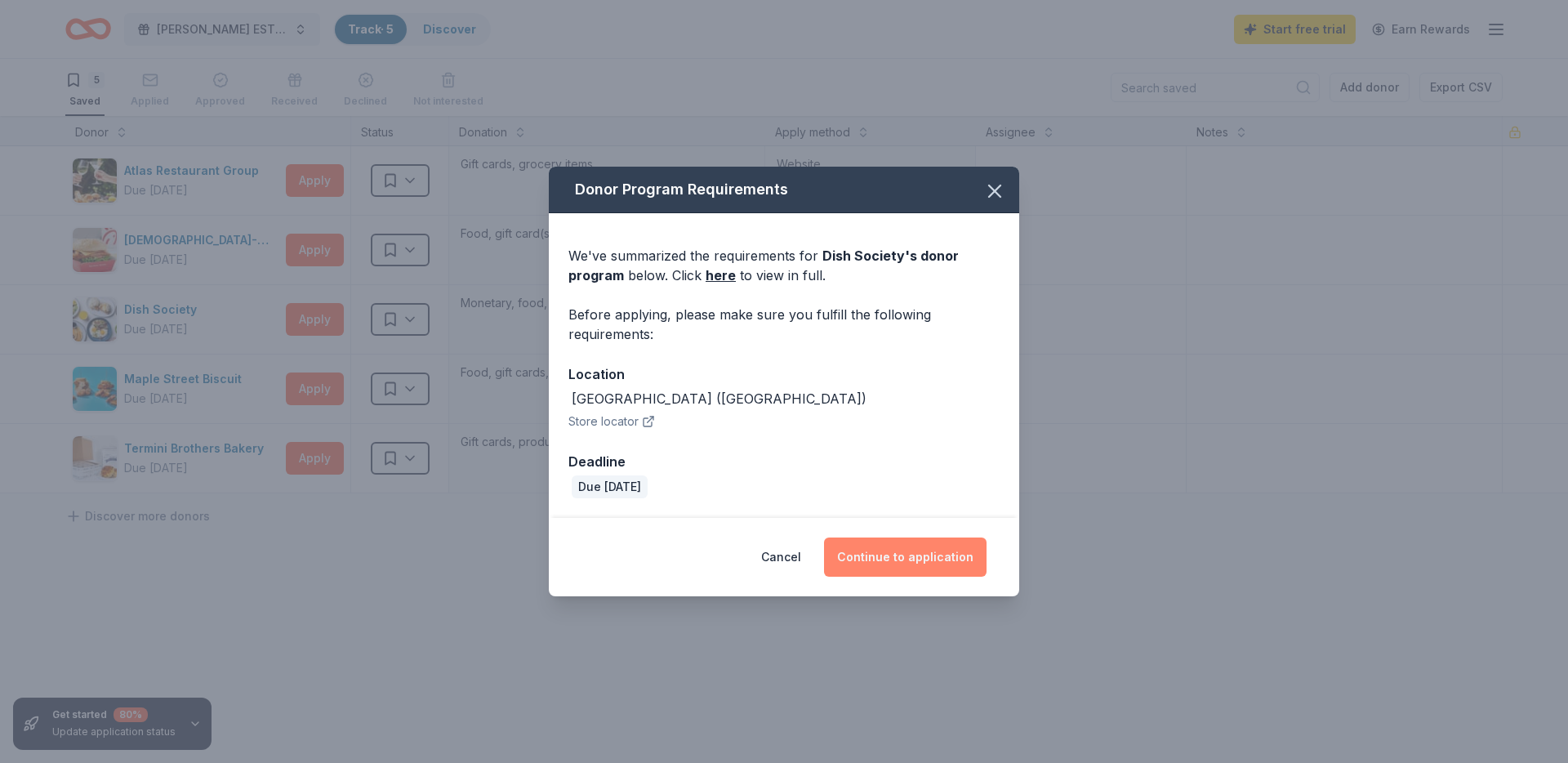
click at [941, 554] on button "Continue to application" at bounding box center [905, 557] width 162 height 39
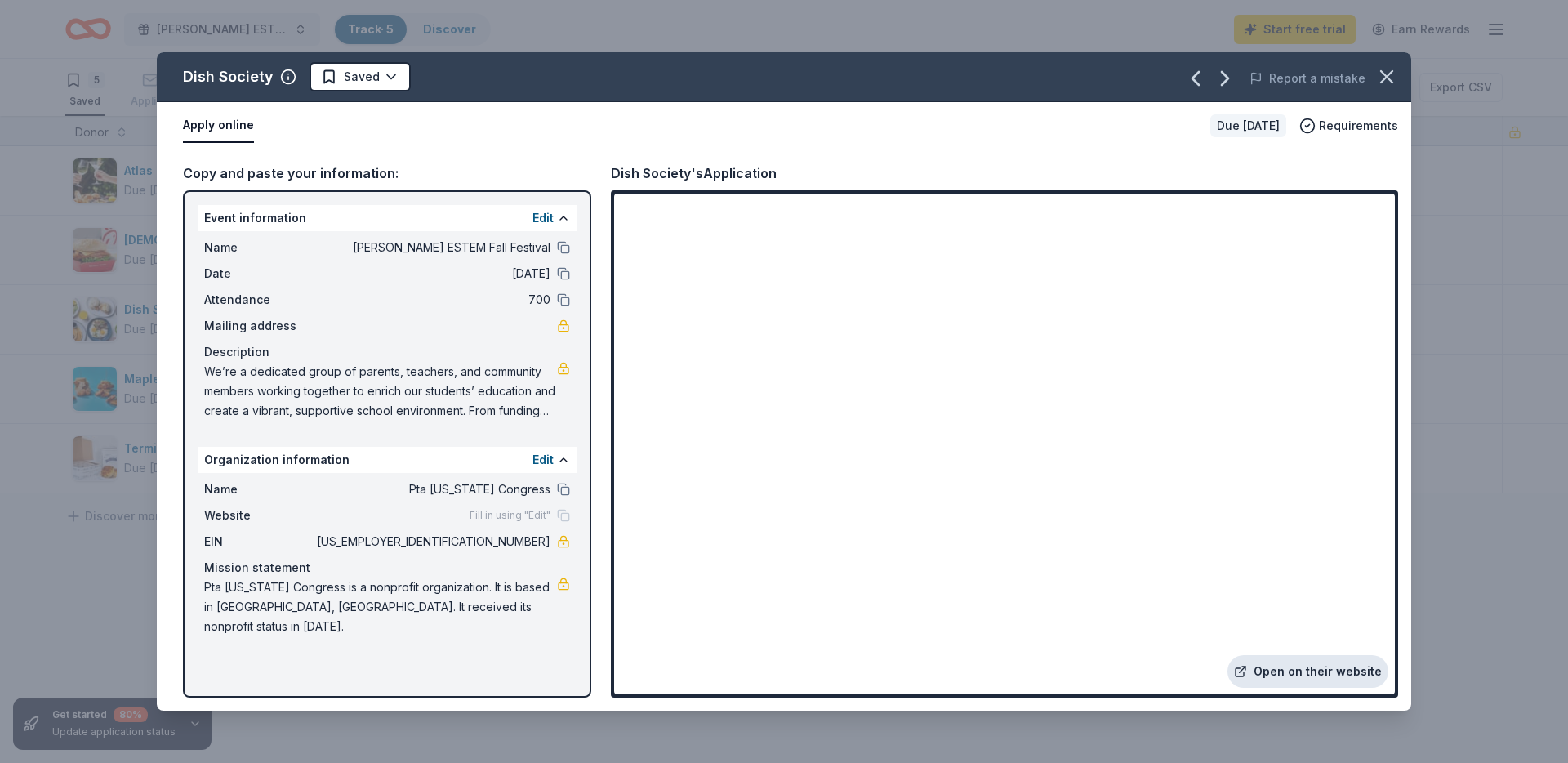
click at [1312, 672] on link "Open on their website" at bounding box center [1308, 672] width 161 height 33
click at [408, 386] on span "We’re a dedicated group of parents, teachers, and community members working tog…" at bounding box center [381, 391] width 353 height 58
click at [48, 346] on div "Dish Society Saved Report a mistake Apply online Due in 31 days Requirements Co…" at bounding box center [784, 382] width 1568 height 763
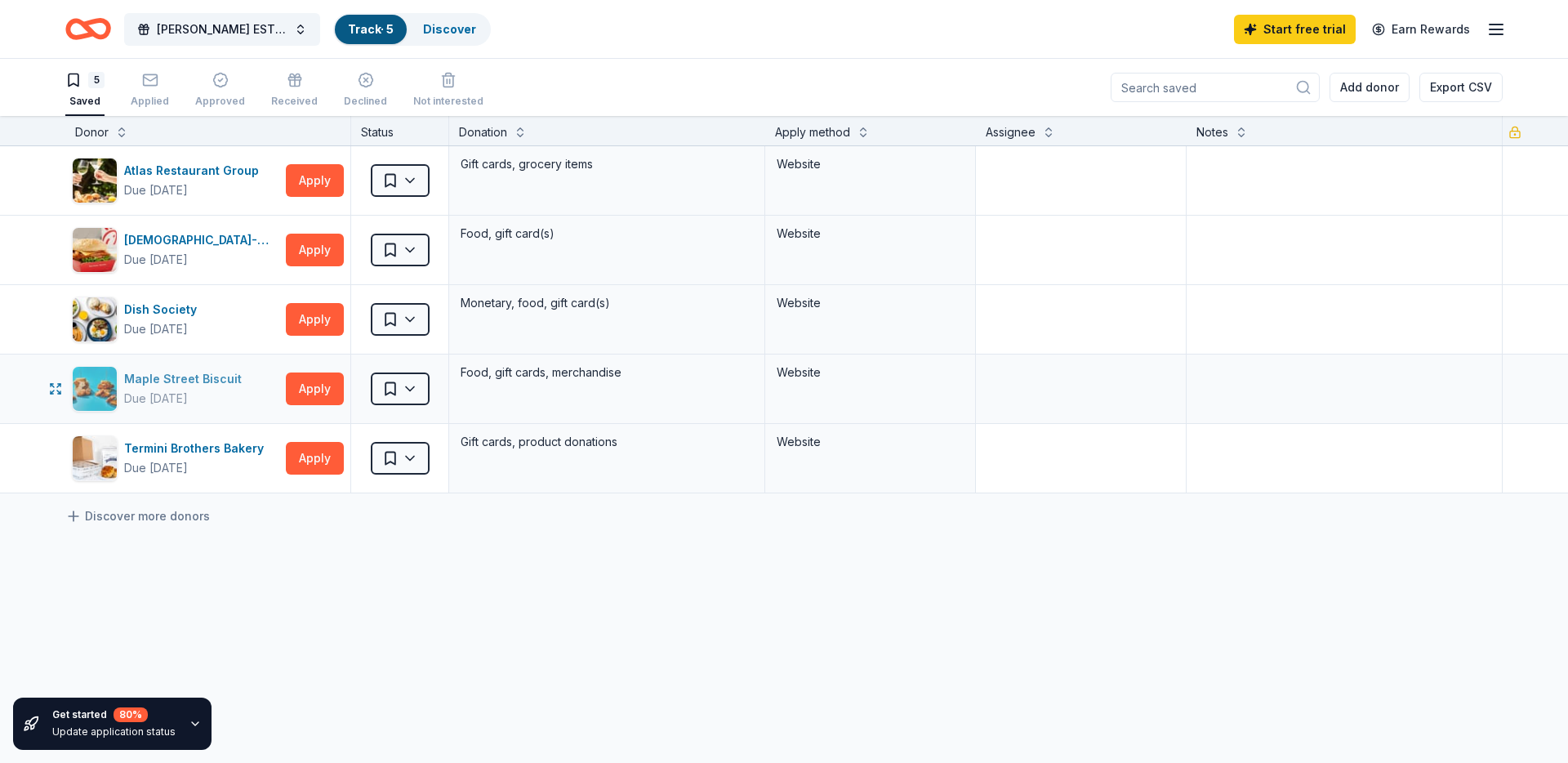
click at [202, 382] on div "Maple Street Biscuit" at bounding box center [186, 378] width 124 height 19
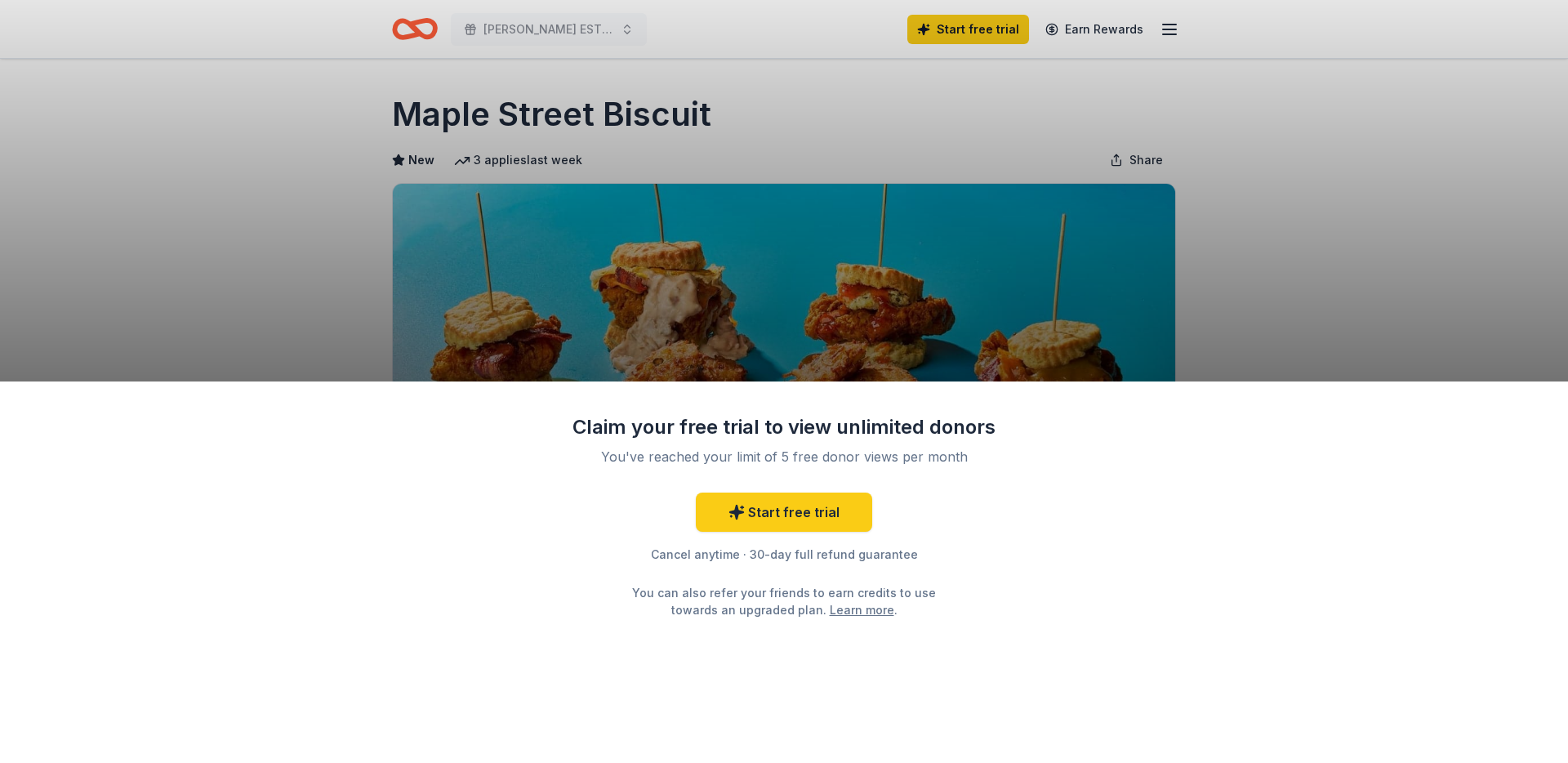
click at [727, 284] on div "Claim your free trial to view unlimited donors You've reached your limit of 5 f…" at bounding box center [784, 382] width 1568 height 763
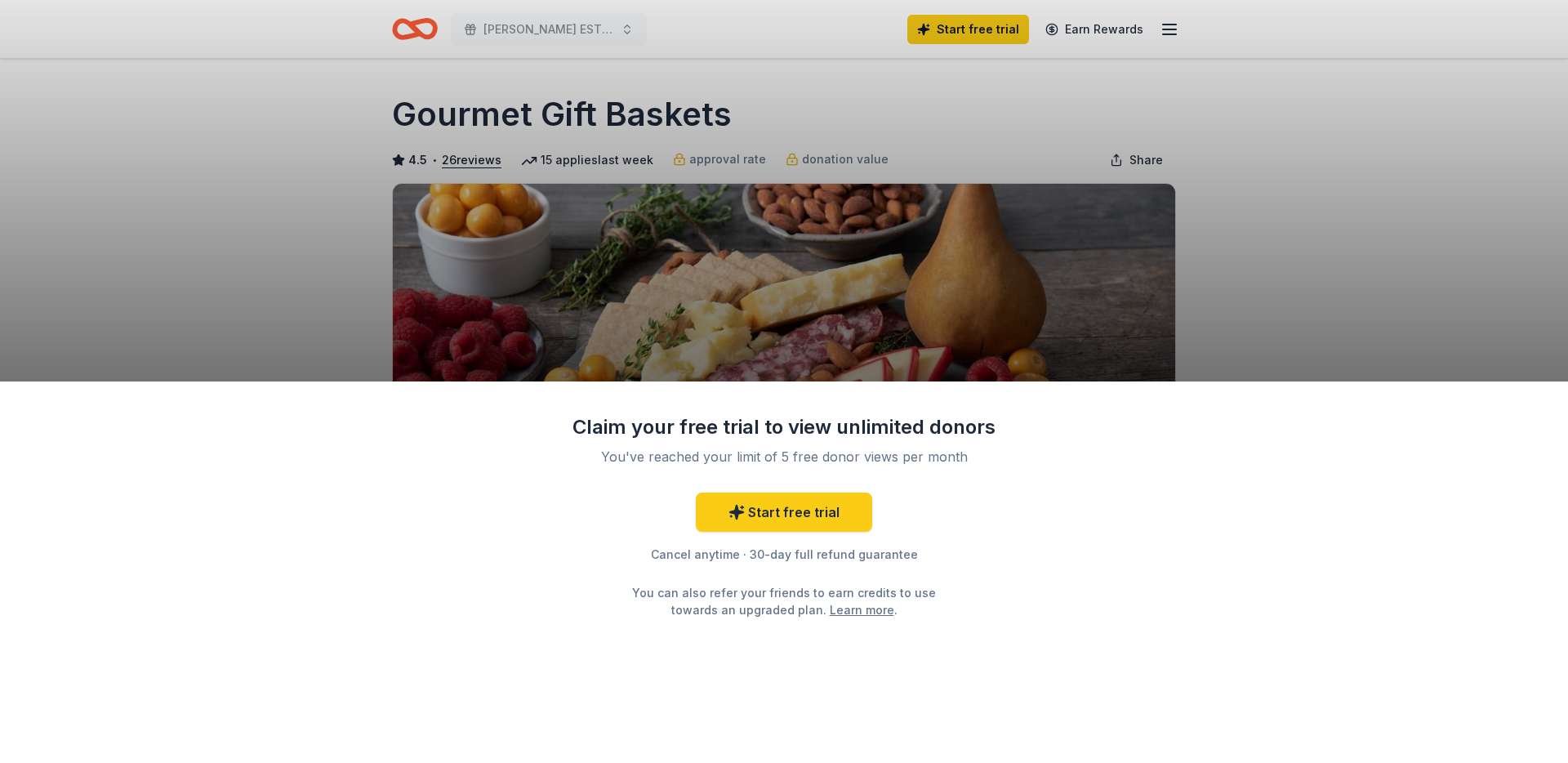
click at [1276, 210] on div "Claim your free trial to view unlimited donors You've reached your limit of 5 f…" at bounding box center [784, 382] width 1568 height 763
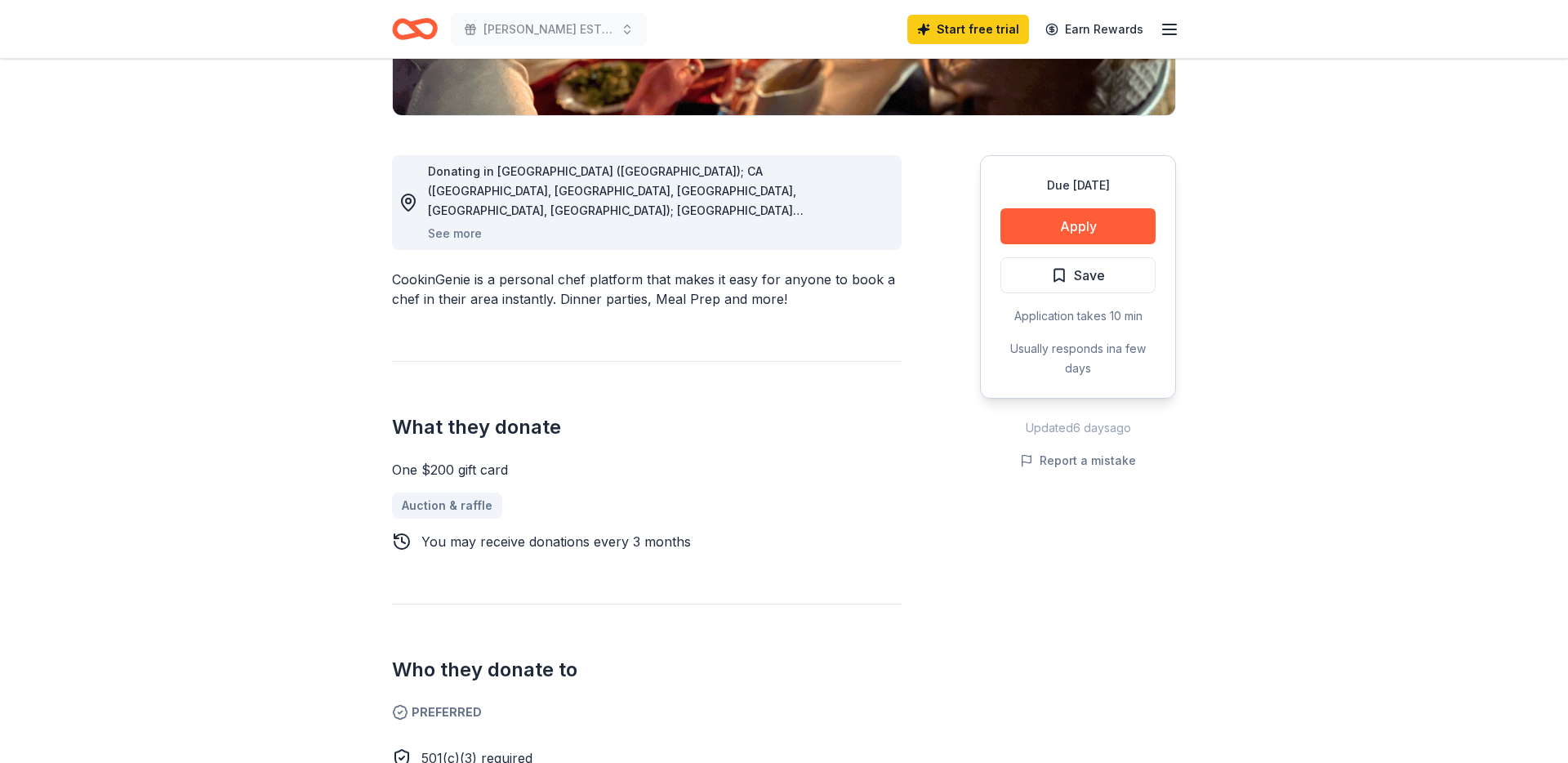
scroll to position [231, 0]
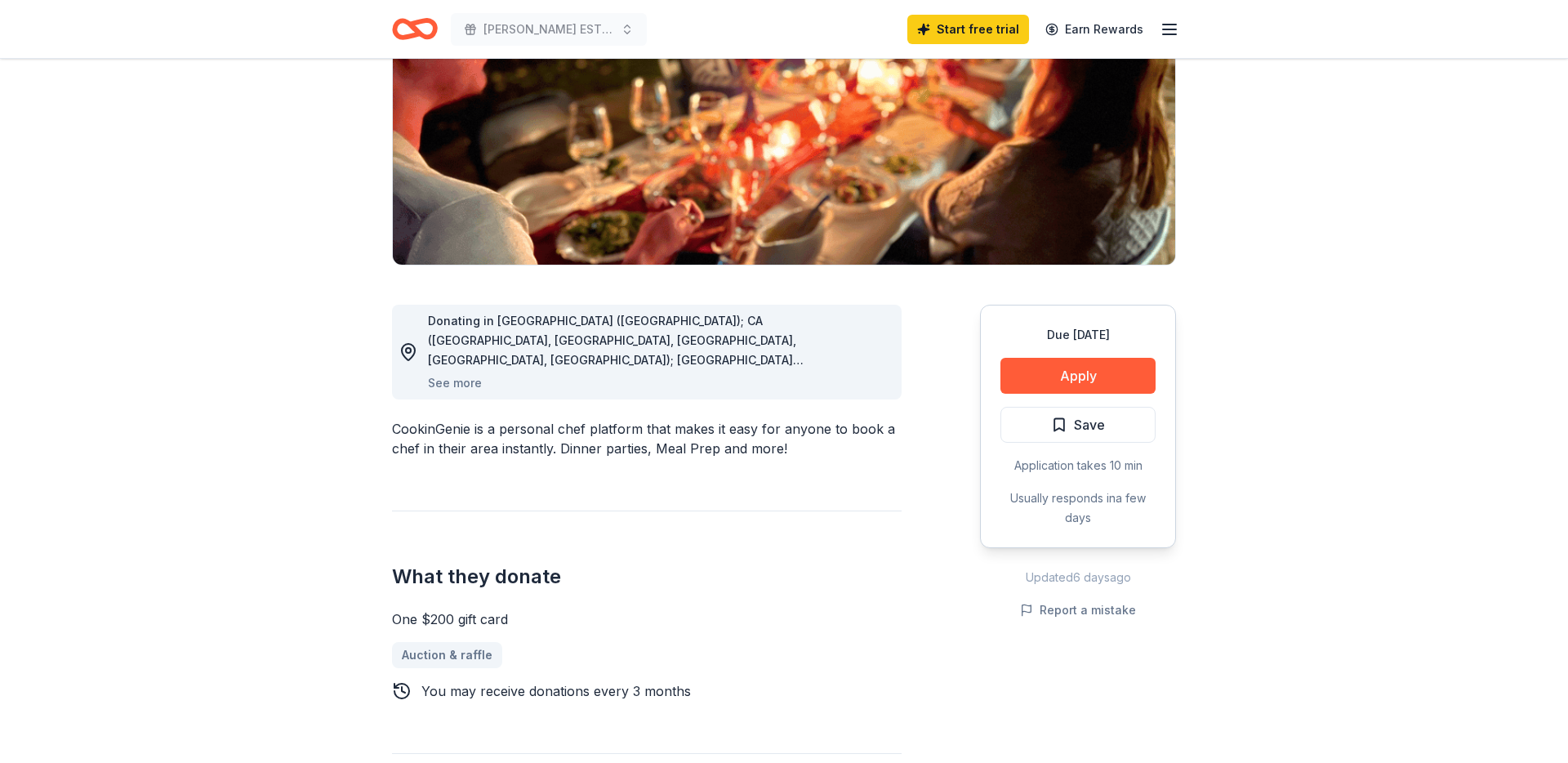
click at [731, 377] on div "Donating in [GEOGRAPHIC_DATA] ([GEOGRAPHIC_DATA]); CA ([GEOGRAPHIC_DATA], [GEOG…" at bounding box center [658, 351] width 461 height 81
click at [472, 385] on button "See more" at bounding box center [455, 382] width 54 height 19
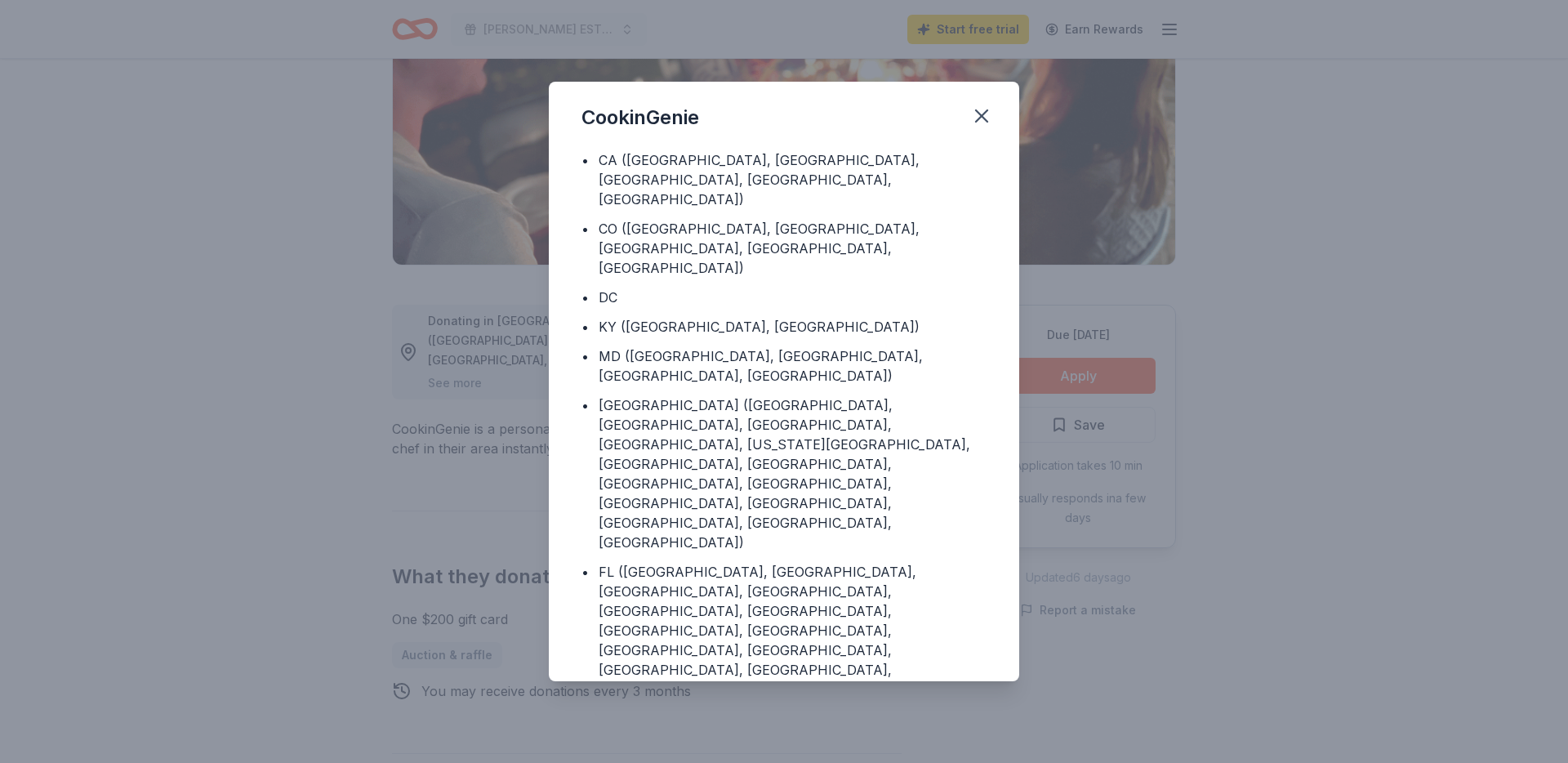
scroll to position [74, 0]
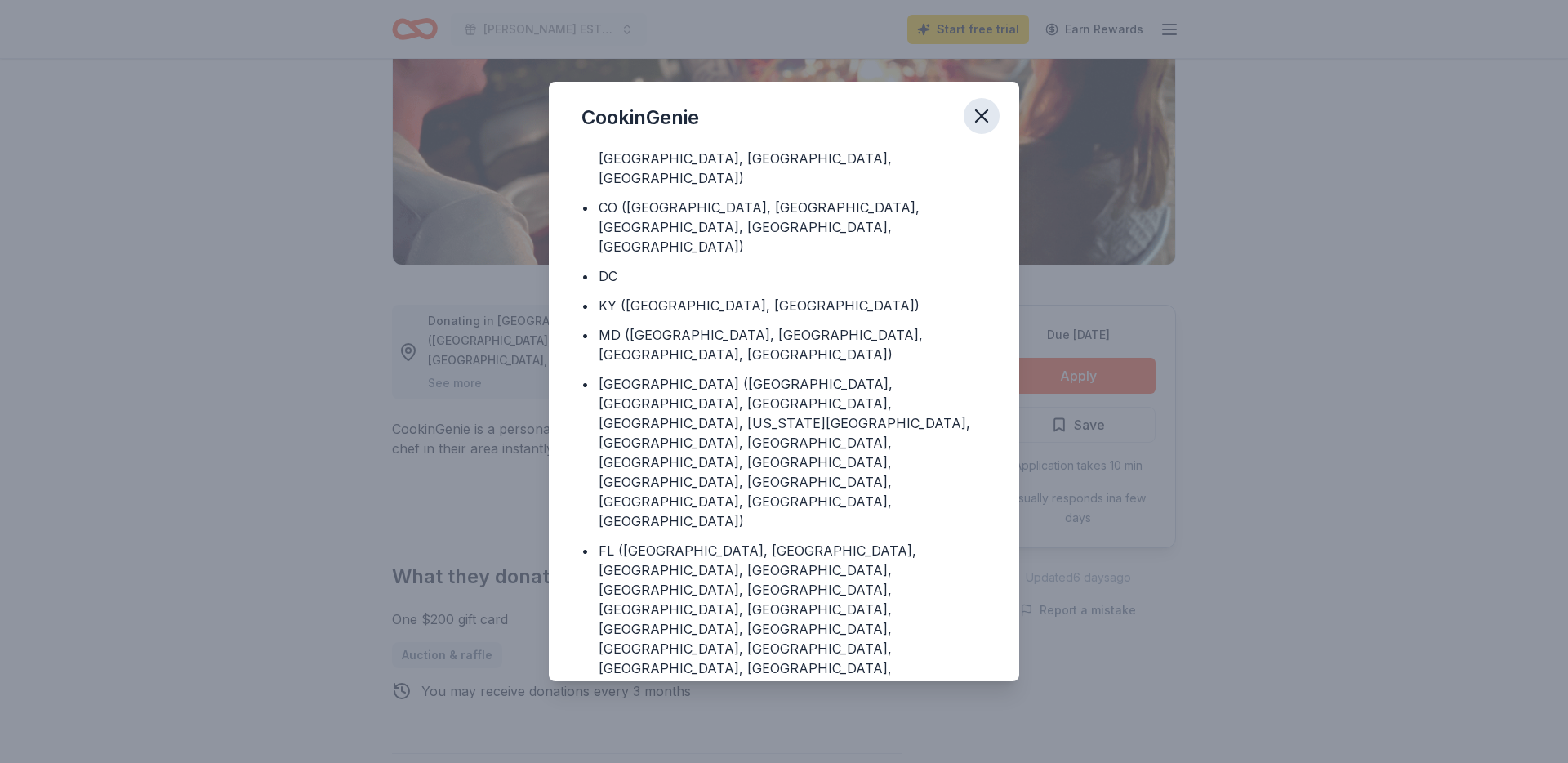
click at [985, 114] on icon "button" at bounding box center [981, 116] width 23 height 23
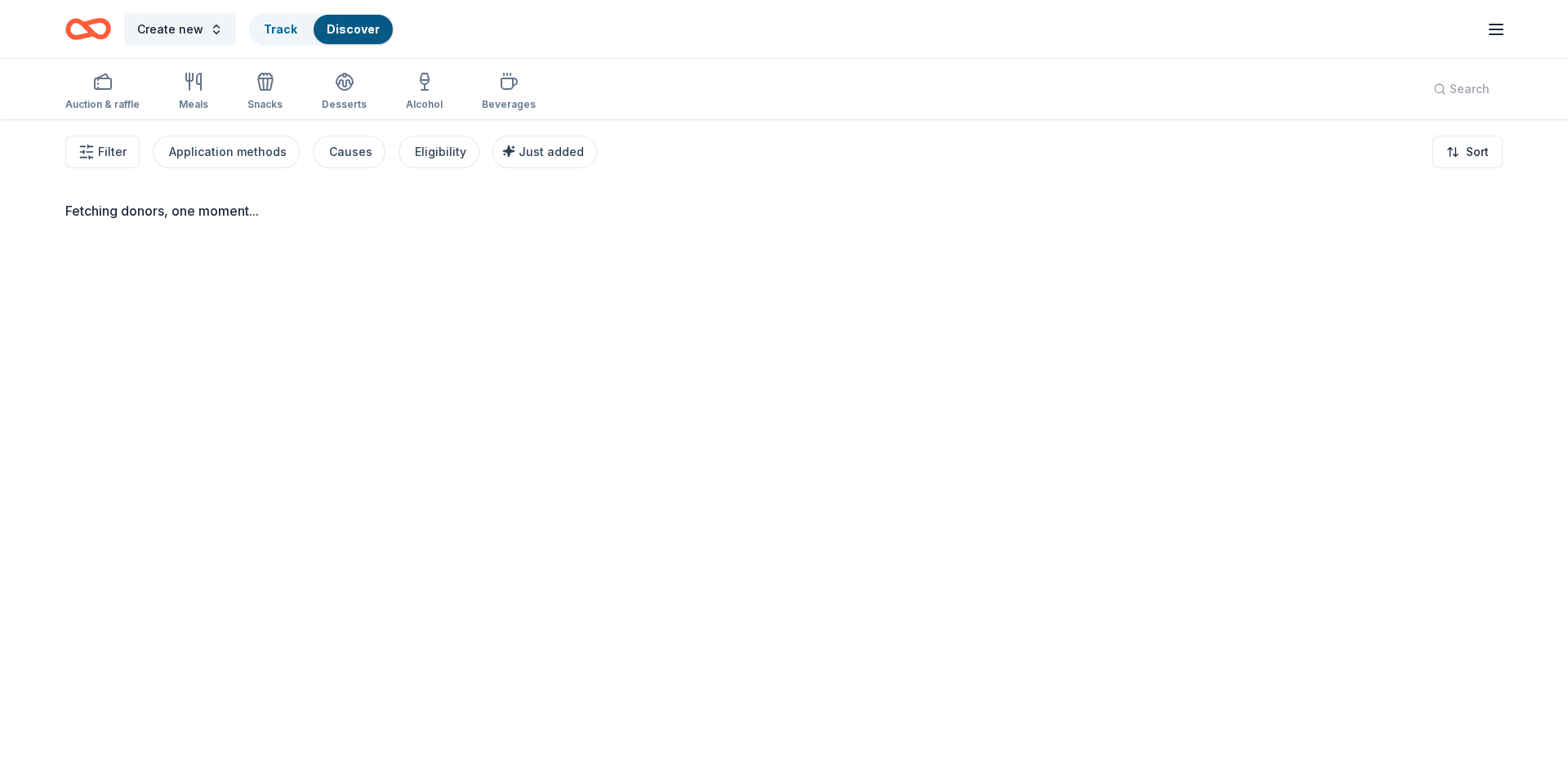
scroll to position [120, 0]
